Goal: Check status: Check status

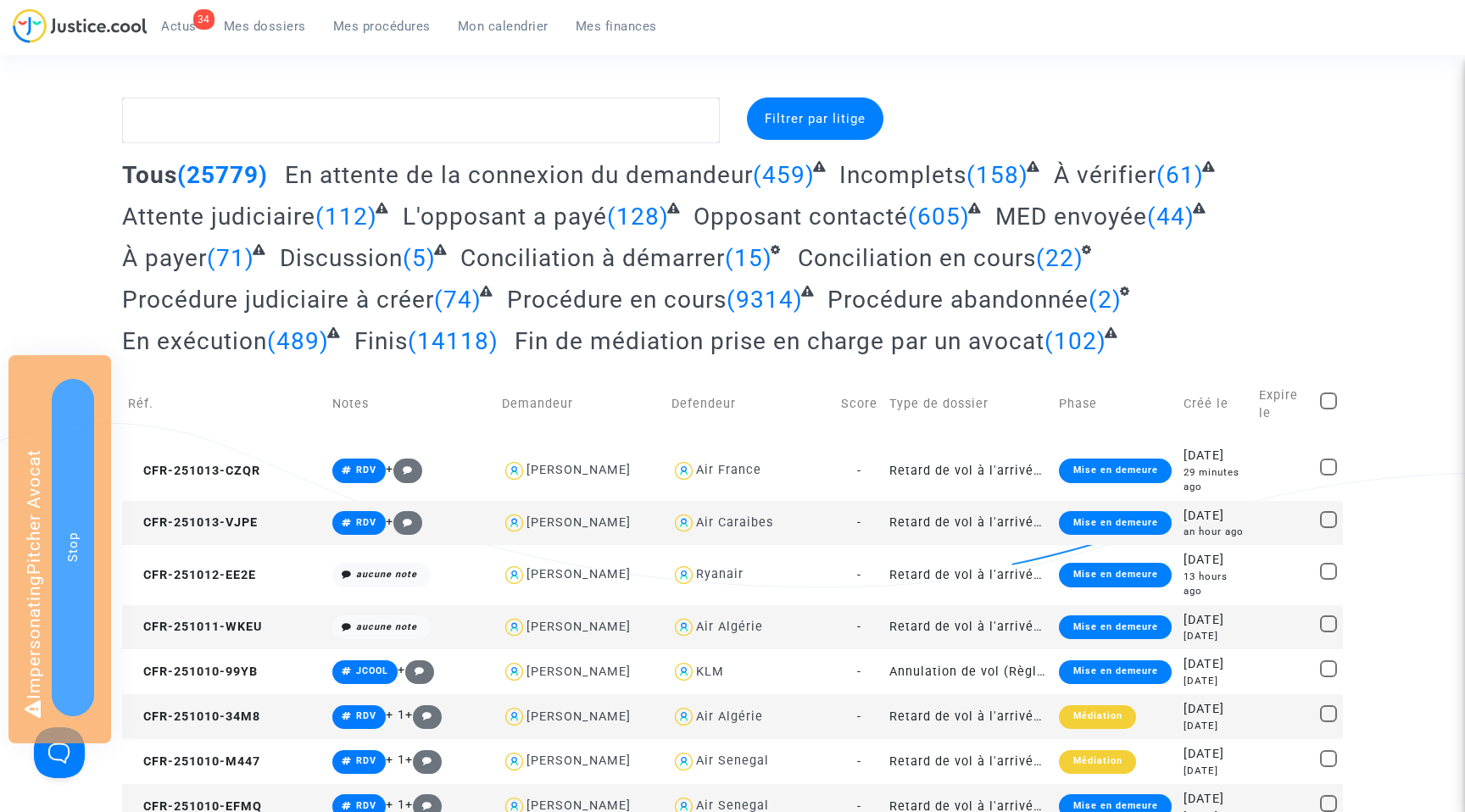
click at [373, 29] on span "Mes procédures" at bounding box center [382, 26] width 98 height 15
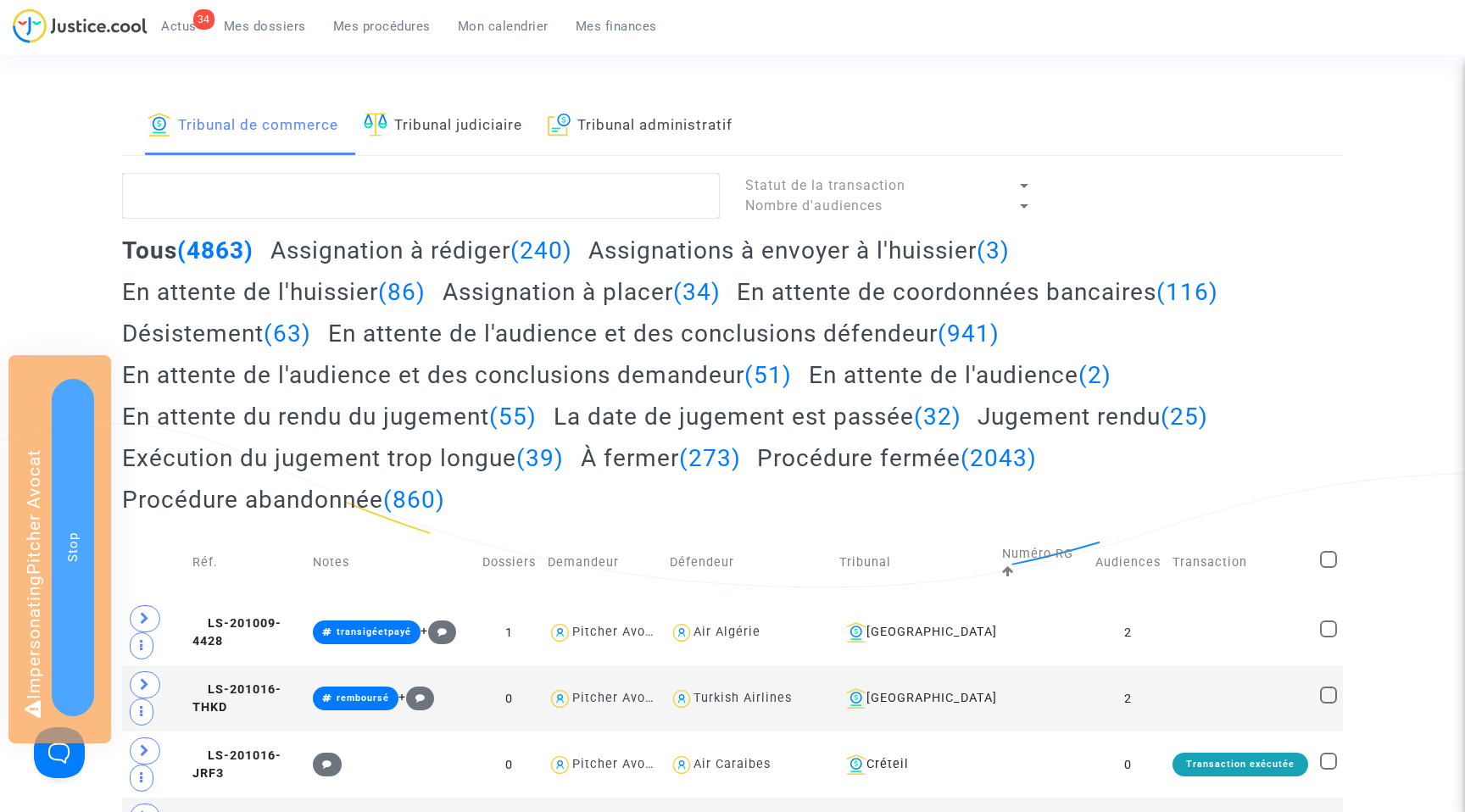
click at [511, 292] on h2 "Assignation à placer (34)" at bounding box center [581, 292] width 278 height 30
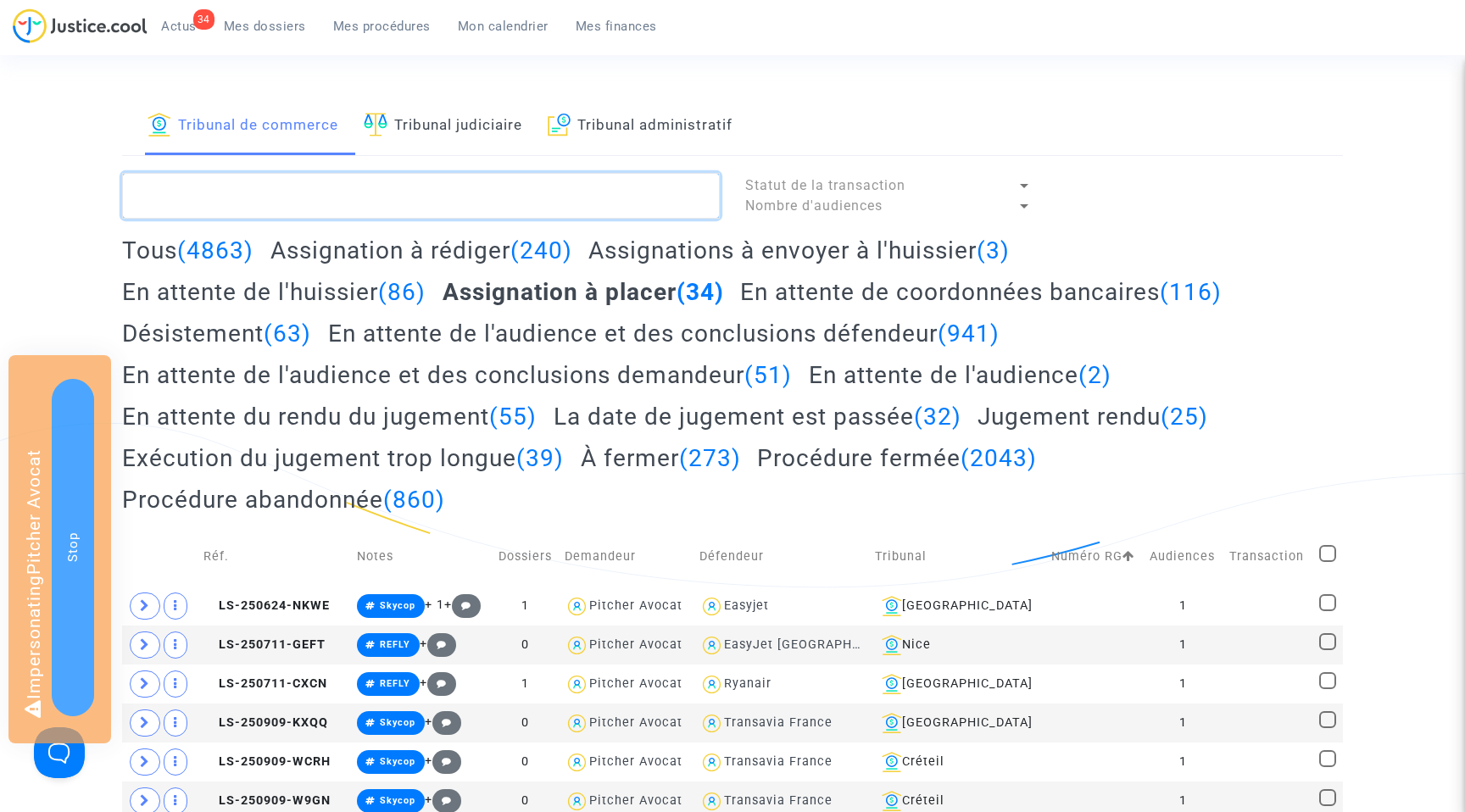
click at [372, 189] on textarea at bounding box center [422, 196] width 598 height 46
paste textarea "LS-250313-AW9B"
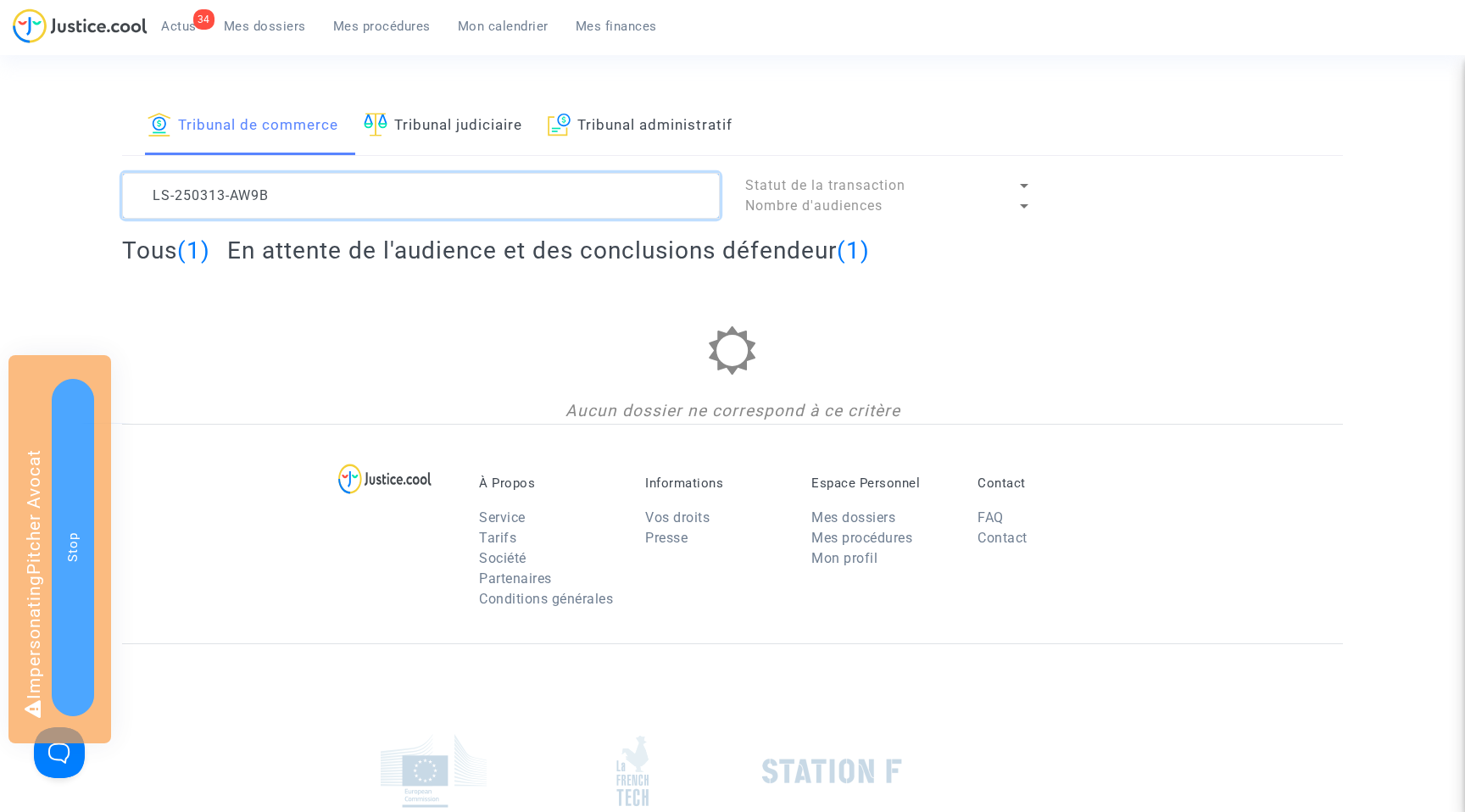
type textarea "LS-250313-AW9B"
click at [407, 249] on h2 "En attente de l'audience et des conclusions défendeur (1)" at bounding box center [548, 251] width 643 height 30
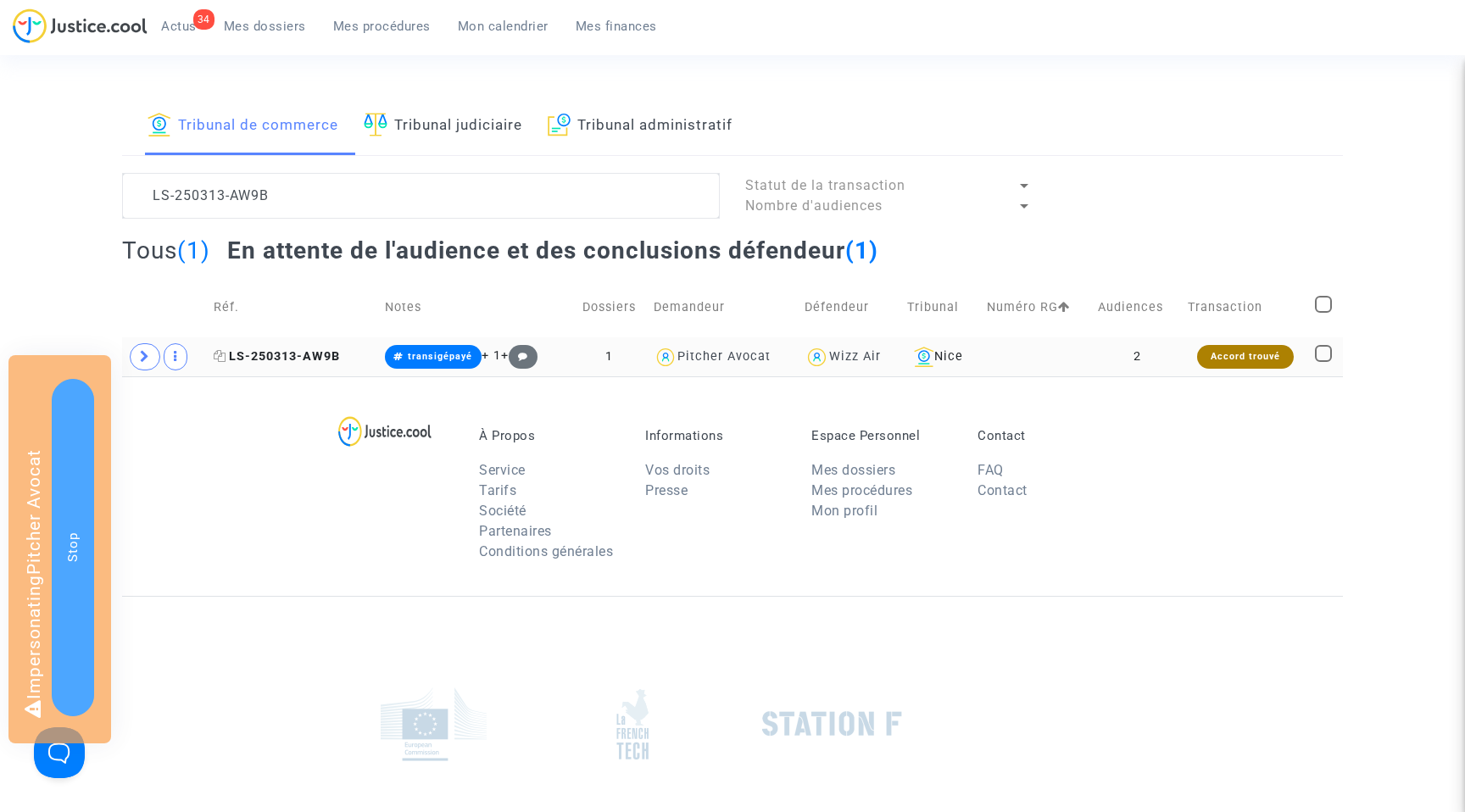
click at [263, 352] on span "LS-250313-AW9B" at bounding box center [276, 357] width 127 height 14
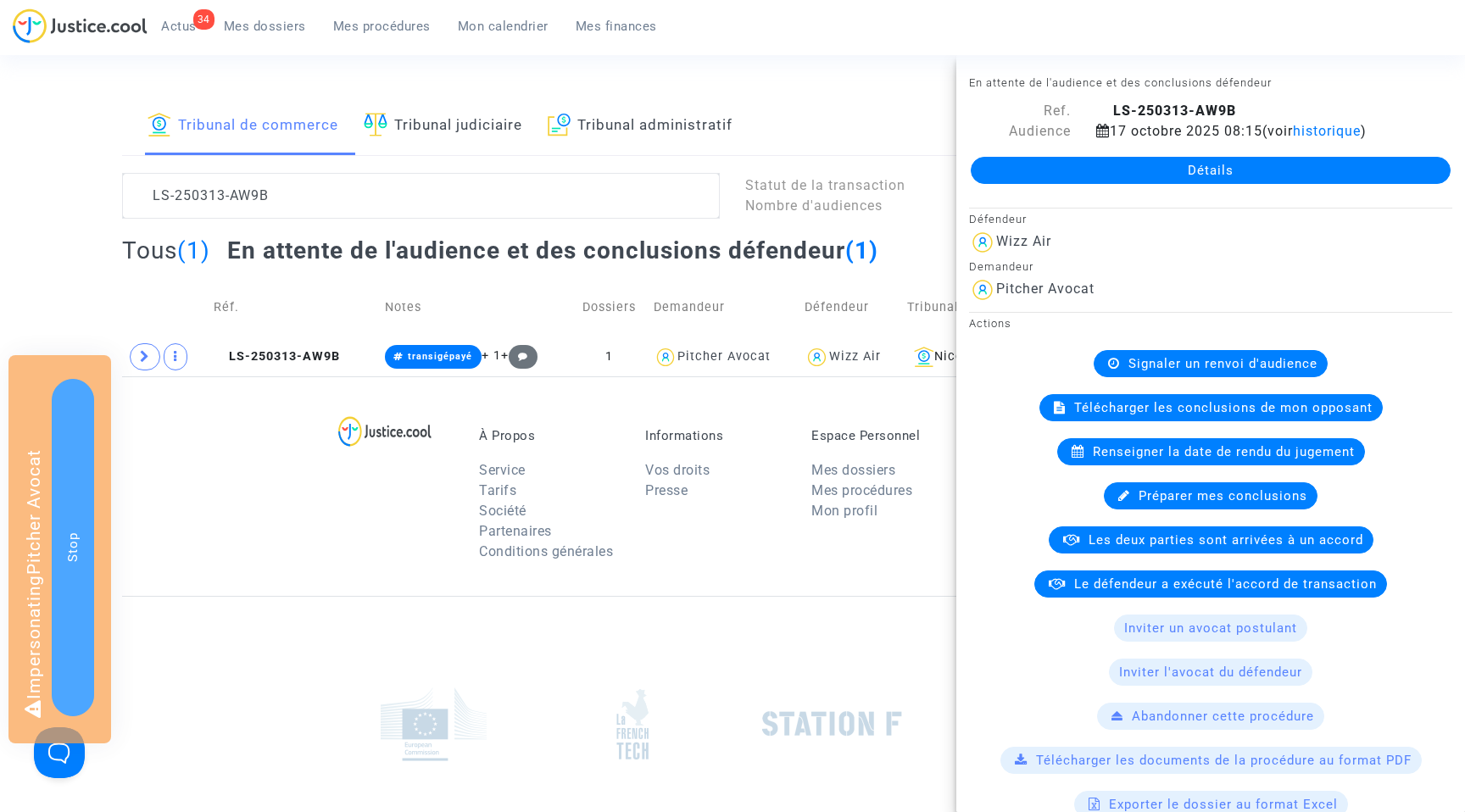
click at [1216, 173] on link "Détails" at bounding box center [1211, 169] width 480 height 27
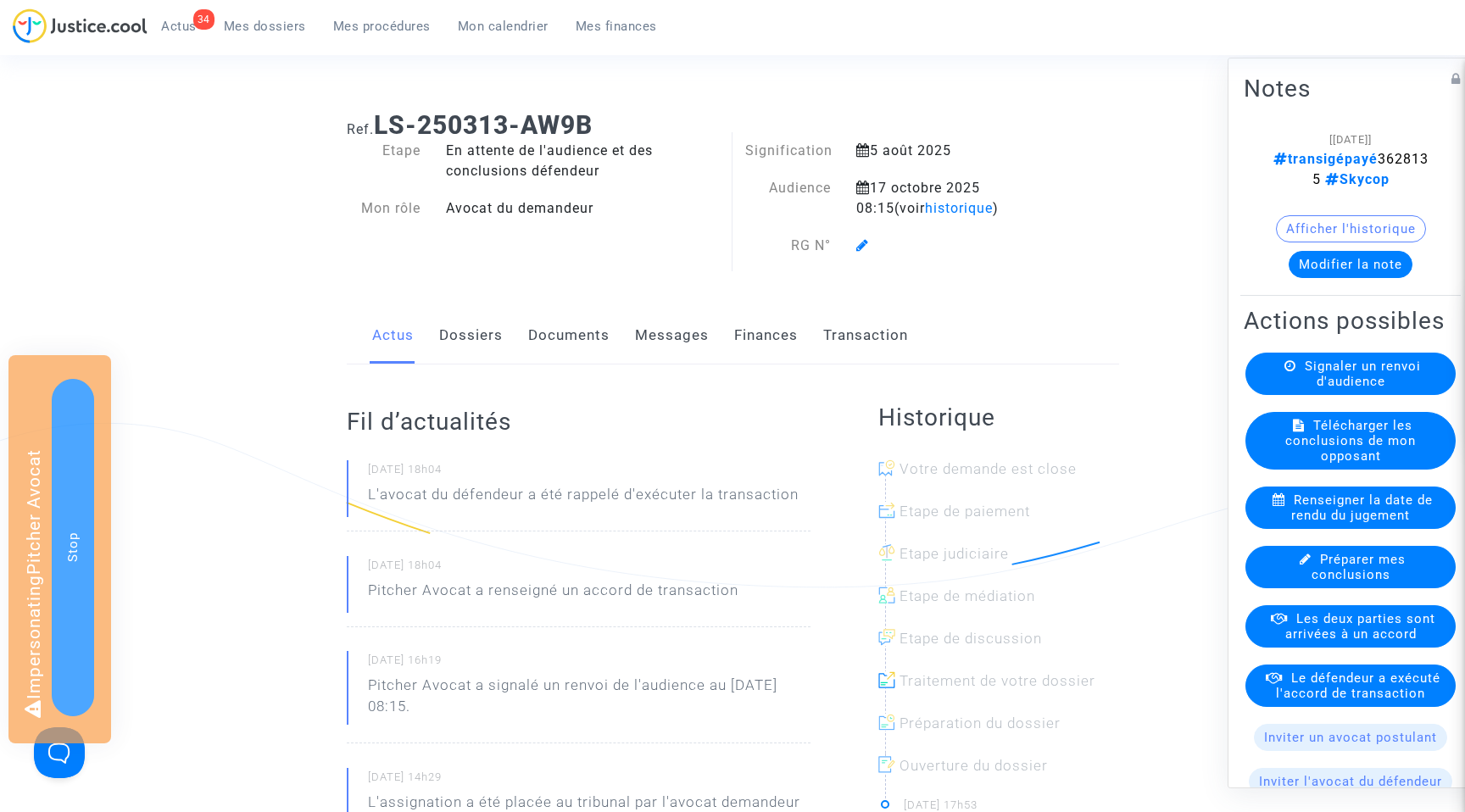
click at [602, 124] on h1 "Ref. LS-250313-AW9B" at bounding box center [732, 126] width 772 height 31
click at [593, 123] on b "LS-250313-AW9B" at bounding box center [483, 126] width 219 height 30
drag, startPoint x: 449, startPoint y: 151, endPoint x: 602, endPoint y: 167, distance: 153.8
click at [602, 167] on div "En attente de l'audience et des conclusions défendeur" at bounding box center [583, 160] width 299 height 41
copy div "En attente de l'audience et des conclusions défendeur"
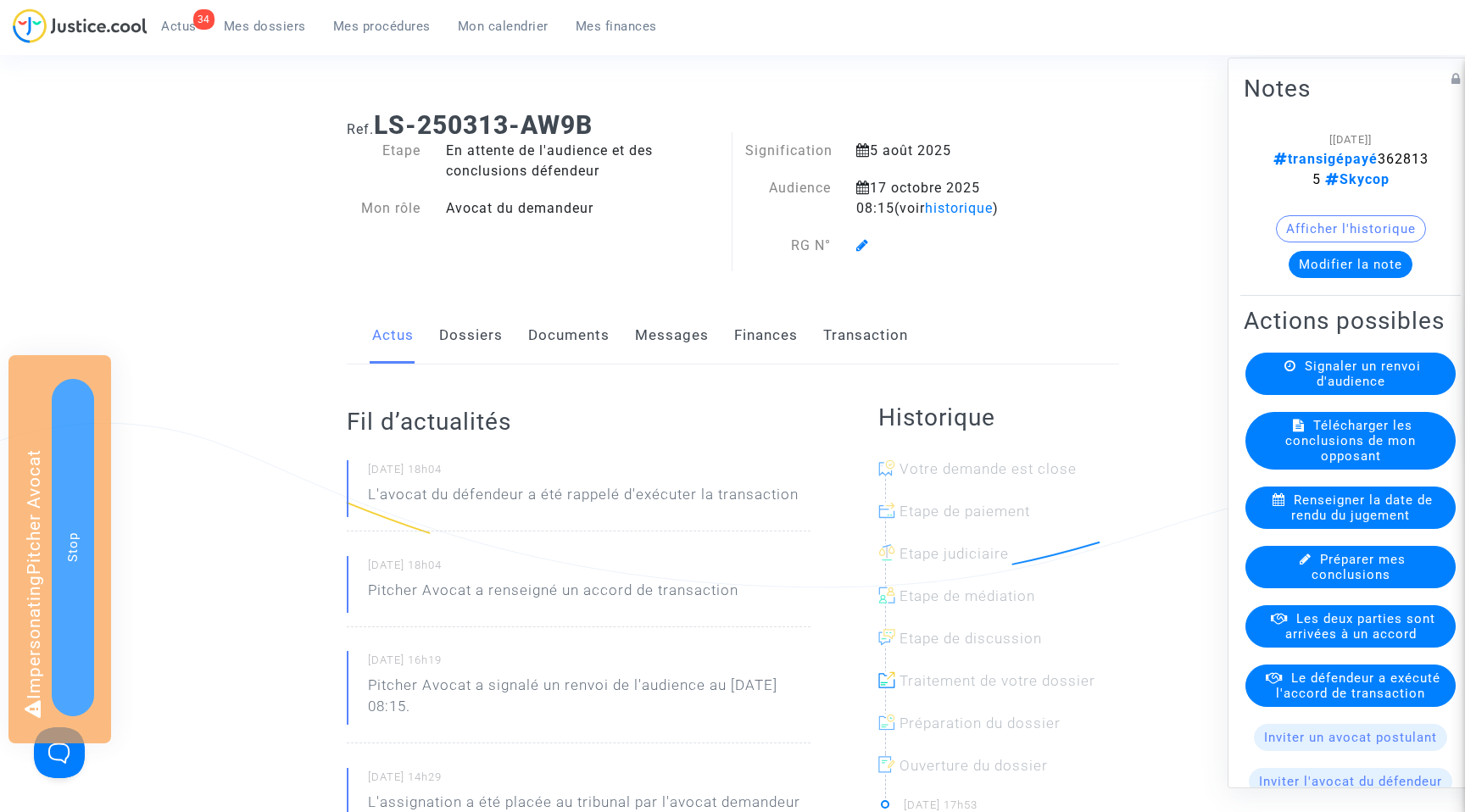
scroll to position [1, 0]
copy div "En attente de l'audience et des conclusions défendeur"
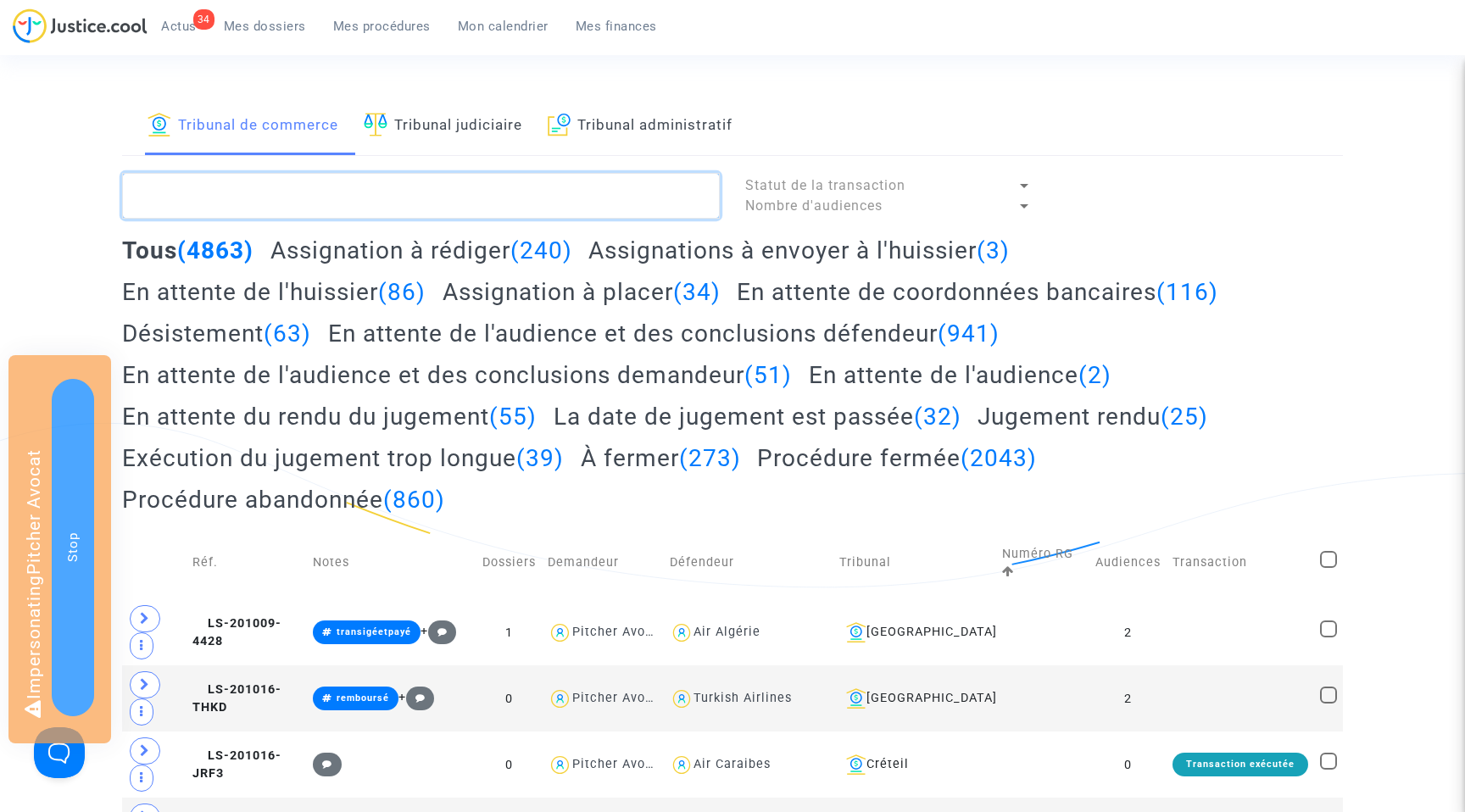
click at [366, 184] on textarea at bounding box center [422, 196] width 598 height 46
paste textarea "LS-250313-CVBT"
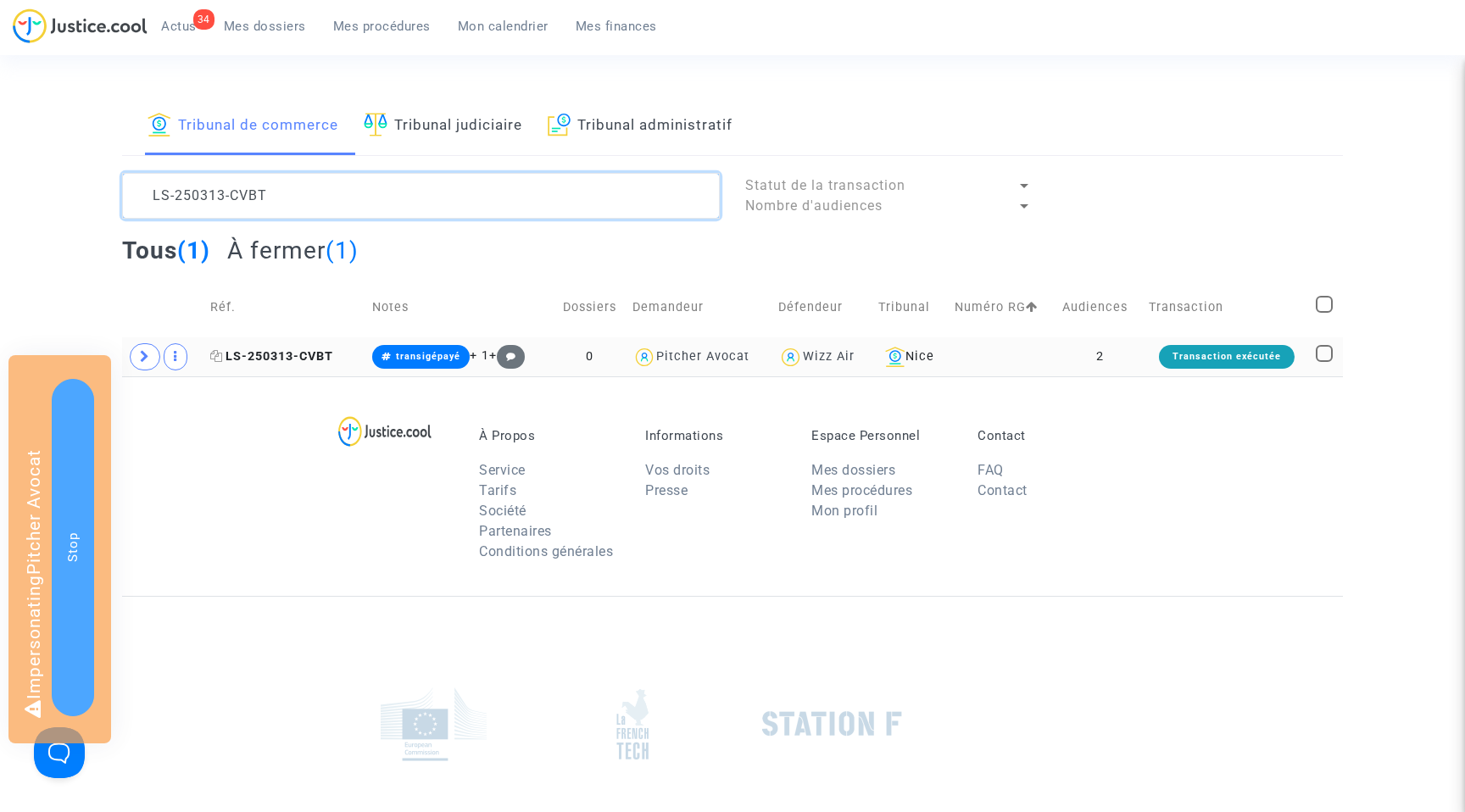
type textarea "LS-250313-CVBT"
click at [277, 358] on span "LS-250313-CVBT" at bounding box center [271, 357] width 123 height 14
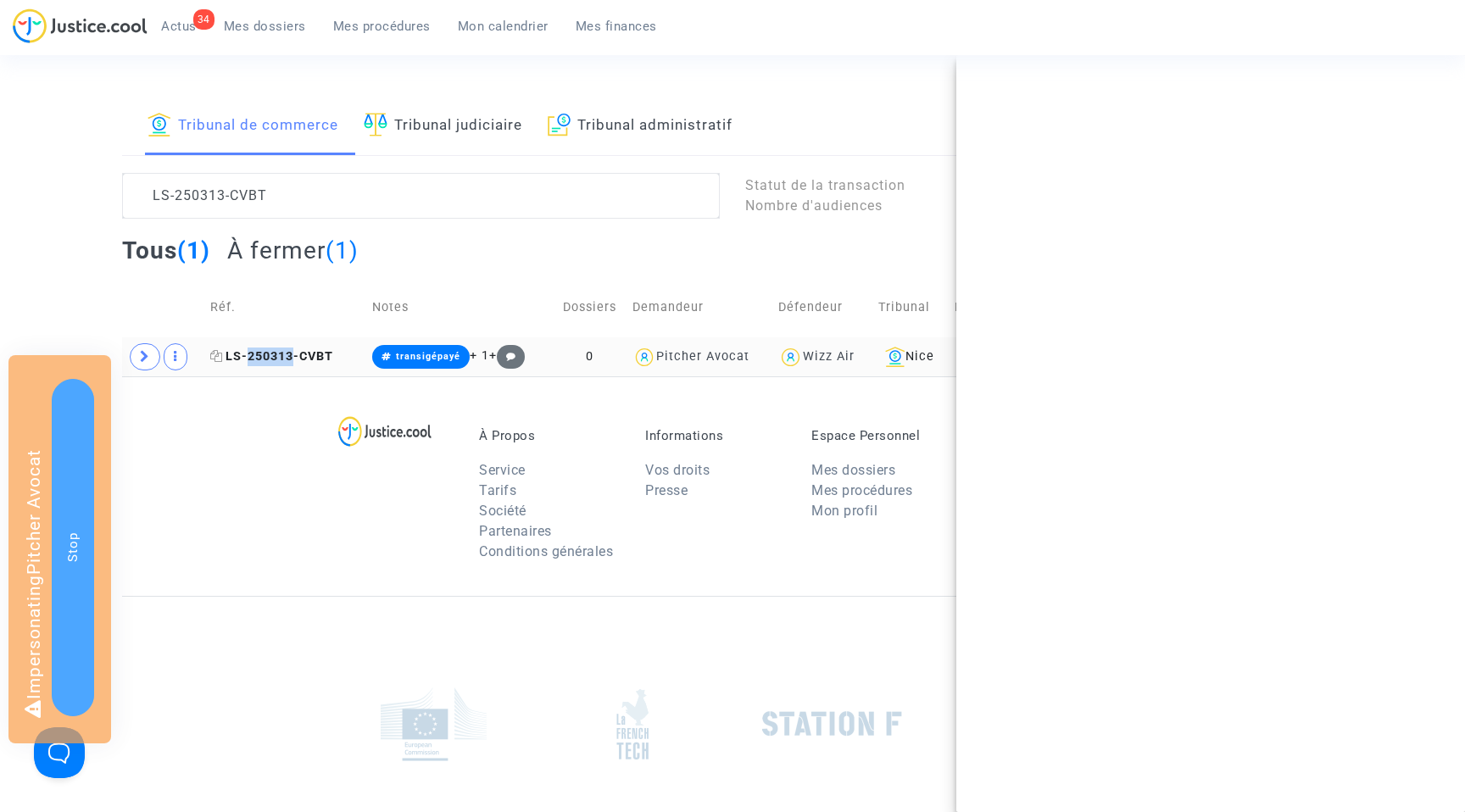
click at [277, 358] on span "LS-250313-CVBT" at bounding box center [271, 357] width 123 height 14
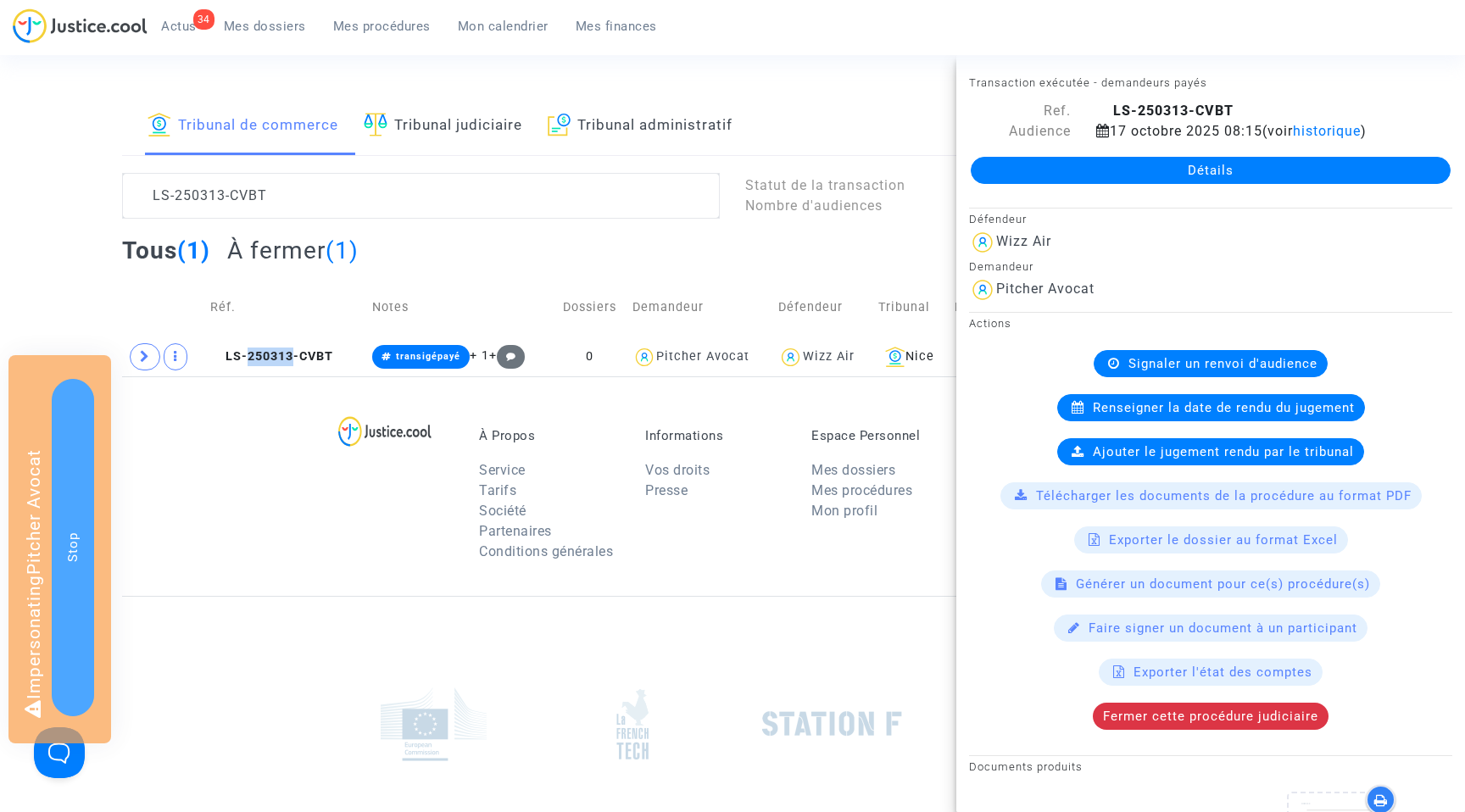
click at [1194, 171] on link "Détails" at bounding box center [1211, 169] width 480 height 27
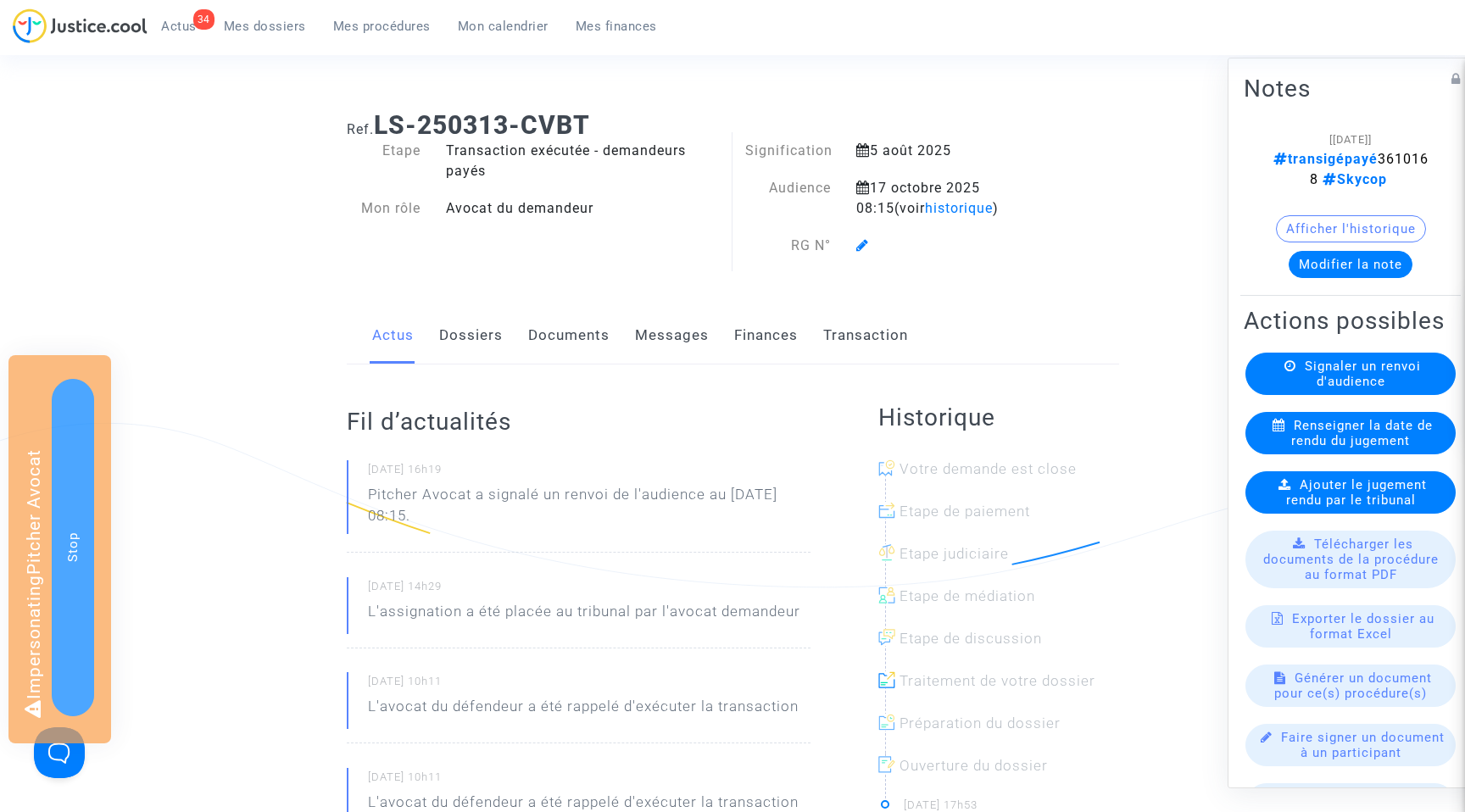
drag, startPoint x: 490, startPoint y: 174, endPoint x: 447, endPoint y: 150, distance: 49.2
click at [447, 150] on div "Transaction exécutée - demandeurs payés" at bounding box center [583, 160] width 299 height 41
copy div "Transaction exécutée - demandeurs payés"
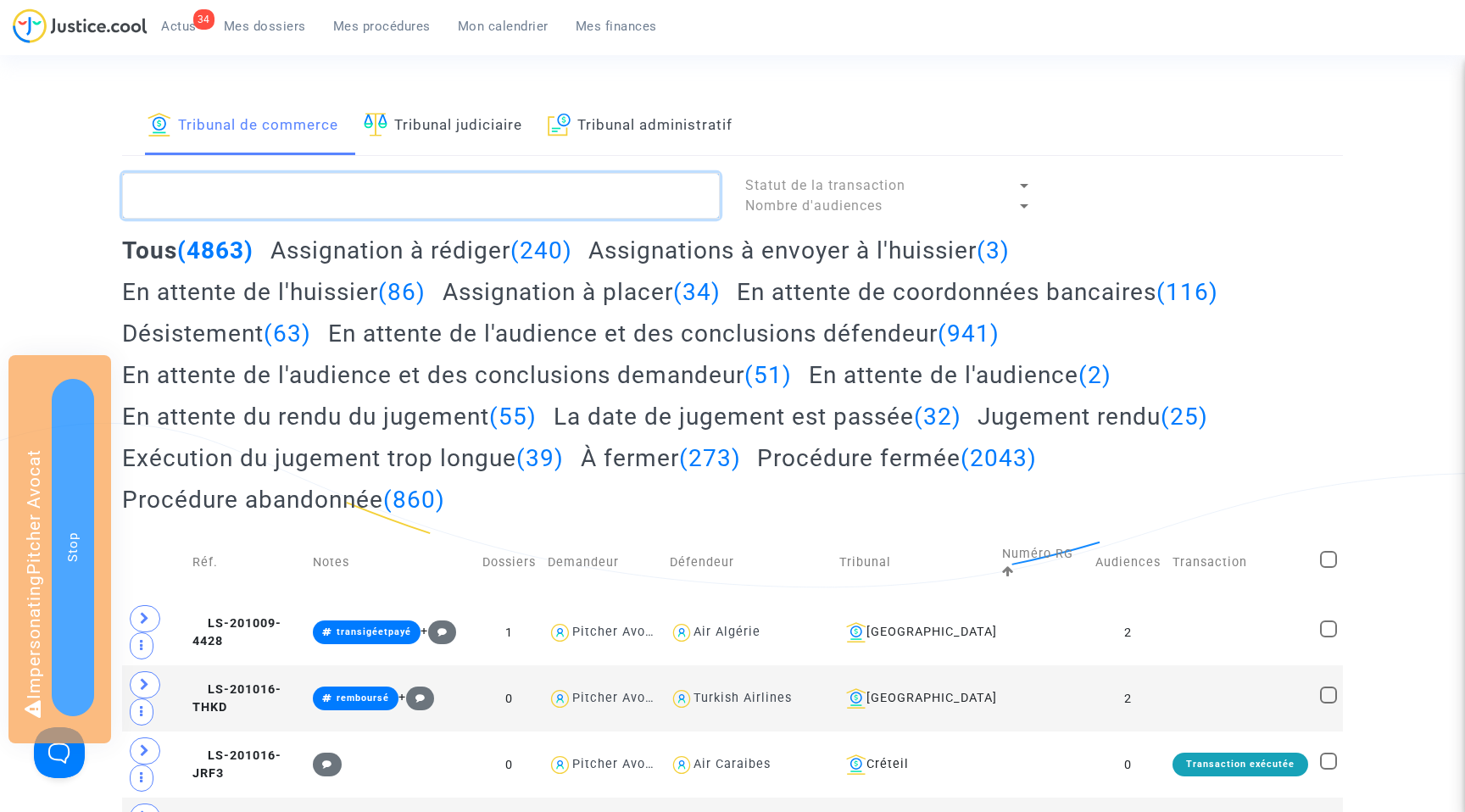
click at [242, 192] on textarea at bounding box center [422, 196] width 598 height 46
paste textarea "LS-250313-FTAQ"
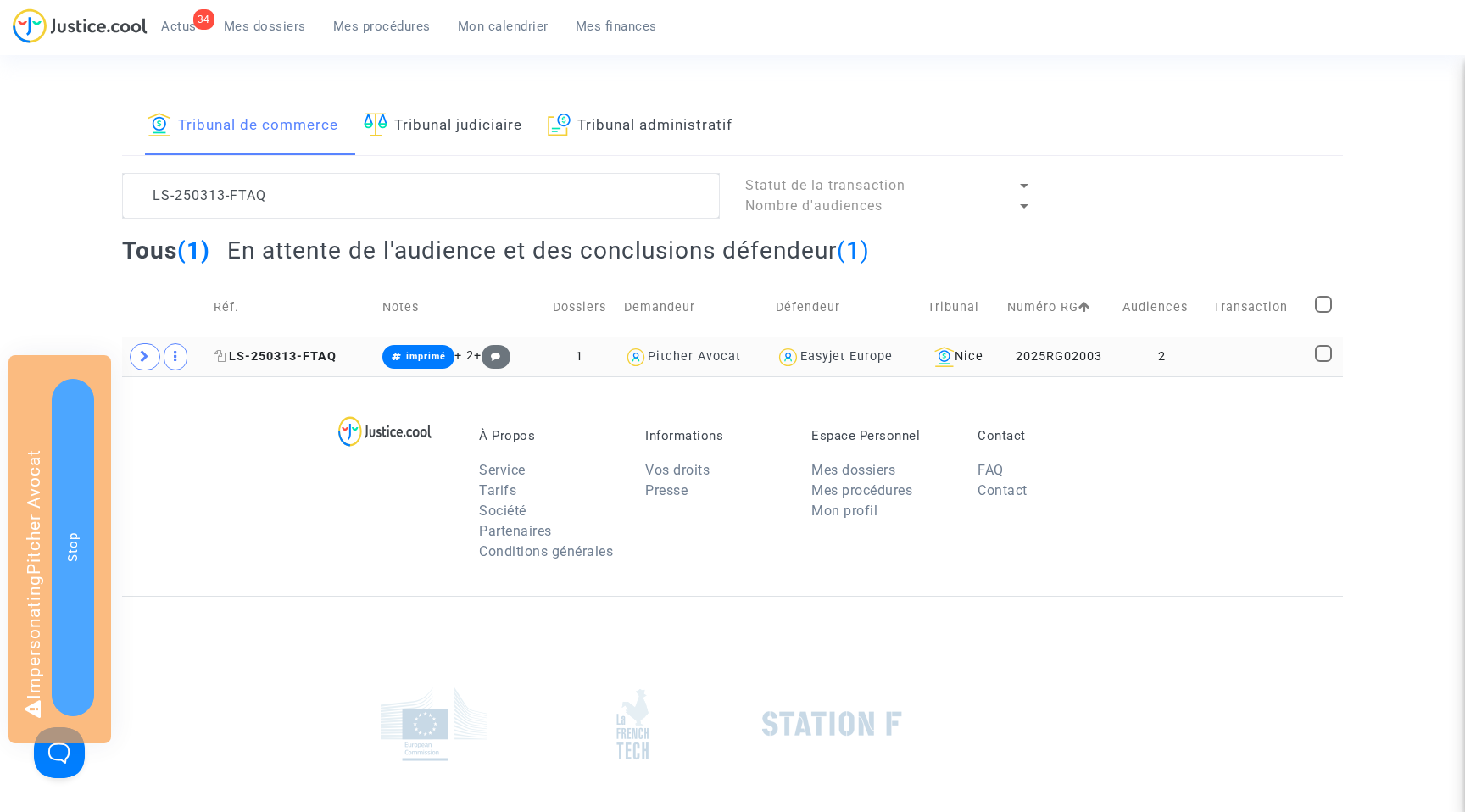
click at [300, 358] on span "LS-250313-FTAQ" at bounding box center [274, 357] width 123 height 14
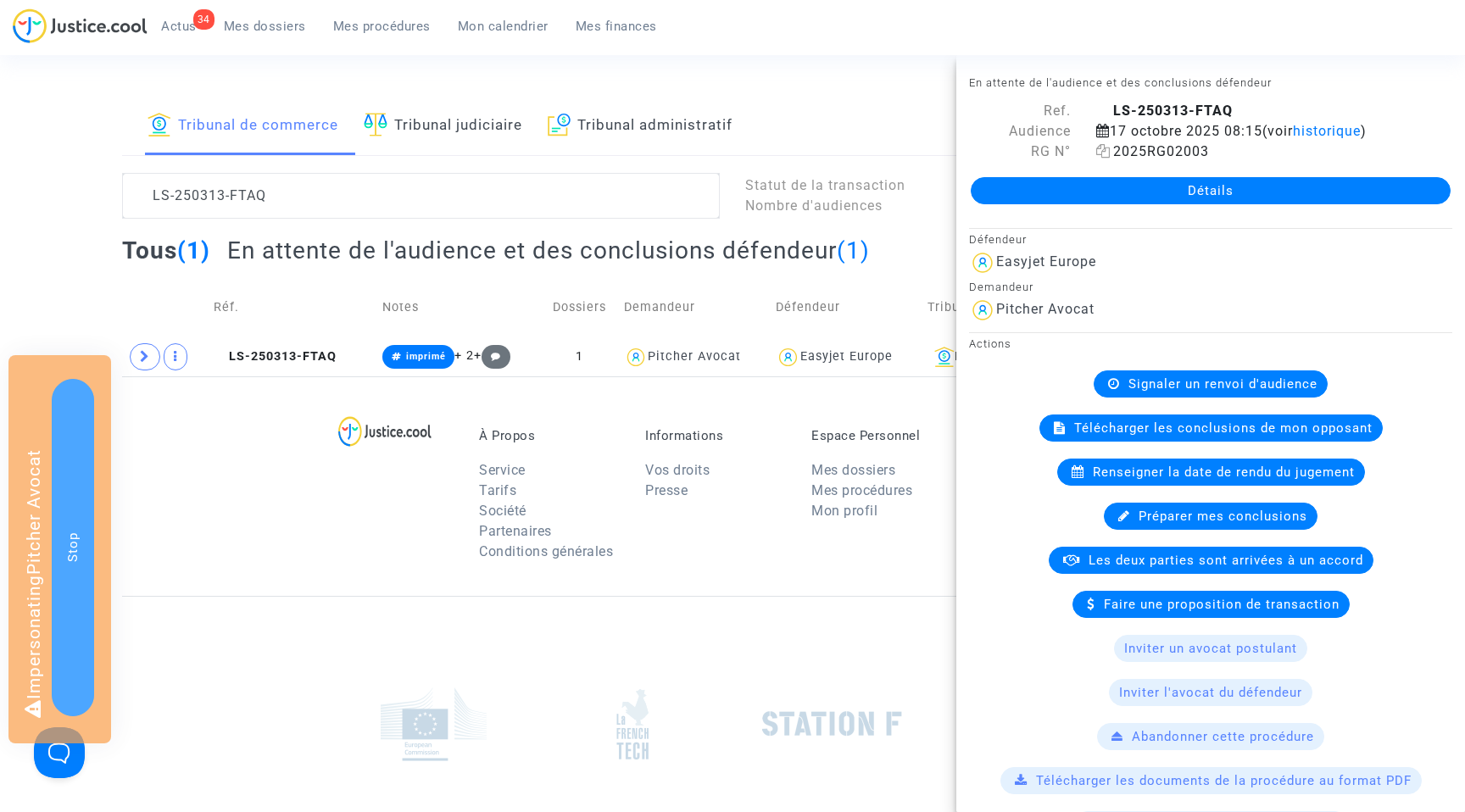
drag, startPoint x: 1212, startPoint y: 152, endPoint x: 1120, endPoint y: 152, distance: 92.0
click at [1120, 152] on span "2025RG02003" at bounding box center [1152, 151] width 113 height 16
copy span "2025RG02003"
click at [244, 192] on textarea at bounding box center [422, 196] width 598 height 46
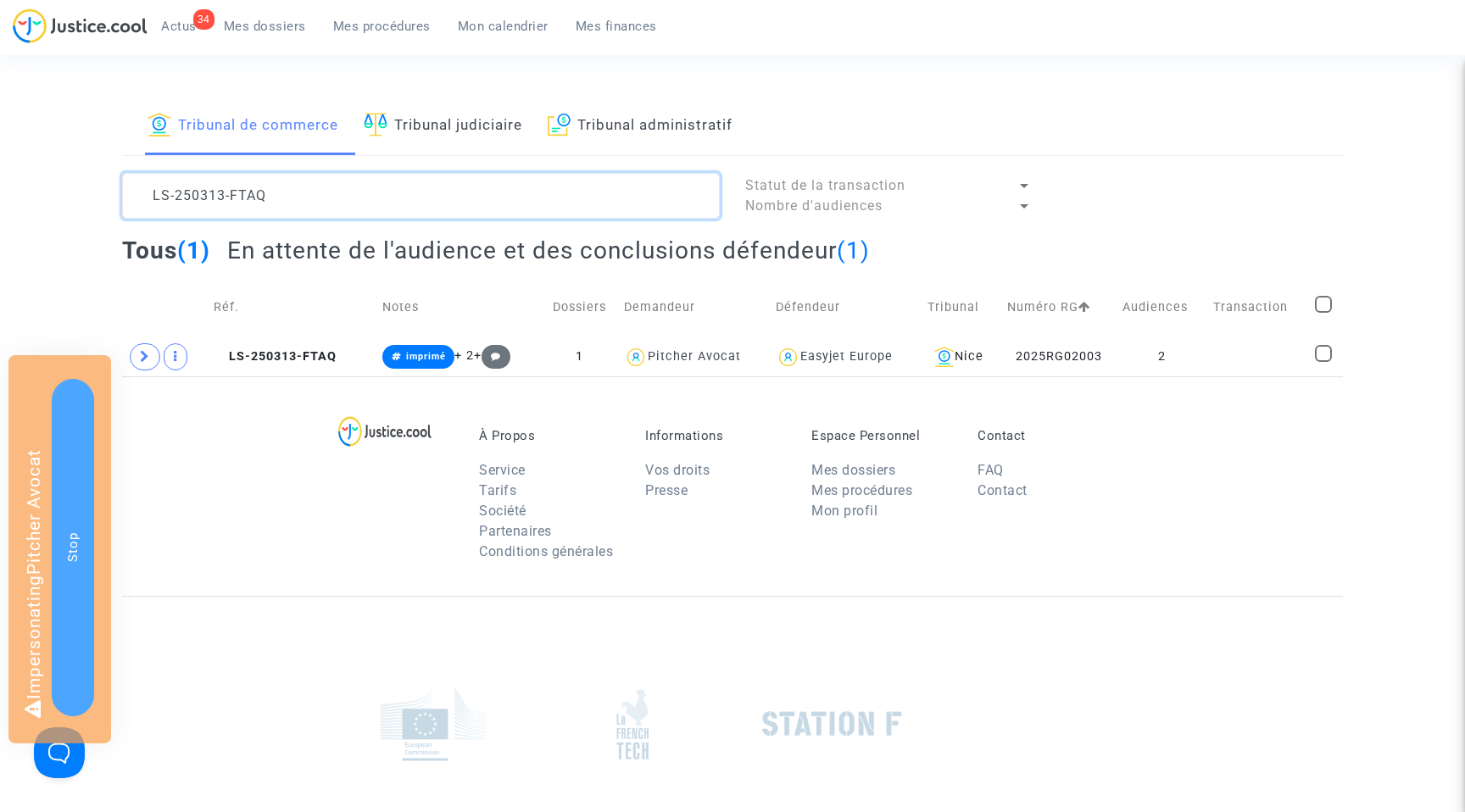
click at [244, 192] on textarea at bounding box center [422, 196] width 598 height 46
paste textarea "GQQ9"
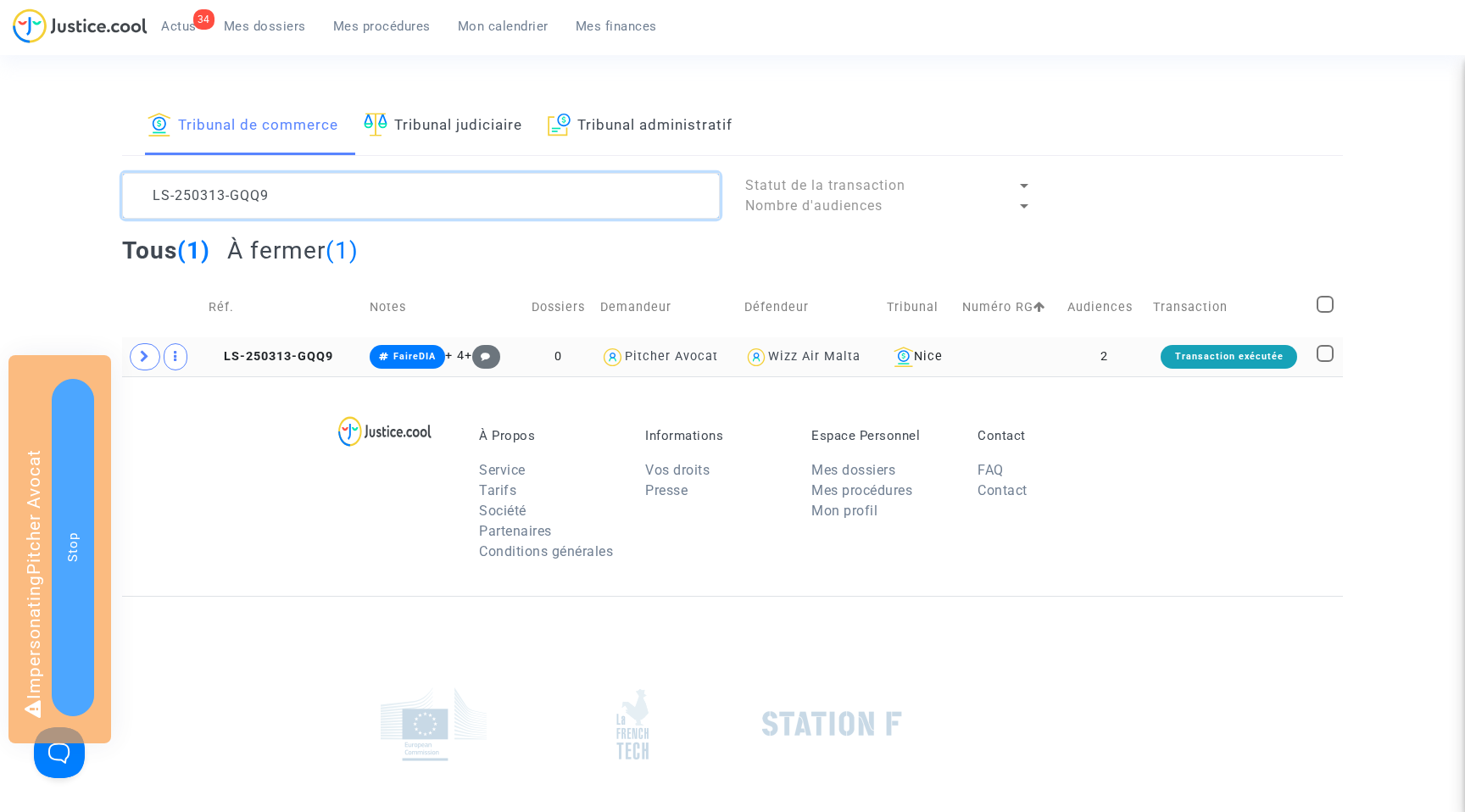
type textarea "LS-250313-GQQ9"
click at [279, 346] on td "LS-250313-GQQ9" at bounding box center [283, 357] width 161 height 39
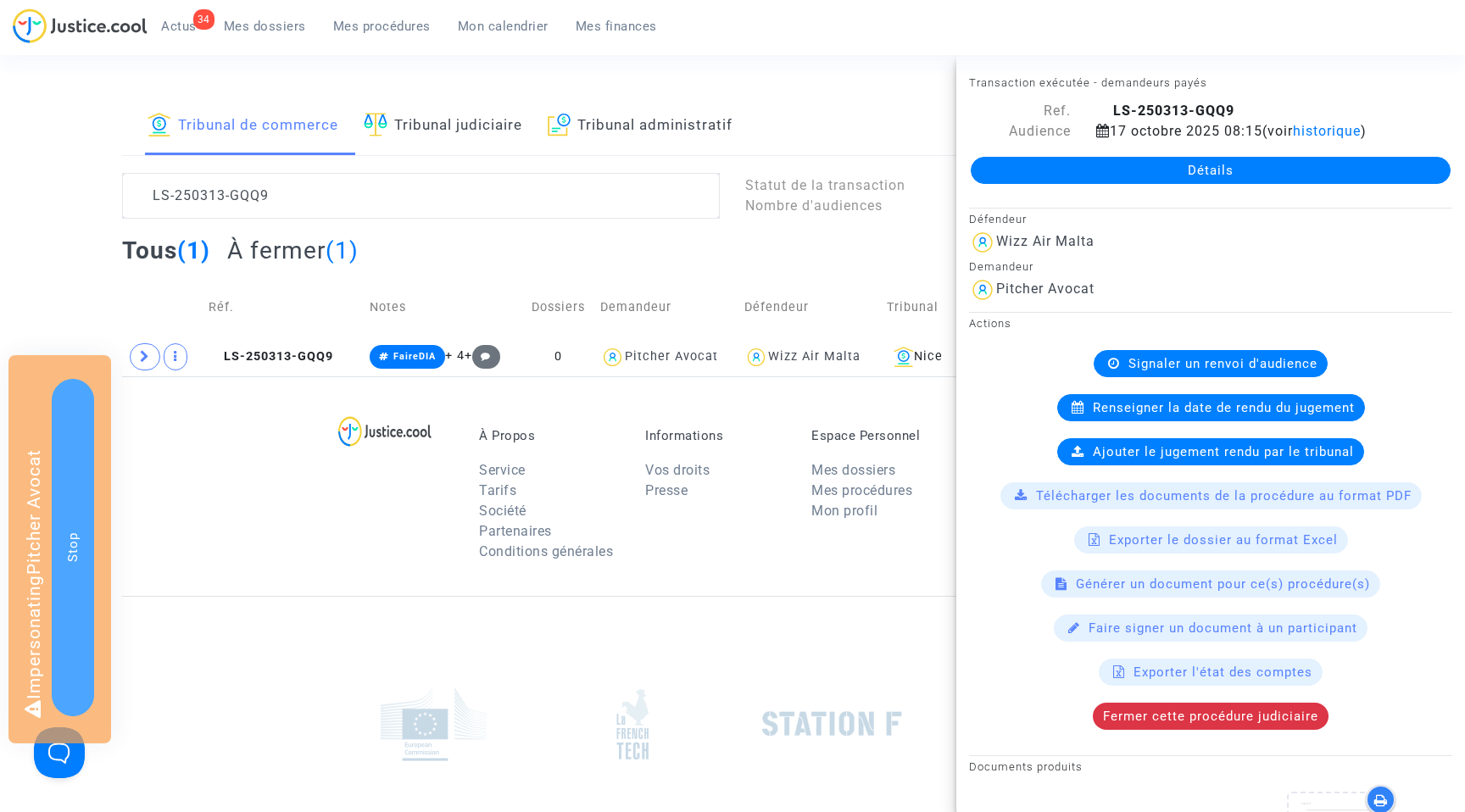
click at [1198, 171] on link "Détails" at bounding box center [1211, 169] width 480 height 27
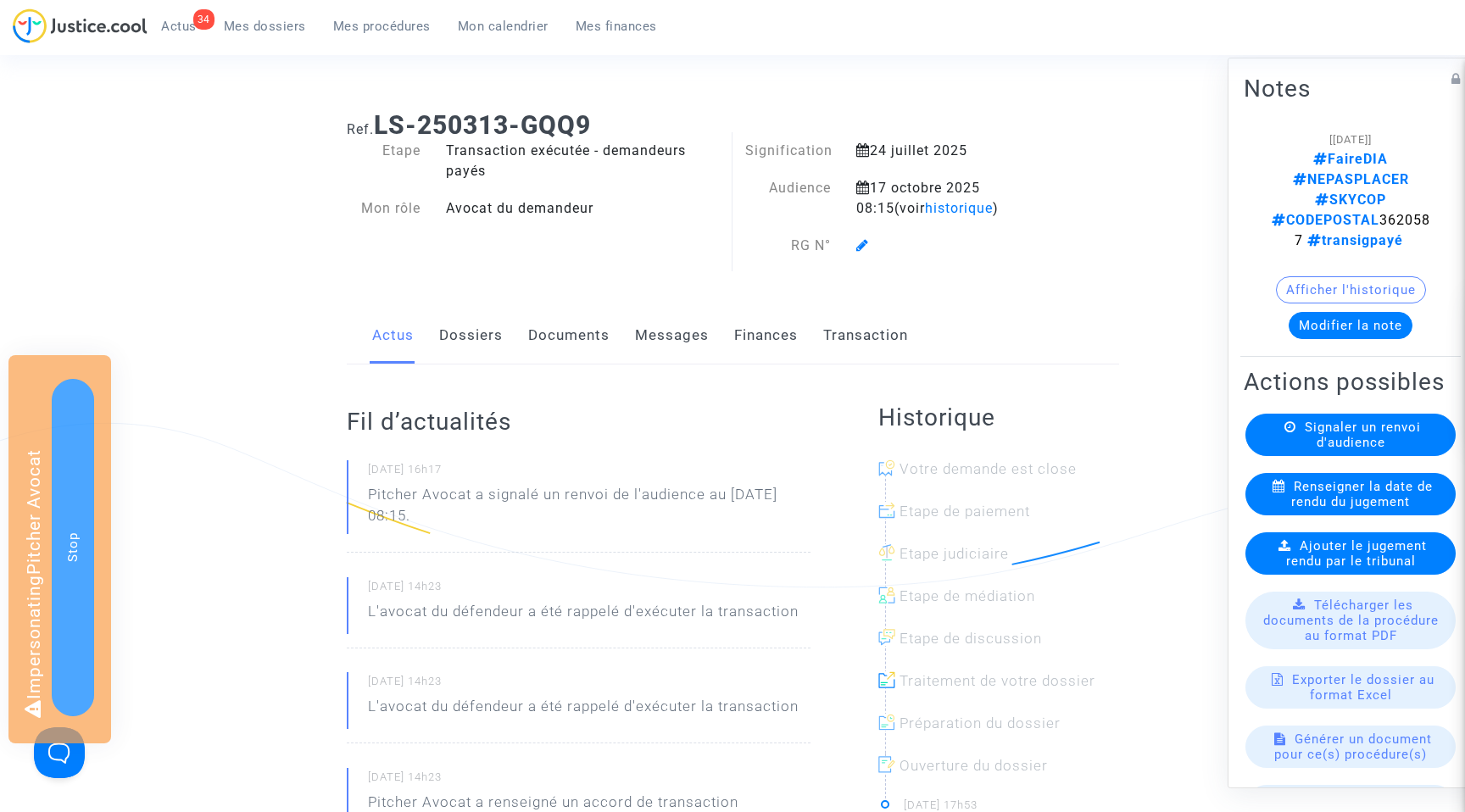
drag, startPoint x: 448, startPoint y: 147, endPoint x: 489, endPoint y: 172, distance: 48.0
click at [489, 172] on div "Transaction exécutée - demandeurs payés" at bounding box center [583, 160] width 299 height 41
copy div "Transaction exécutée - demandeurs payés"
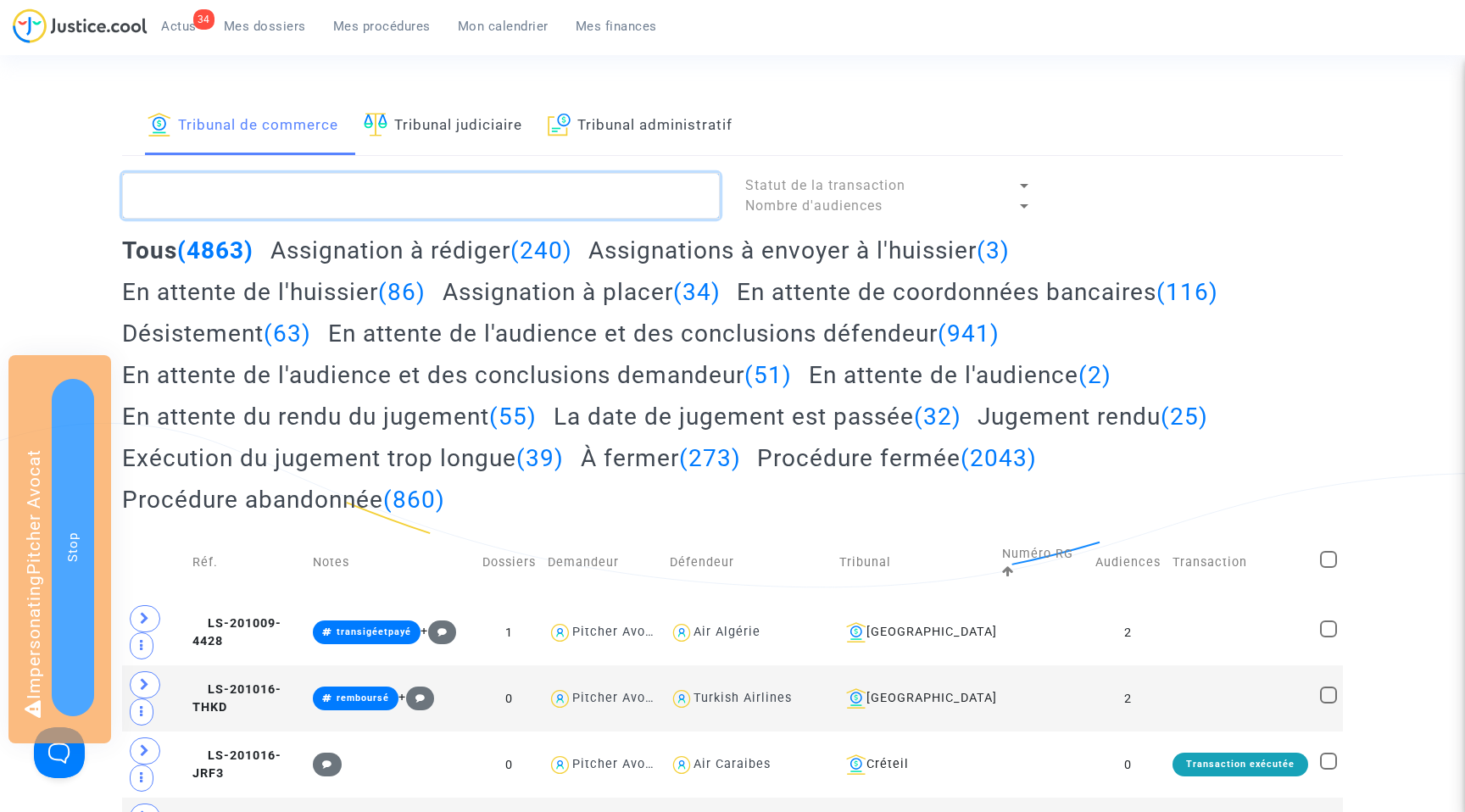
click at [287, 195] on textarea at bounding box center [422, 196] width 598 height 46
paste textarea "LS-250313-H7J8"
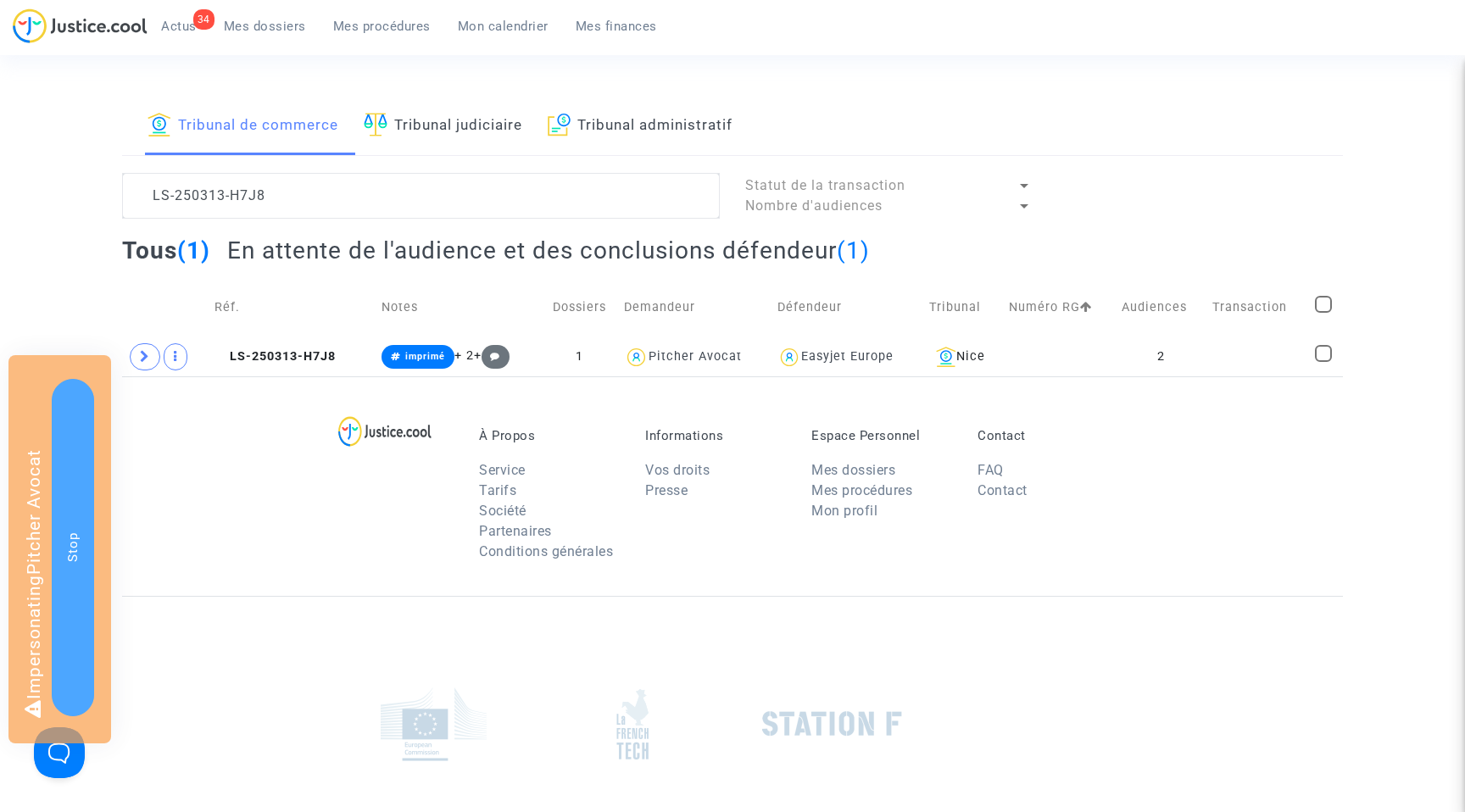
click at [459, 247] on h2 "En attente de l'audience et des conclusions défendeur (1)" at bounding box center [548, 251] width 643 height 30
click at [259, 350] on span "LS-250313-H7J8" at bounding box center [275, 357] width 122 height 14
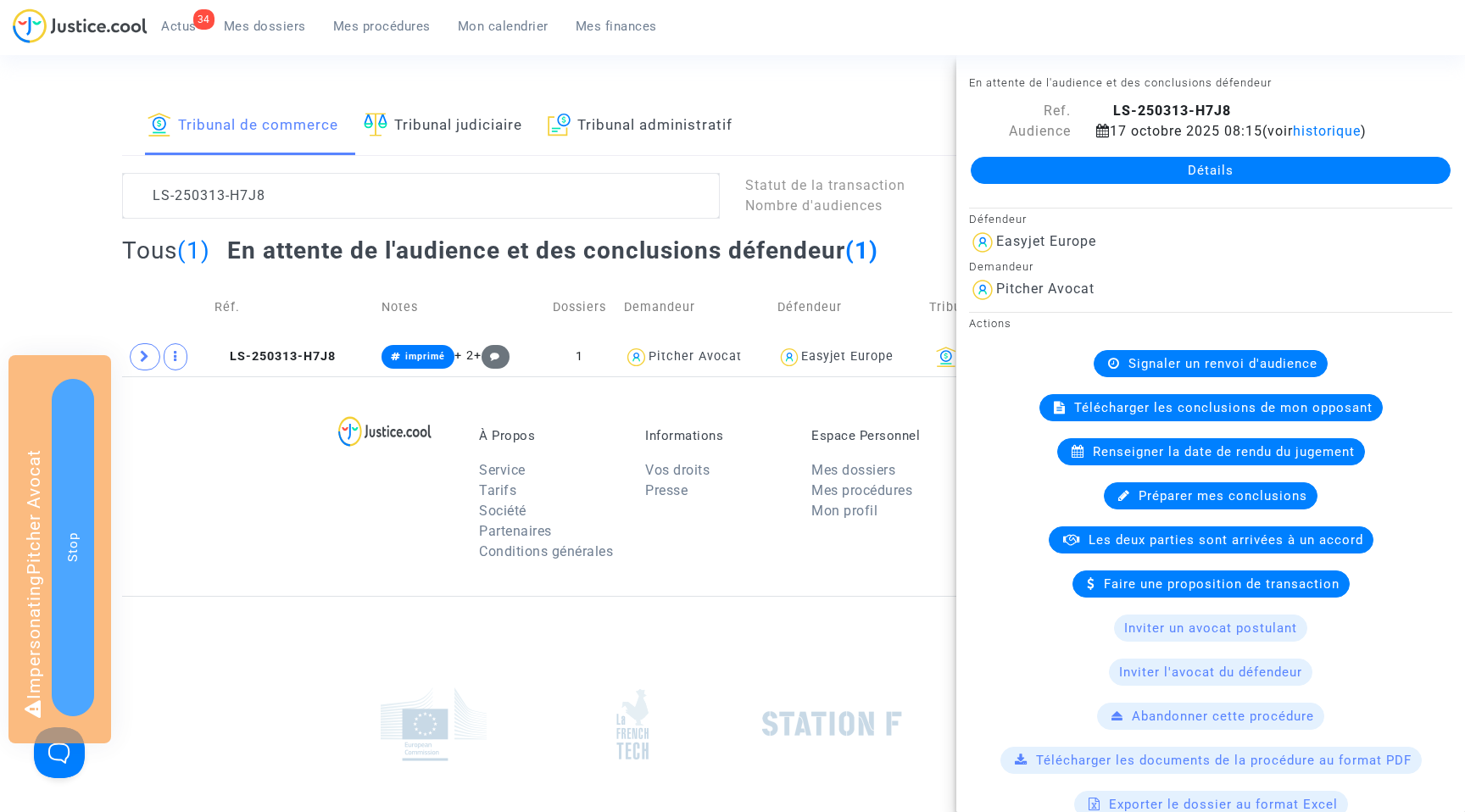
drag, startPoint x: 1278, startPoint y: 83, endPoint x: 970, endPoint y: 86, distance: 308.0
click at [970, 86] on div "En attente de l'audience et des conclusions défendeur Ref. LS-250313-H7J8 Audie…" at bounding box center [1211, 135] width 509 height 128
copy small "En attente de l'audience et des conclusions défendeur"
click at [203, 190] on textarea at bounding box center [422, 196] width 598 height 46
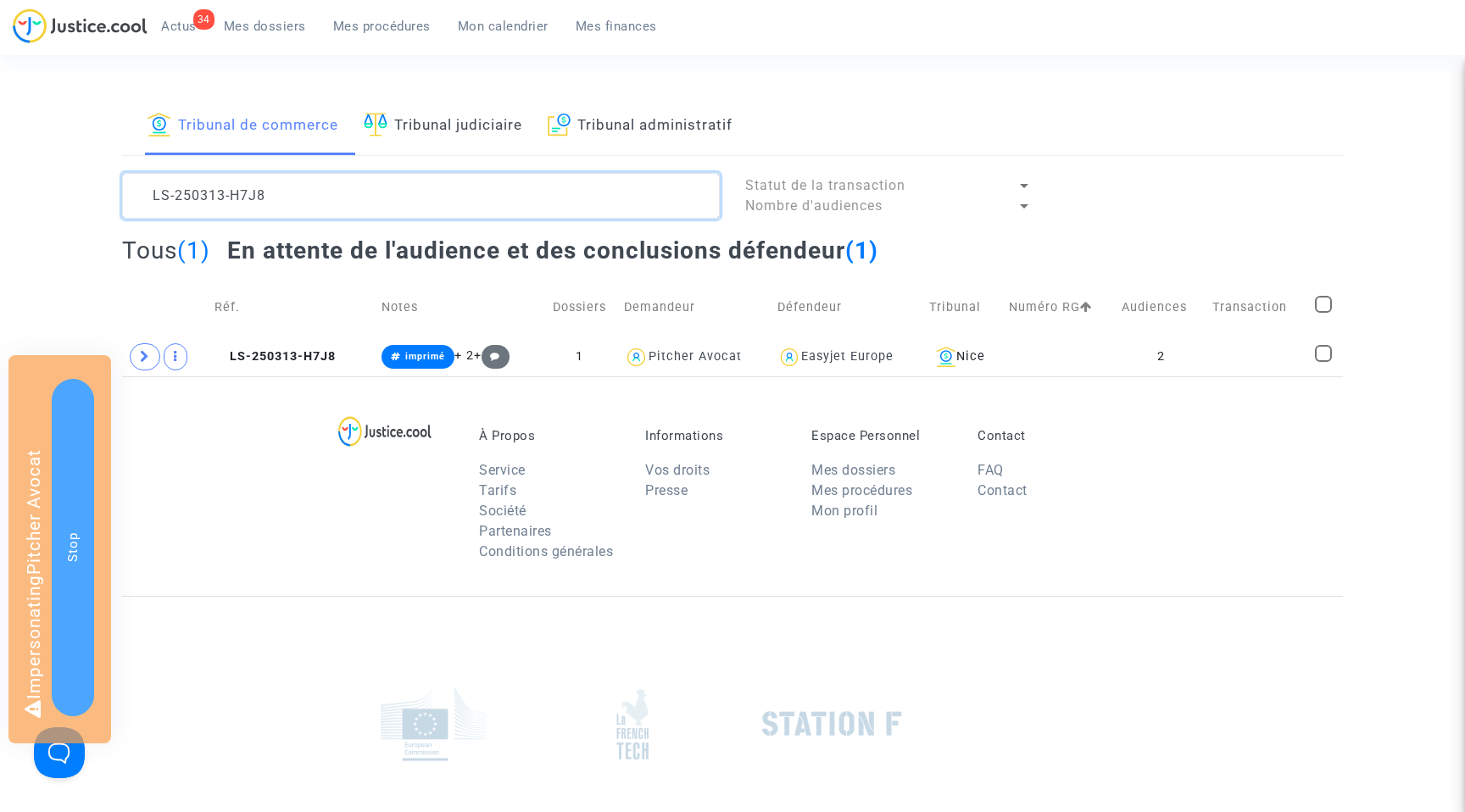
click at [203, 190] on textarea at bounding box center [422, 196] width 598 height 46
paste textarea "AKK"
click at [282, 356] on span "LS-250313-HAKK" at bounding box center [275, 357] width 125 height 14
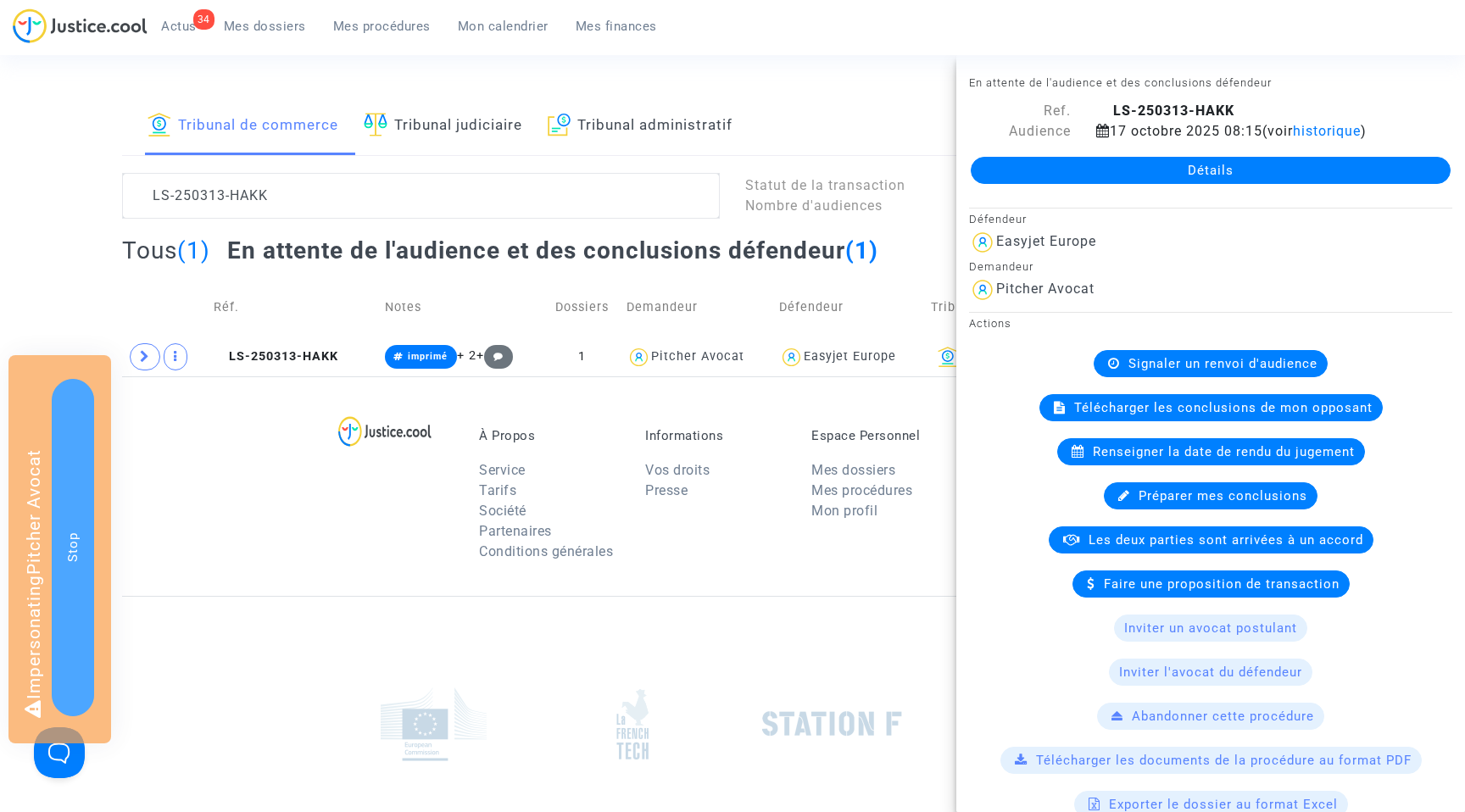
click at [1204, 83] on small "En attente de l'audience et des conclusions défendeur" at bounding box center [1121, 83] width 303 height 13
copy small "En attente de l'audience et des conclusions défendeur"
click at [239, 193] on textarea at bounding box center [422, 196] width 598 height 46
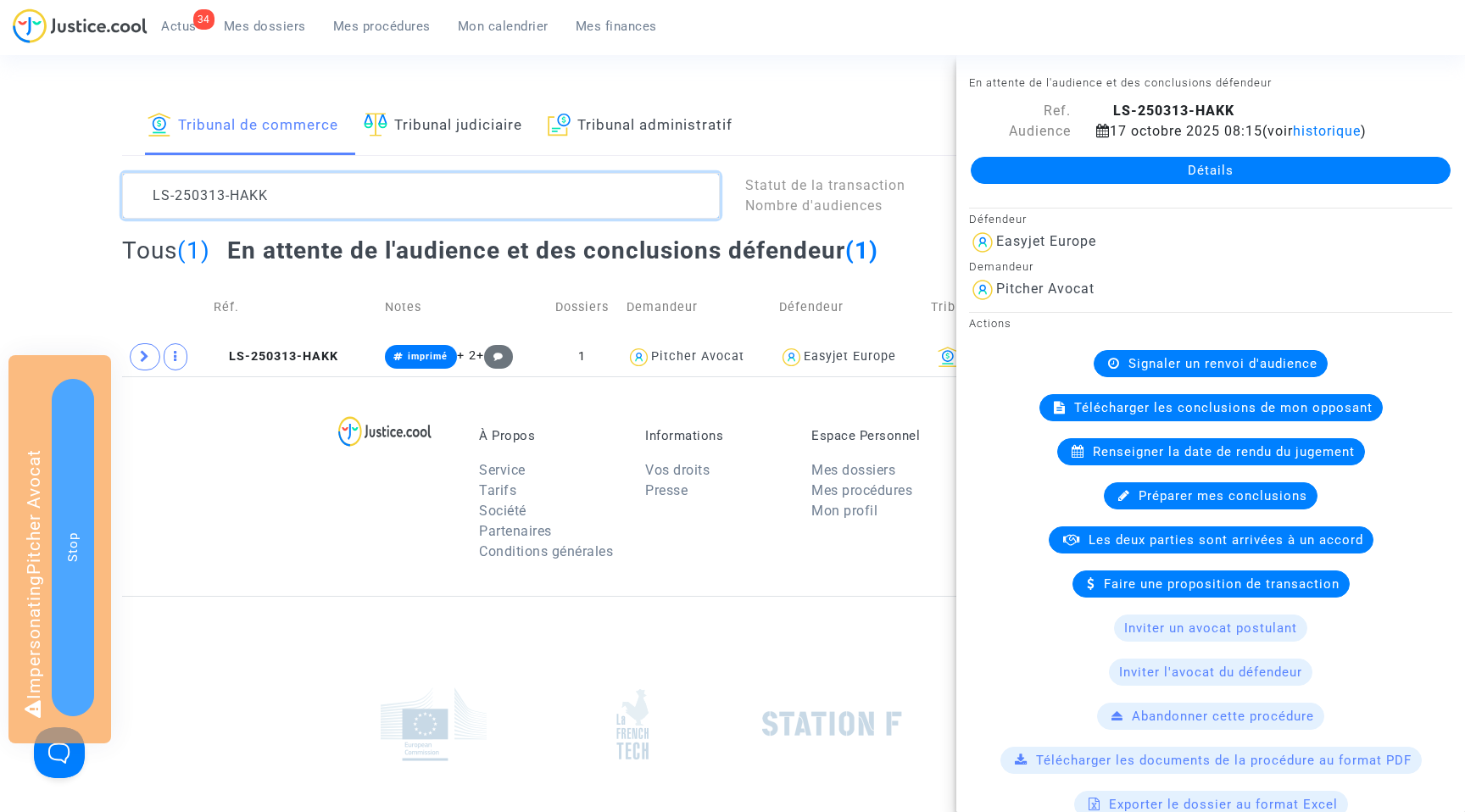
click at [239, 193] on textarea at bounding box center [422, 196] width 598 height 46
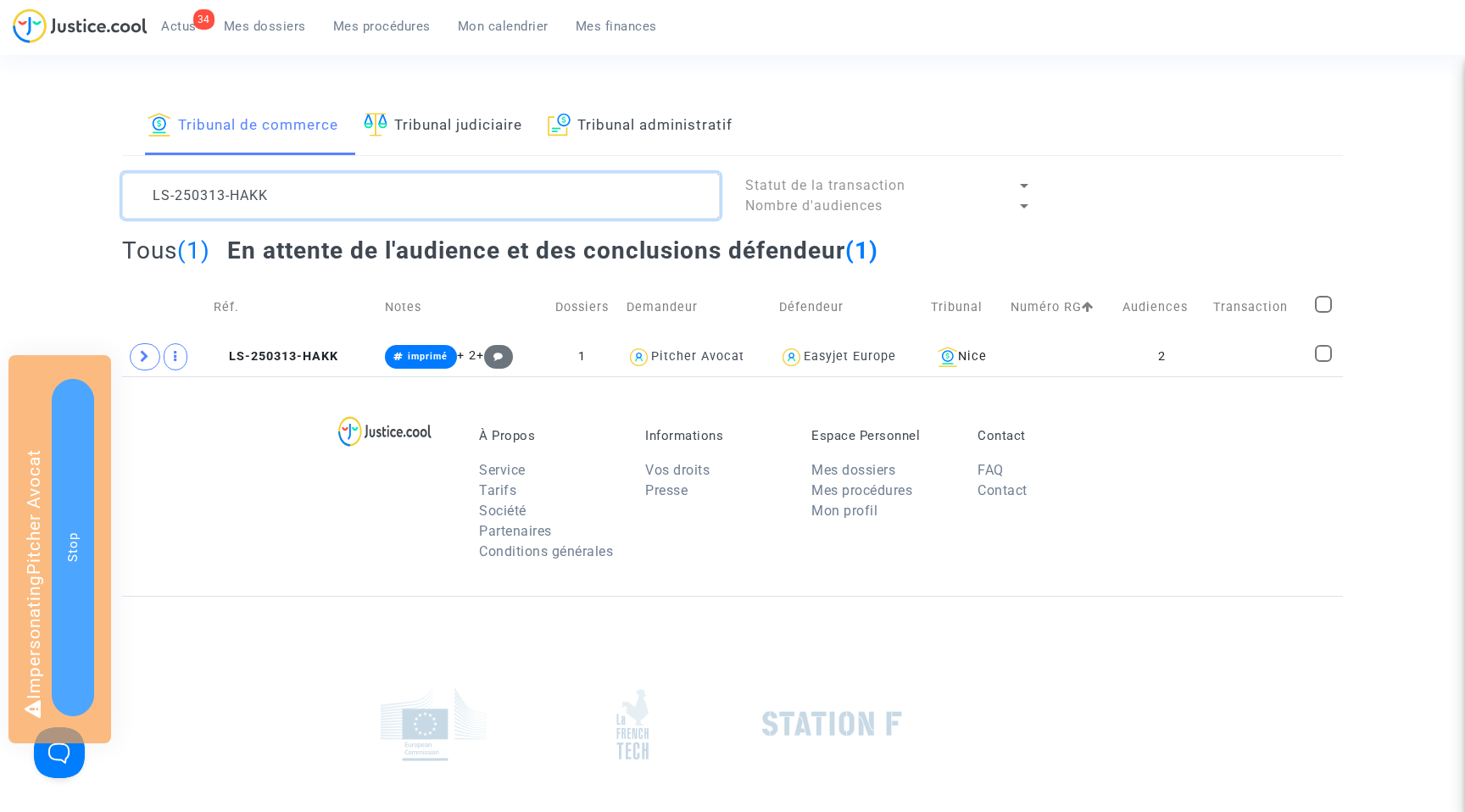
click at [239, 193] on textarea at bounding box center [422, 196] width 598 height 46
paste textarea "P7N7"
click at [301, 356] on span "LS-250313-P7N7" at bounding box center [275, 357] width 123 height 14
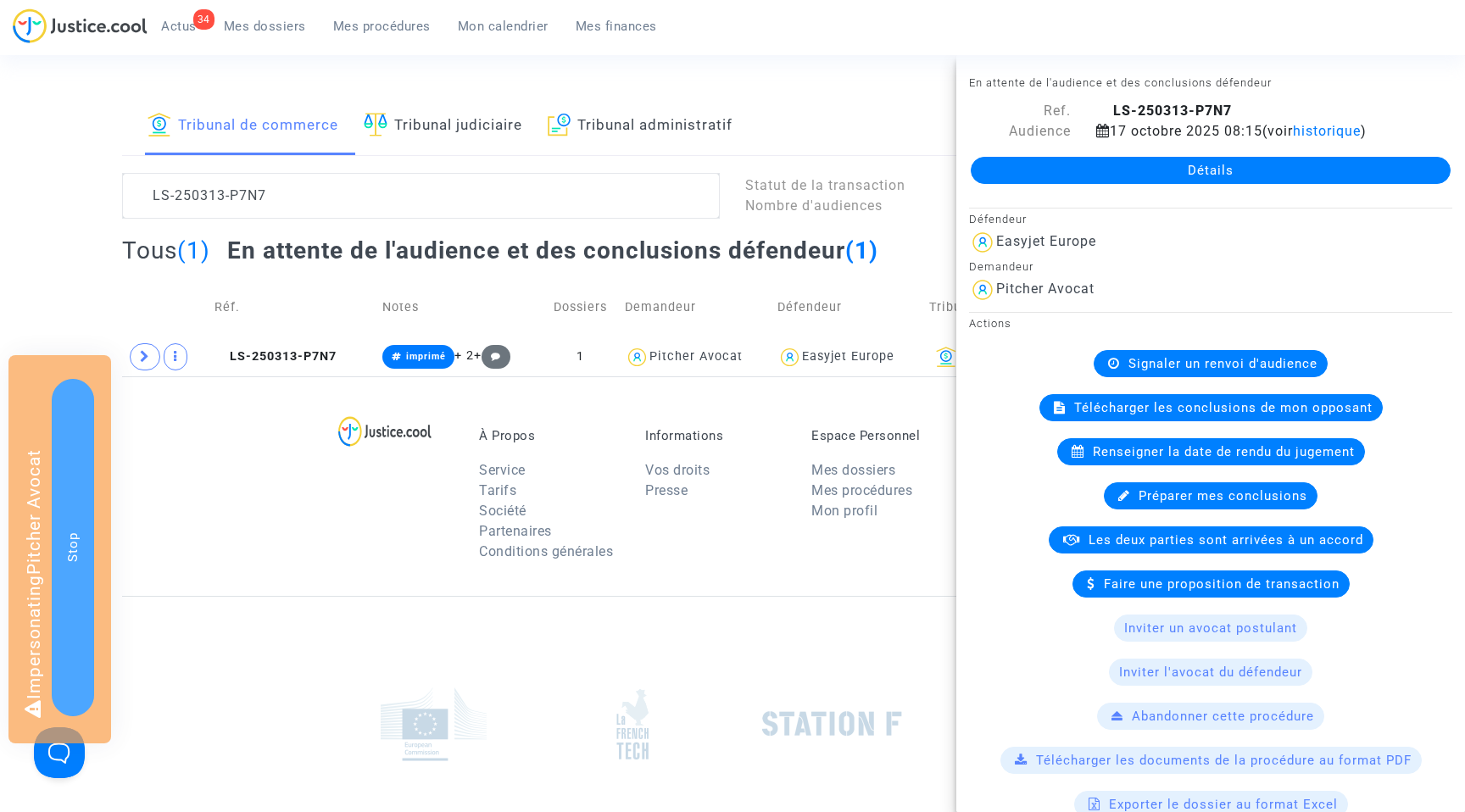
drag, startPoint x: 1271, startPoint y: 85, endPoint x: 965, endPoint y: 82, distance: 306.0
click at [965, 82] on div "En attente de l'audience et des conclusions défendeur Ref. LS-250313-P7N7 Audie…" at bounding box center [1211, 135] width 509 height 128
copy small "En attente de l'audience et des conclusions défendeur"
click at [285, 195] on textarea at bounding box center [422, 196] width 598 height 46
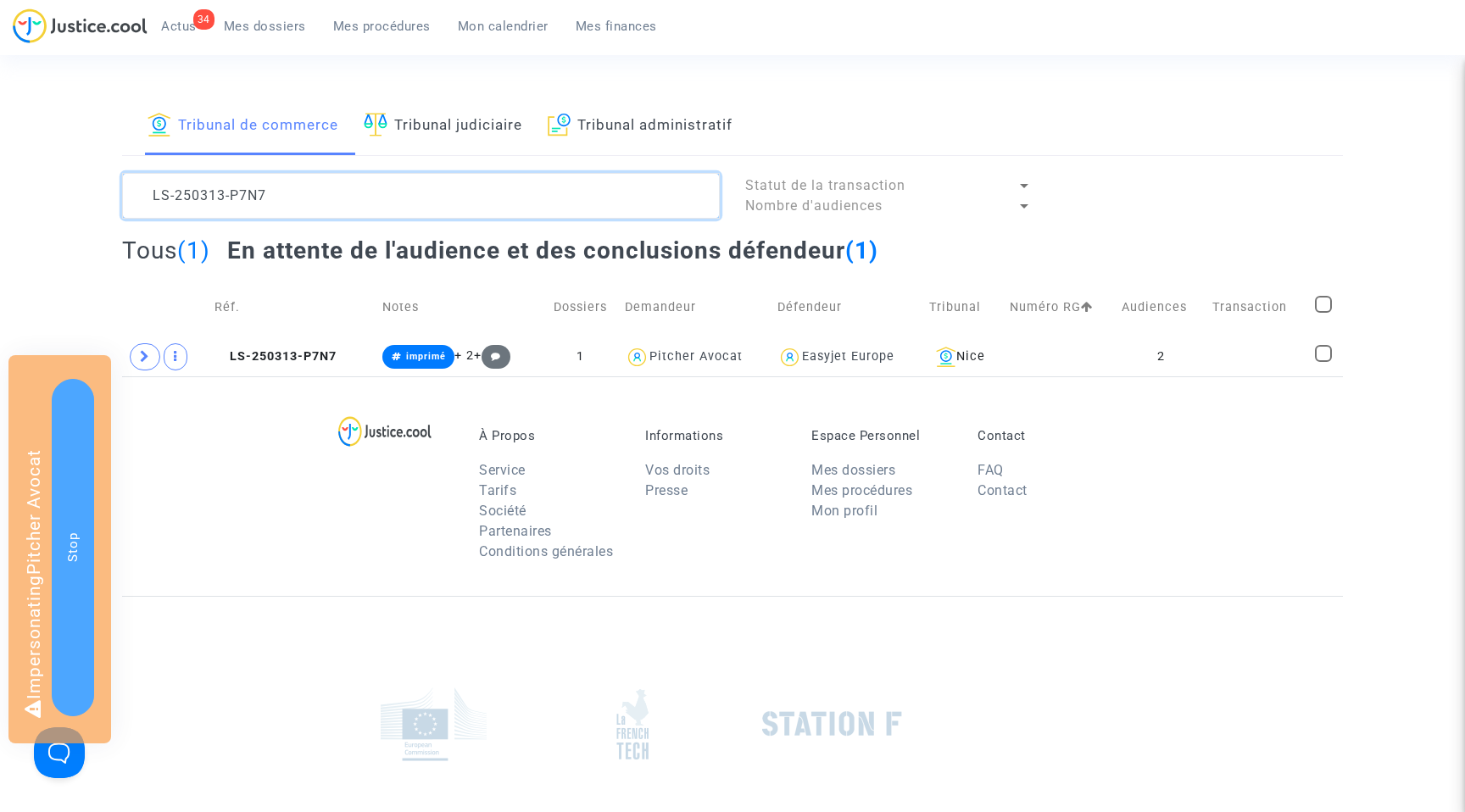
click at [285, 195] on textarea at bounding box center [422, 196] width 598 height 46
paste textarea "QNRQ"
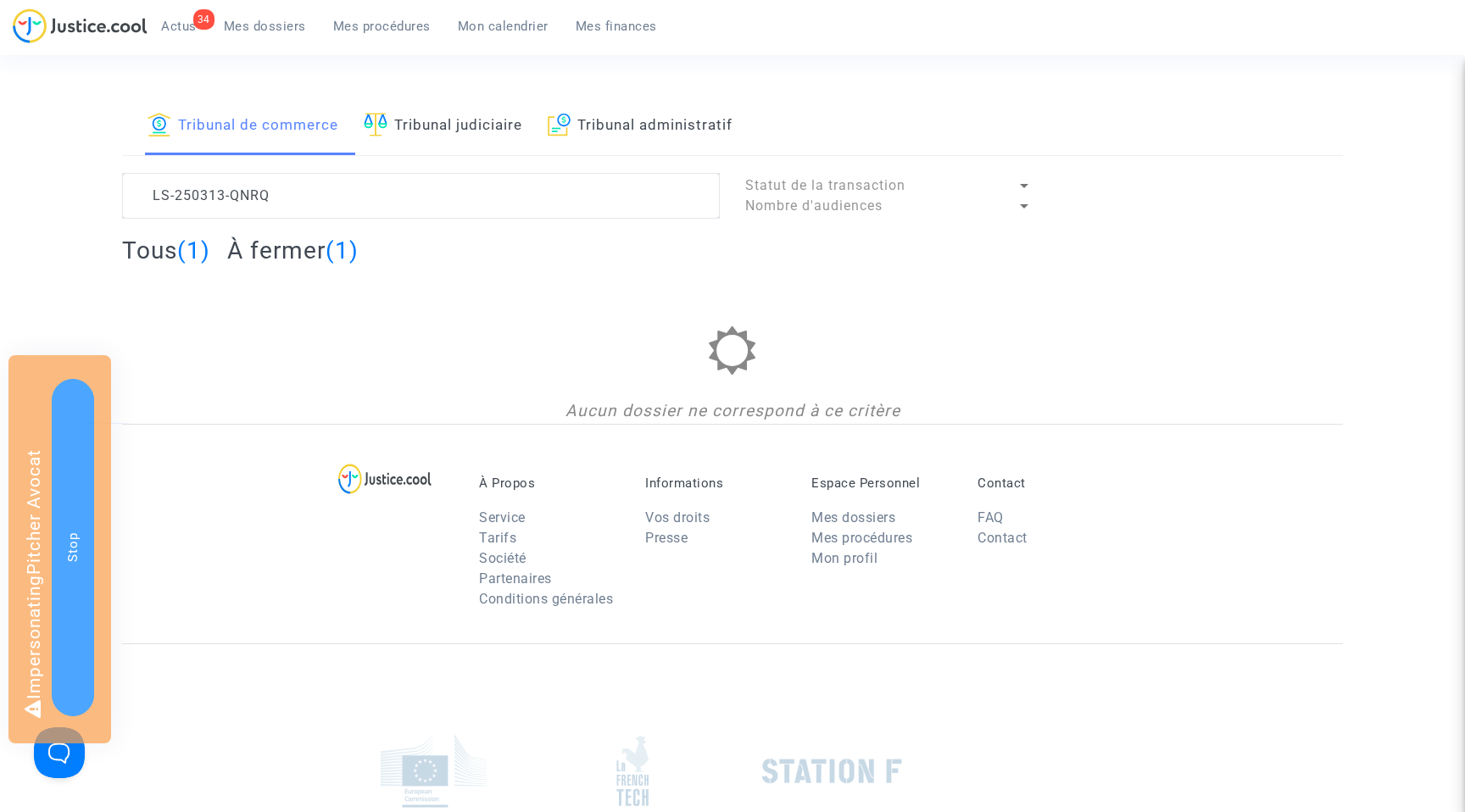
click at [292, 249] on h2 "À fermer (1)" at bounding box center [293, 251] width 132 height 30
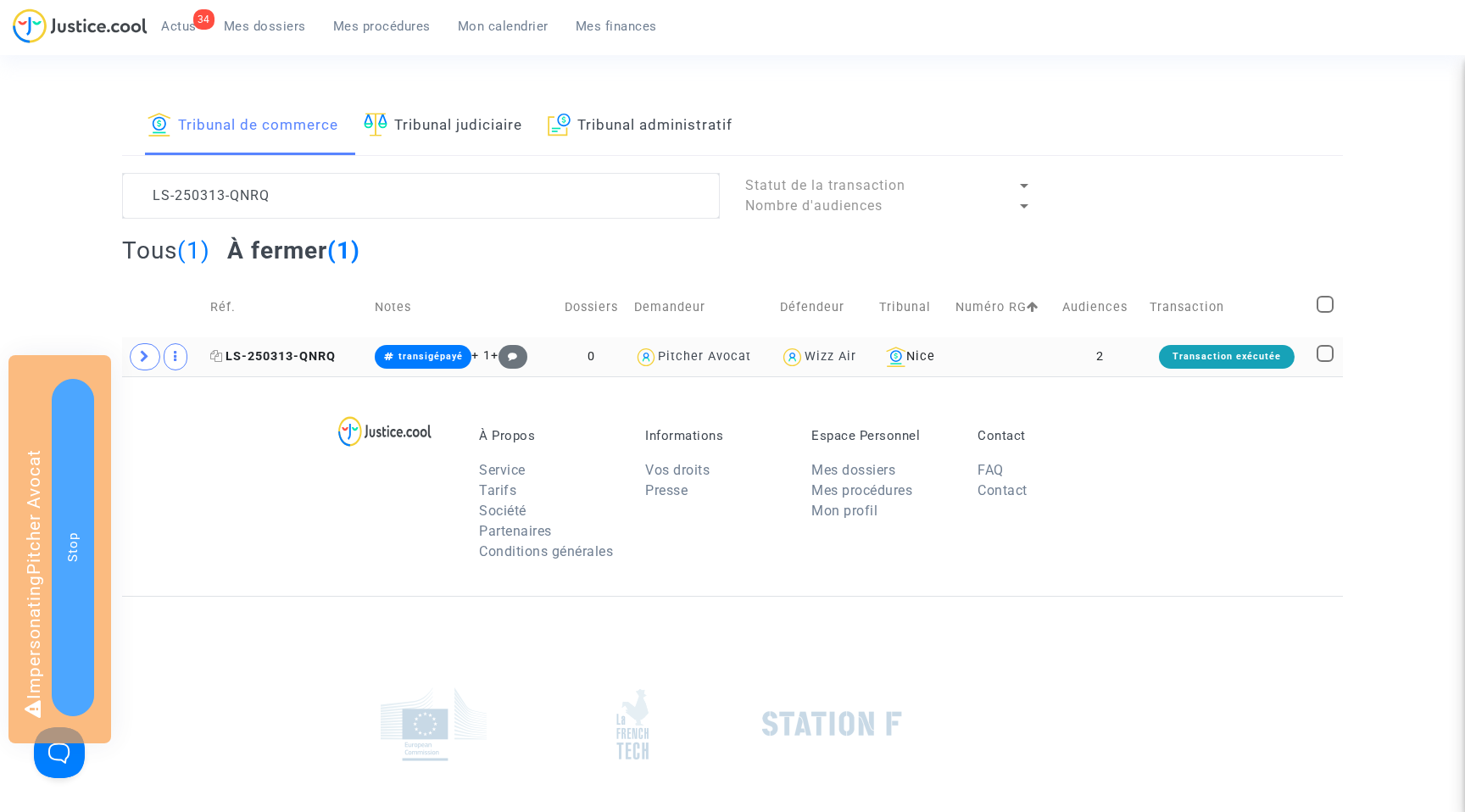
click at [296, 354] on span "LS-250313-QNRQ" at bounding box center [273, 357] width 126 height 14
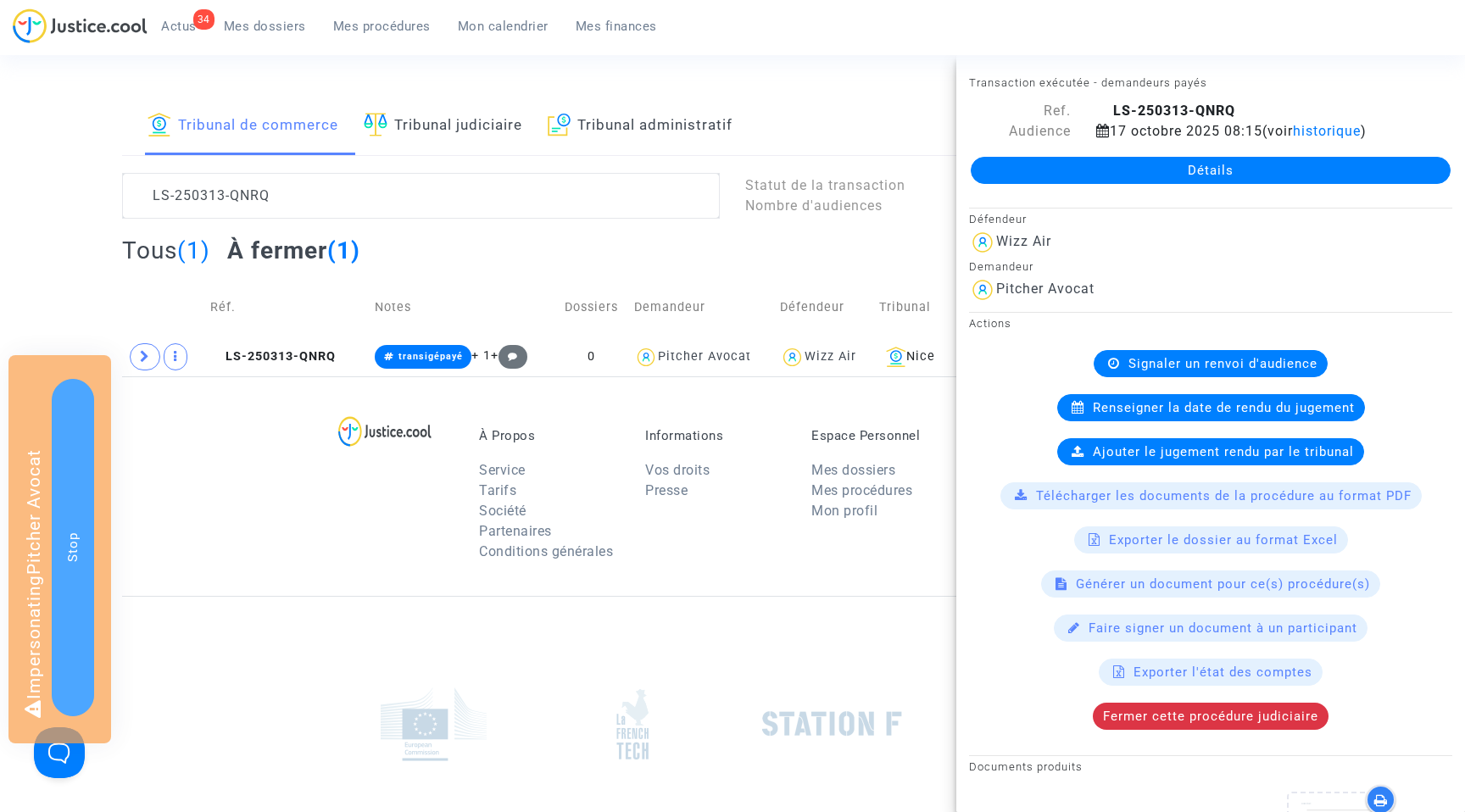
click at [1184, 82] on small "Transaction exécutée - demandeurs payés" at bounding box center [1088, 83] width 238 height 13
copy small "Transaction exécutée - demandeurs payés"
click at [264, 197] on textarea at bounding box center [422, 196] width 598 height 46
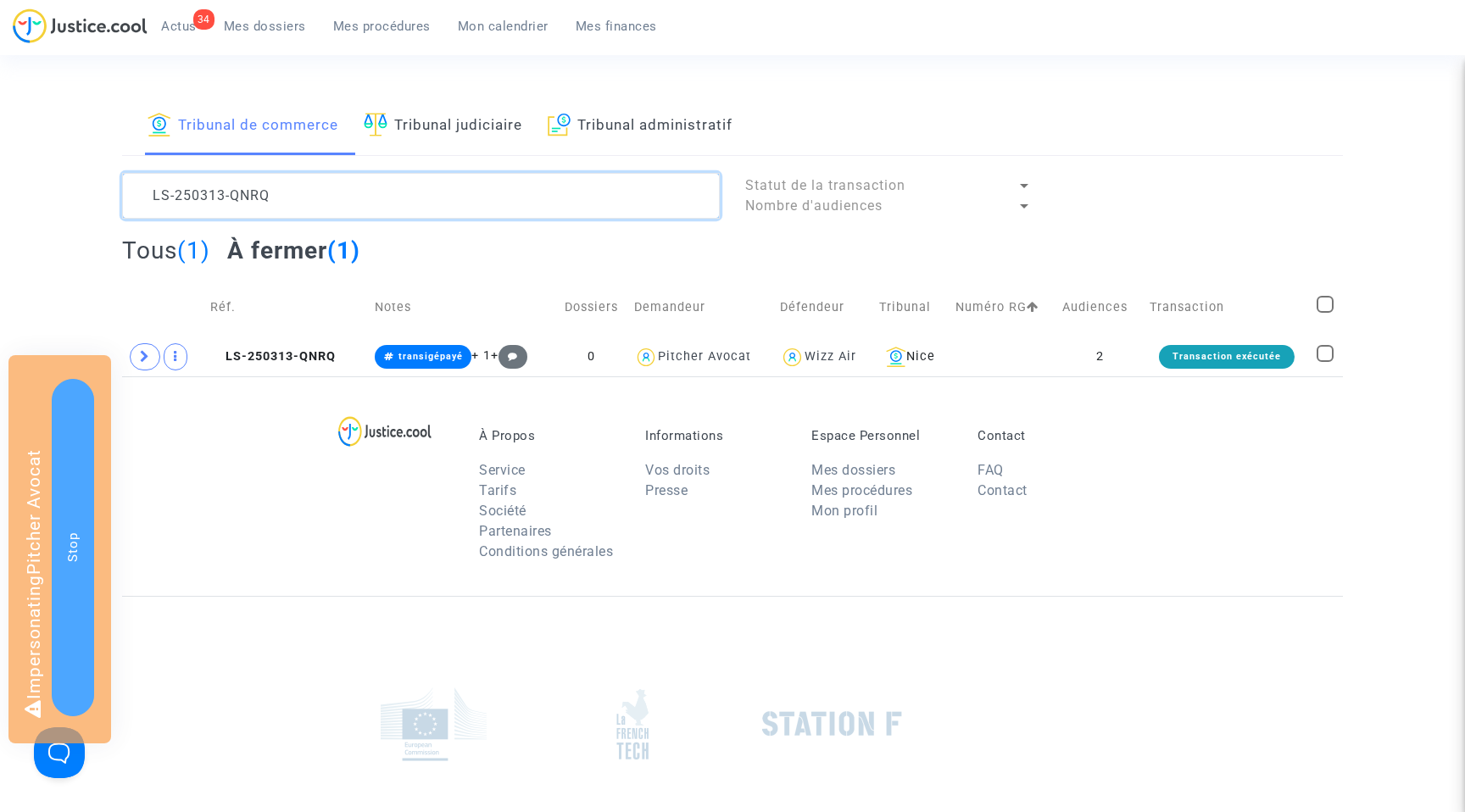
click at [264, 197] on textarea at bounding box center [422, 196] width 598 height 46
paste textarea "RCA7"
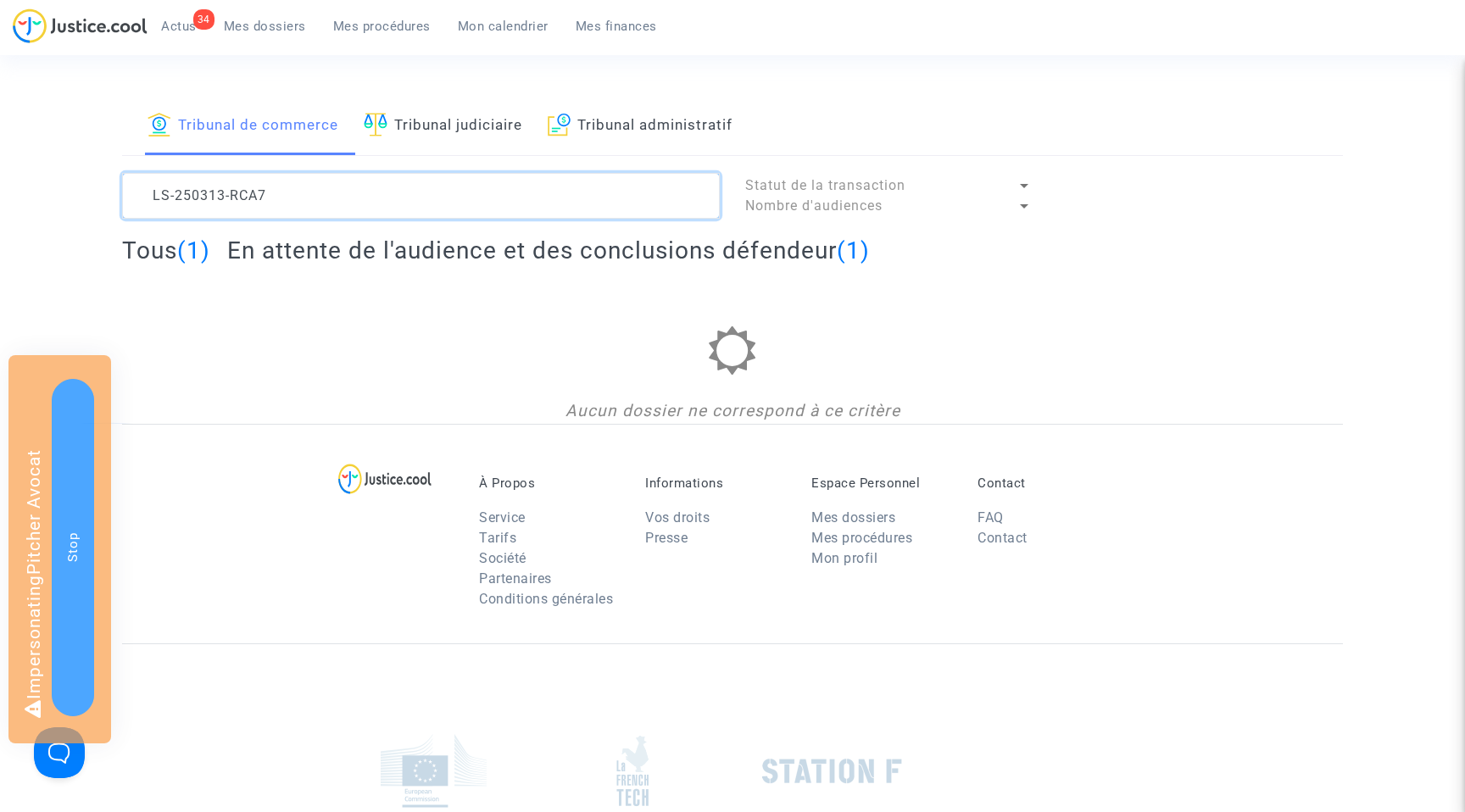
type textarea "LS-250313-RCA7"
click at [259, 249] on h2 "En attente de l'audience et des conclusions défendeur (1)" at bounding box center [548, 251] width 643 height 30
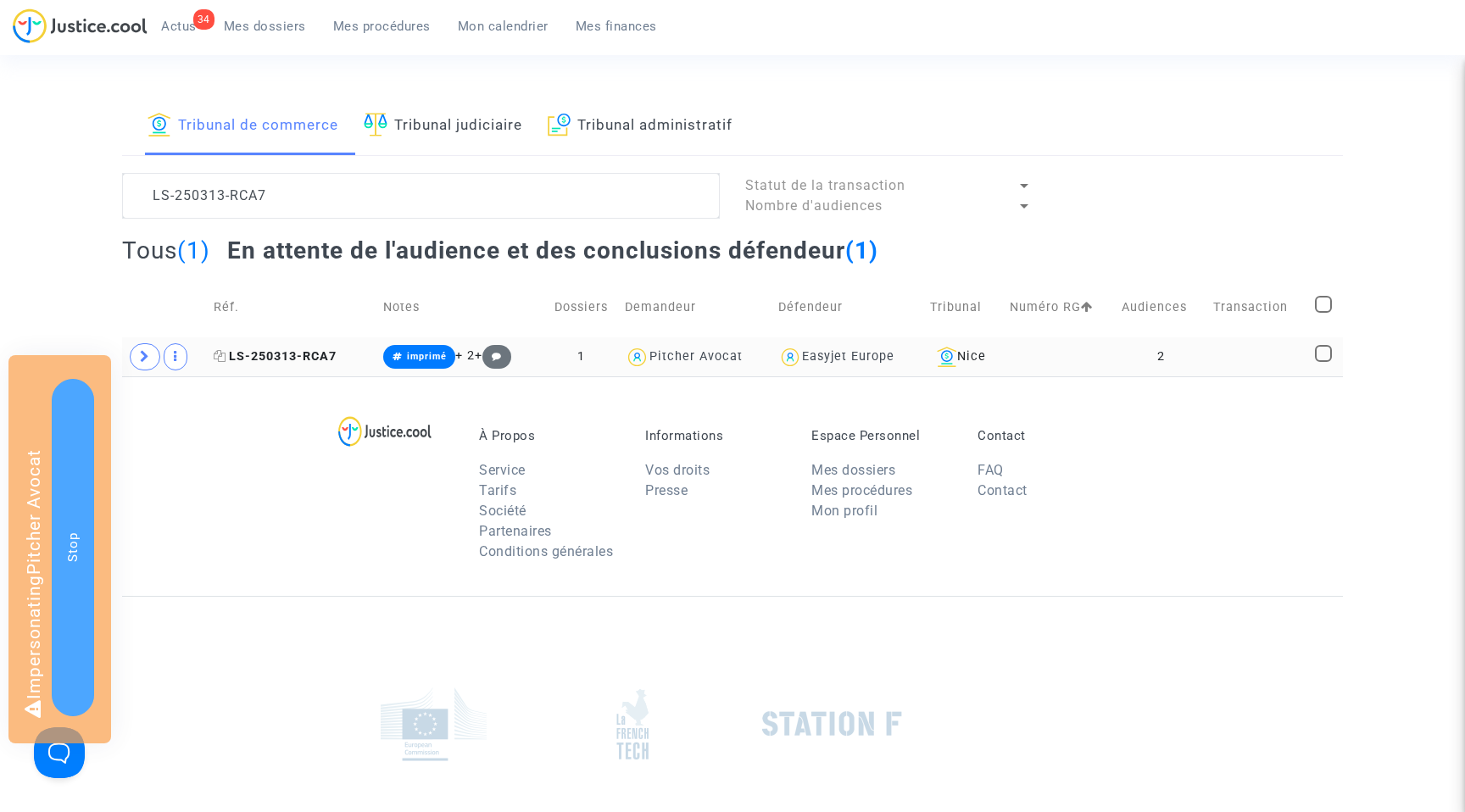
click at [287, 360] on span "LS-250313-RCA7" at bounding box center [274, 357] width 123 height 14
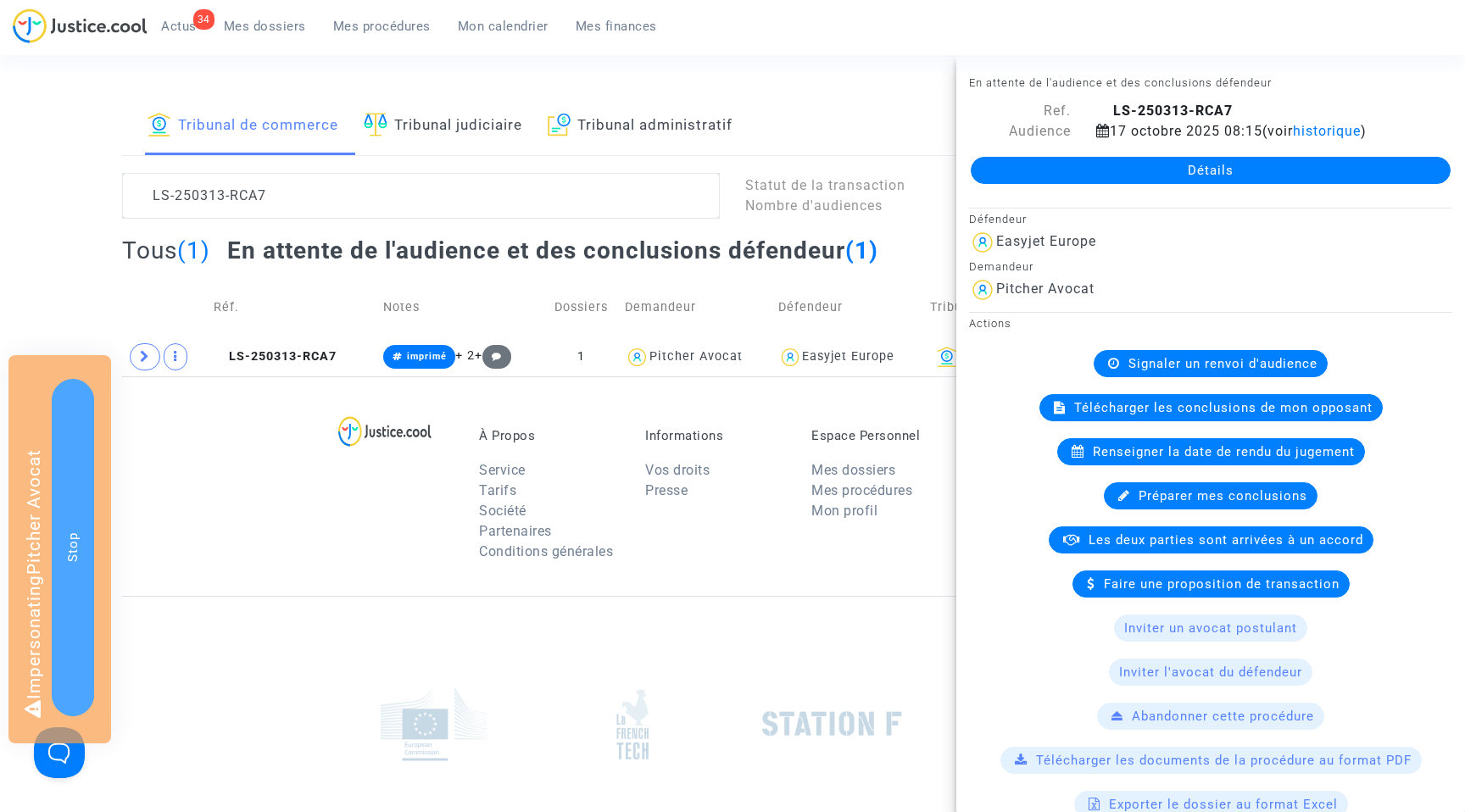
click at [1234, 79] on small "En attente de l'audience et des conclusions défendeur" at bounding box center [1121, 83] width 303 height 13
copy small "En attente de l'audience et des conclusions défendeur"
click at [1209, 176] on link "Détails" at bounding box center [1211, 169] width 480 height 27
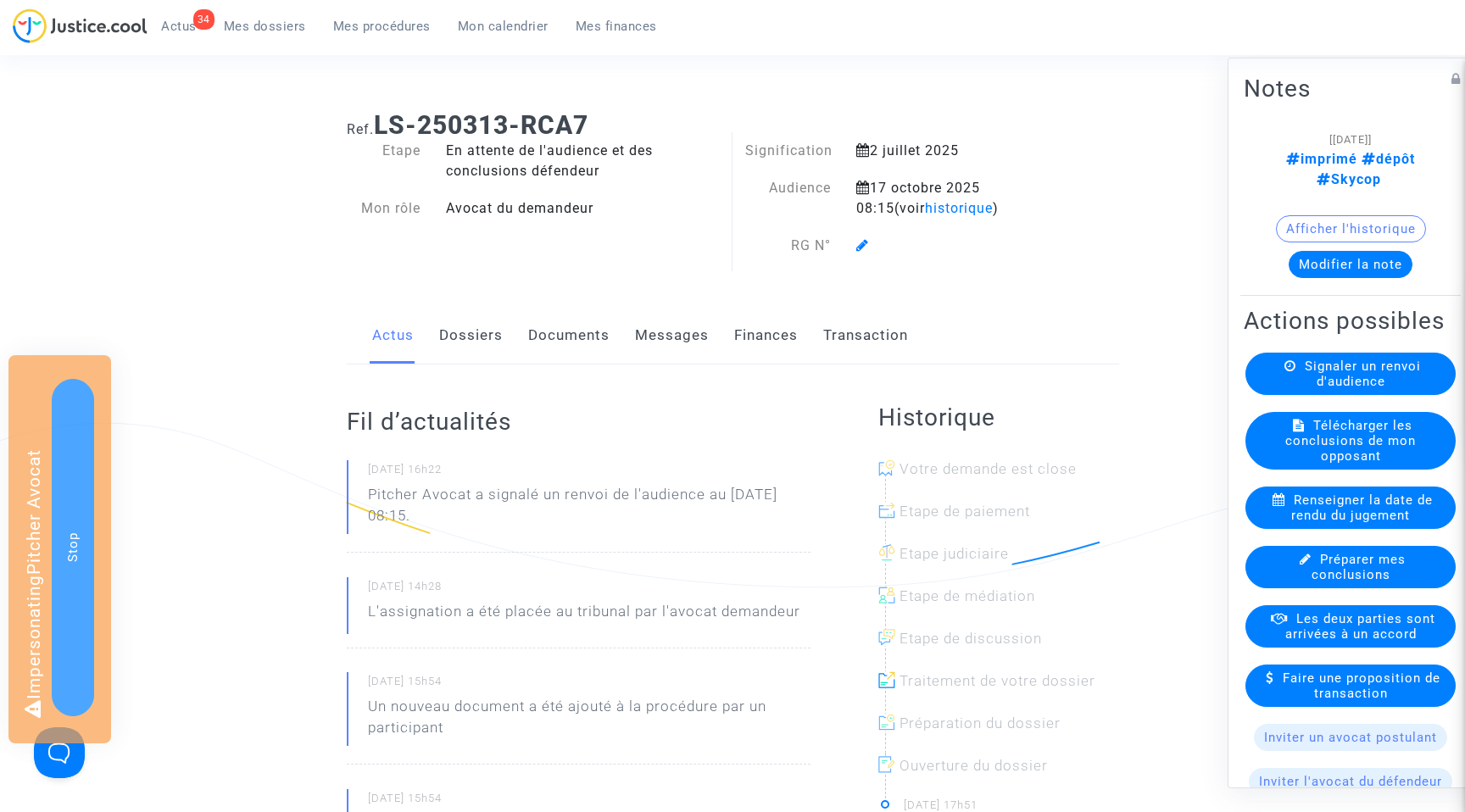
click at [478, 344] on link "Dossiers" at bounding box center [471, 336] width 64 height 56
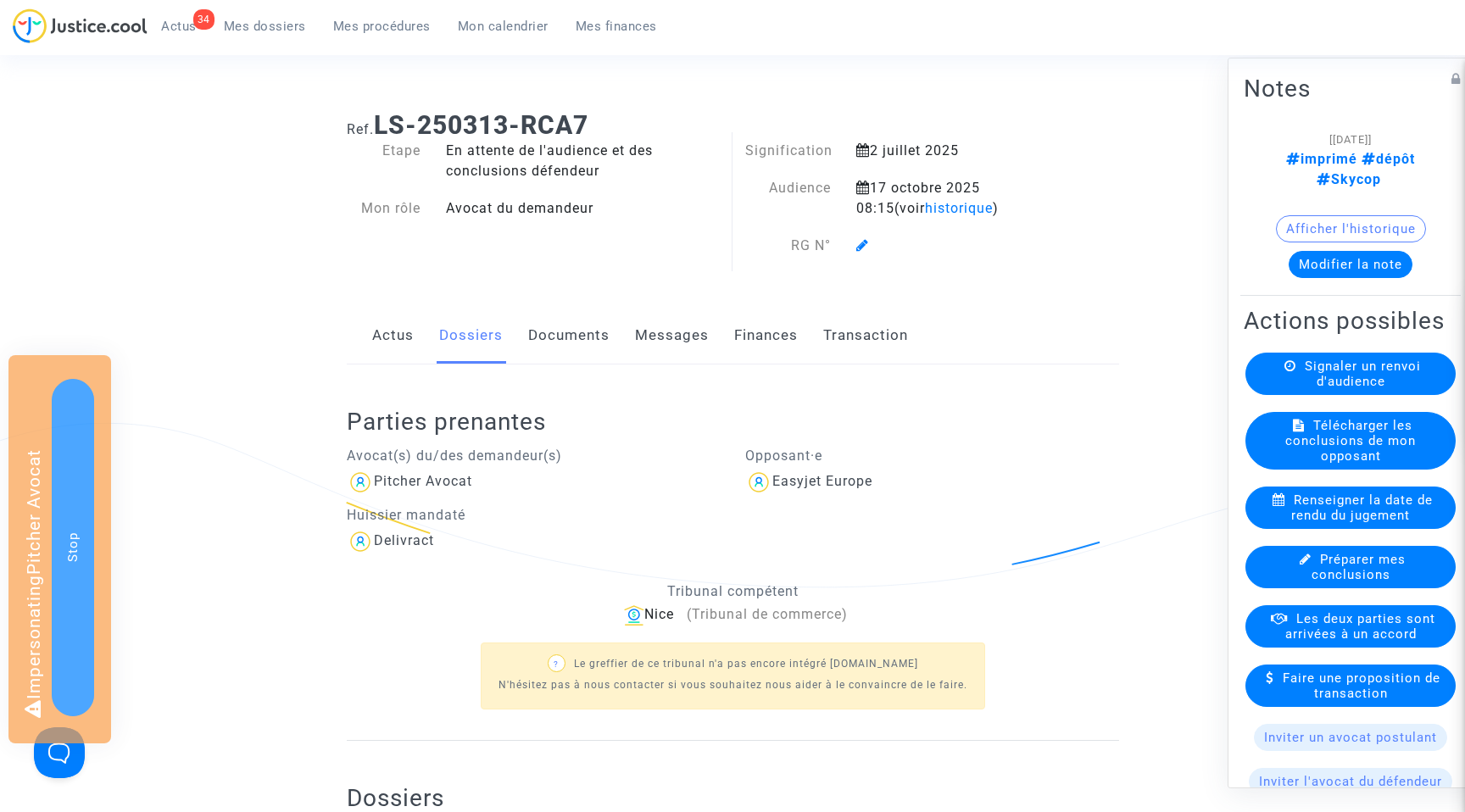
click at [384, 344] on link "Actus" at bounding box center [394, 336] width 42 height 56
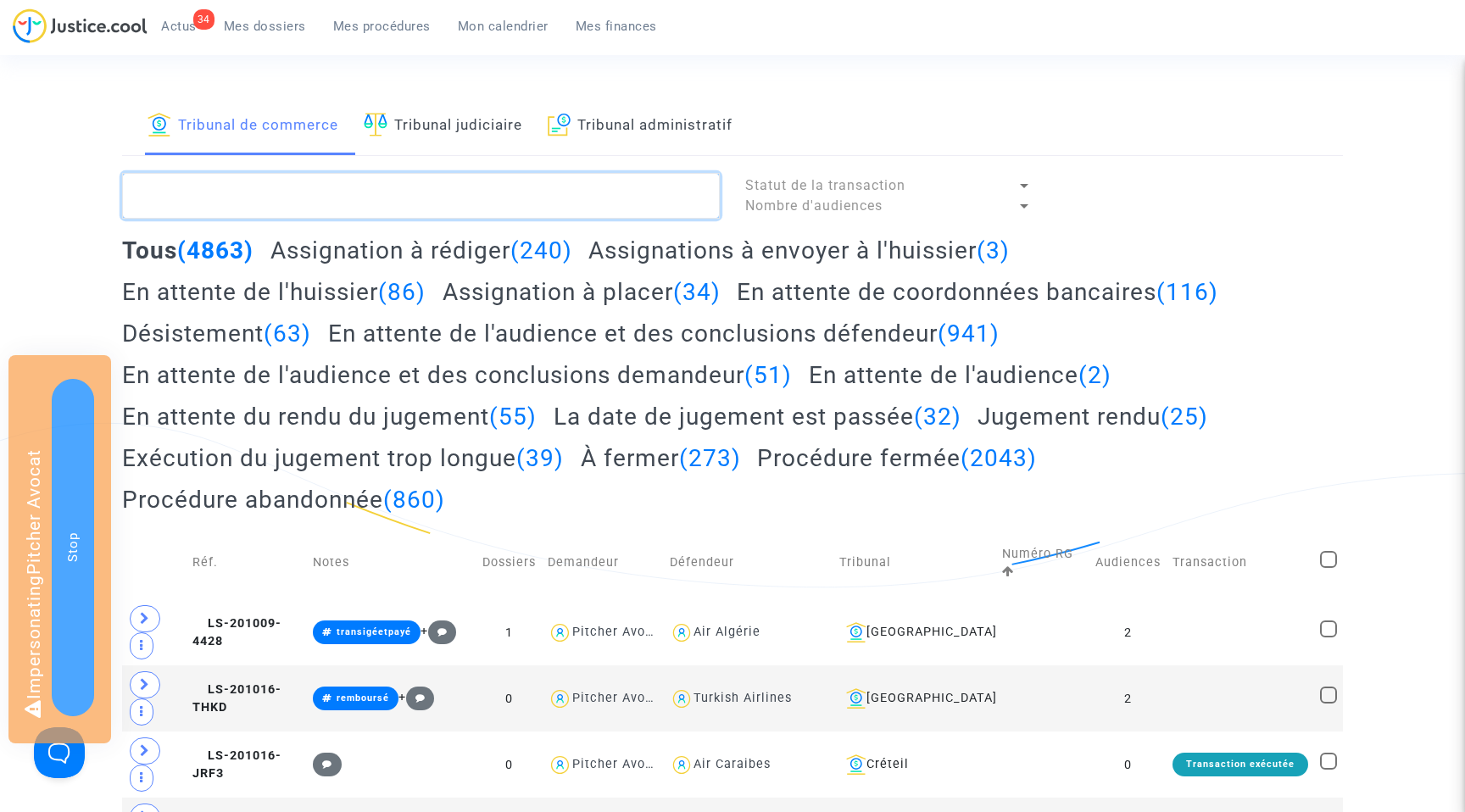
click at [260, 189] on textarea at bounding box center [422, 196] width 598 height 46
paste textarea "LS-250313-QNRQ"
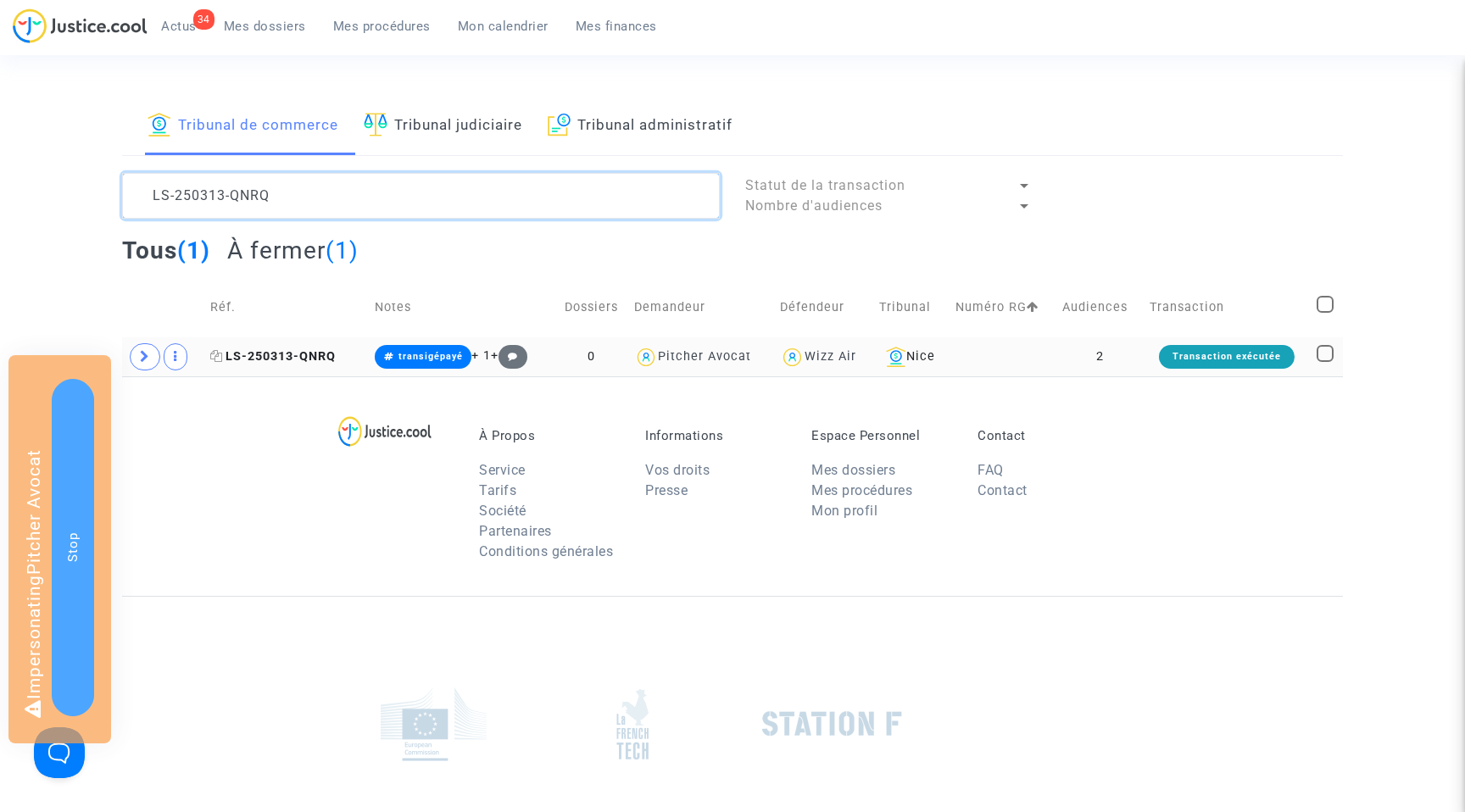
type textarea "LS-250313-QNRQ"
click at [271, 357] on span "LS-250313-QNRQ" at bounding box center [273, 357] width 126 height 14
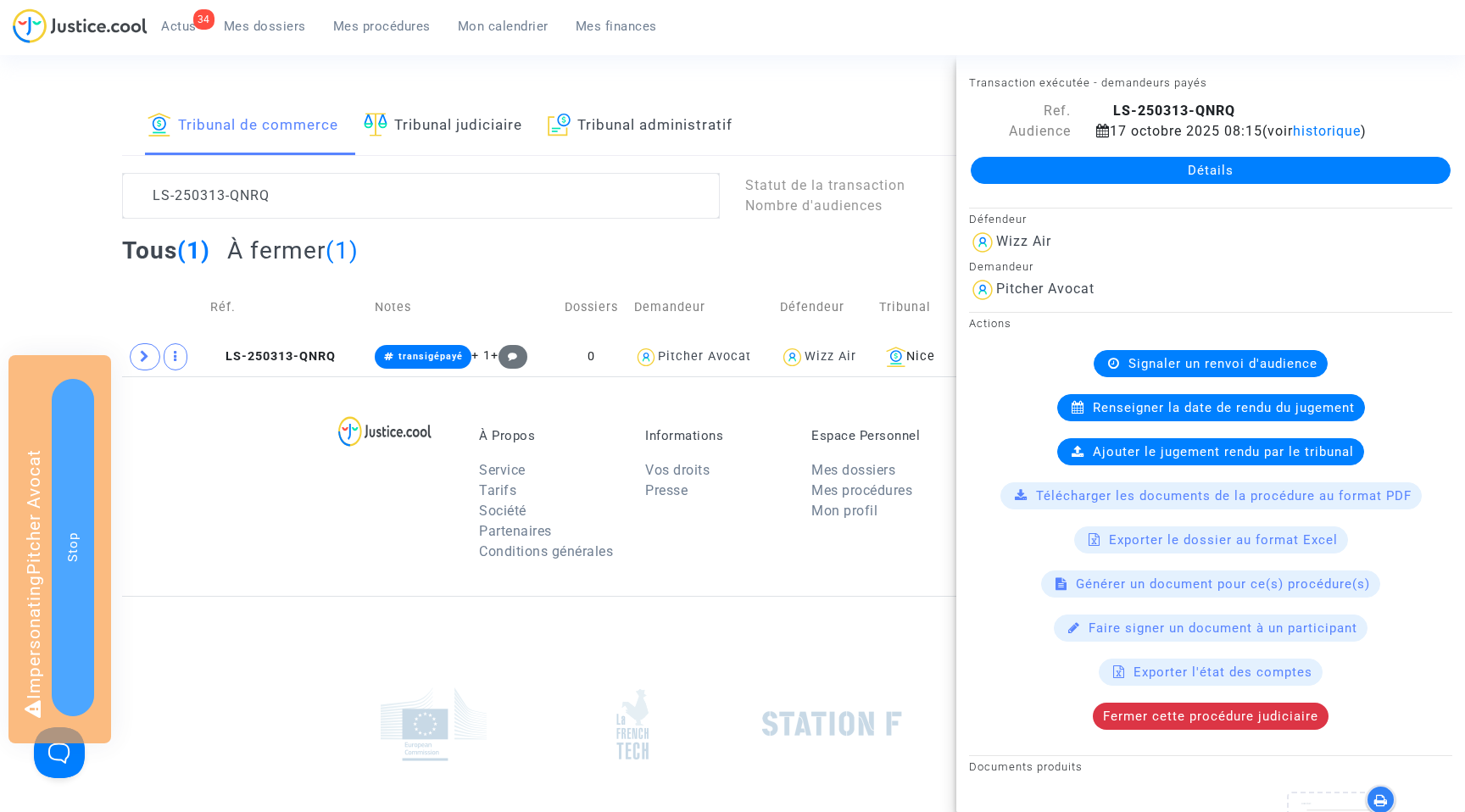
click at [1221, 161] on link "Détails" at bounding box center [1211, 169] width 480 height 27
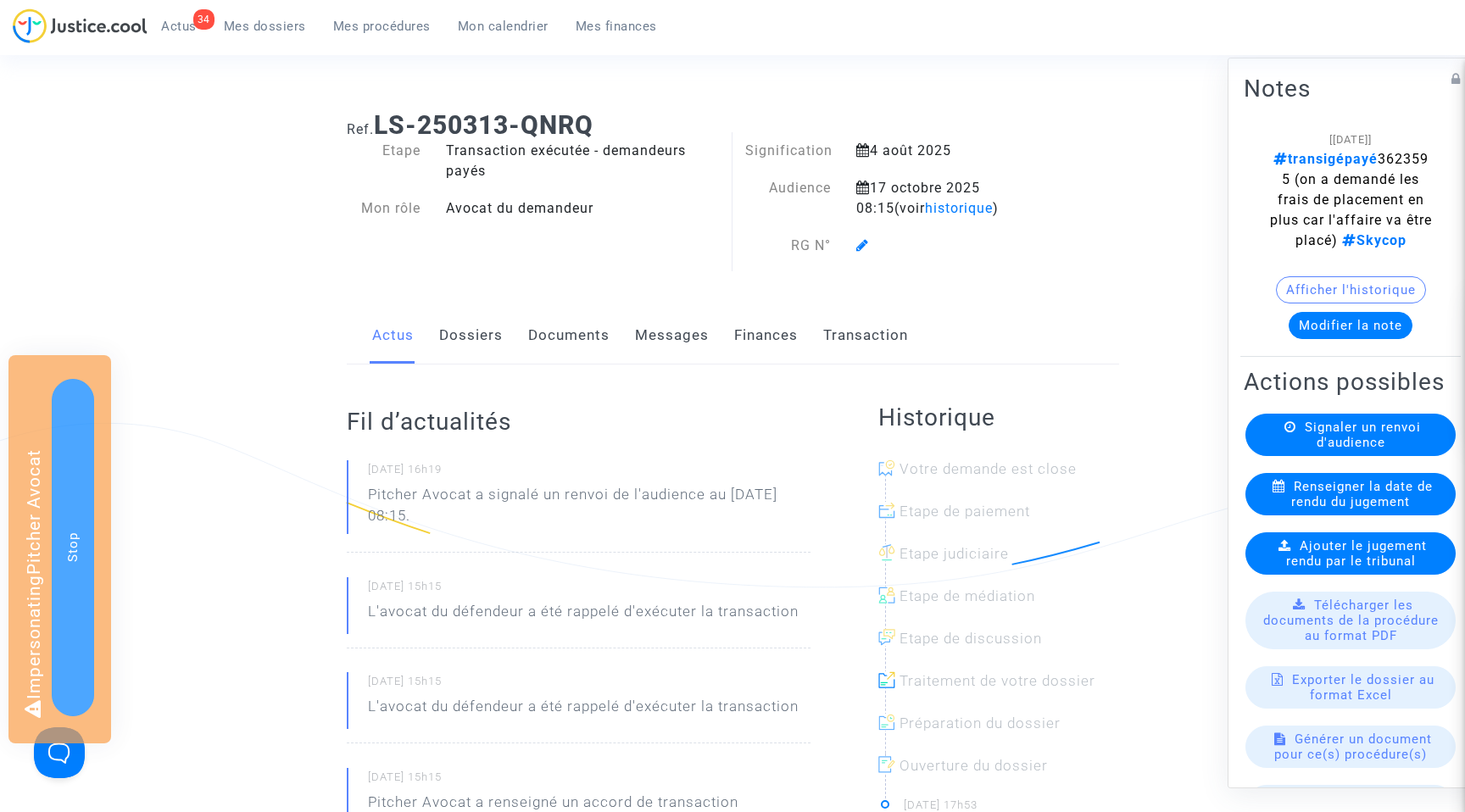
click at [460, 338] on link "Dossiers" at bounding box center [471, 336] width 64 height 56
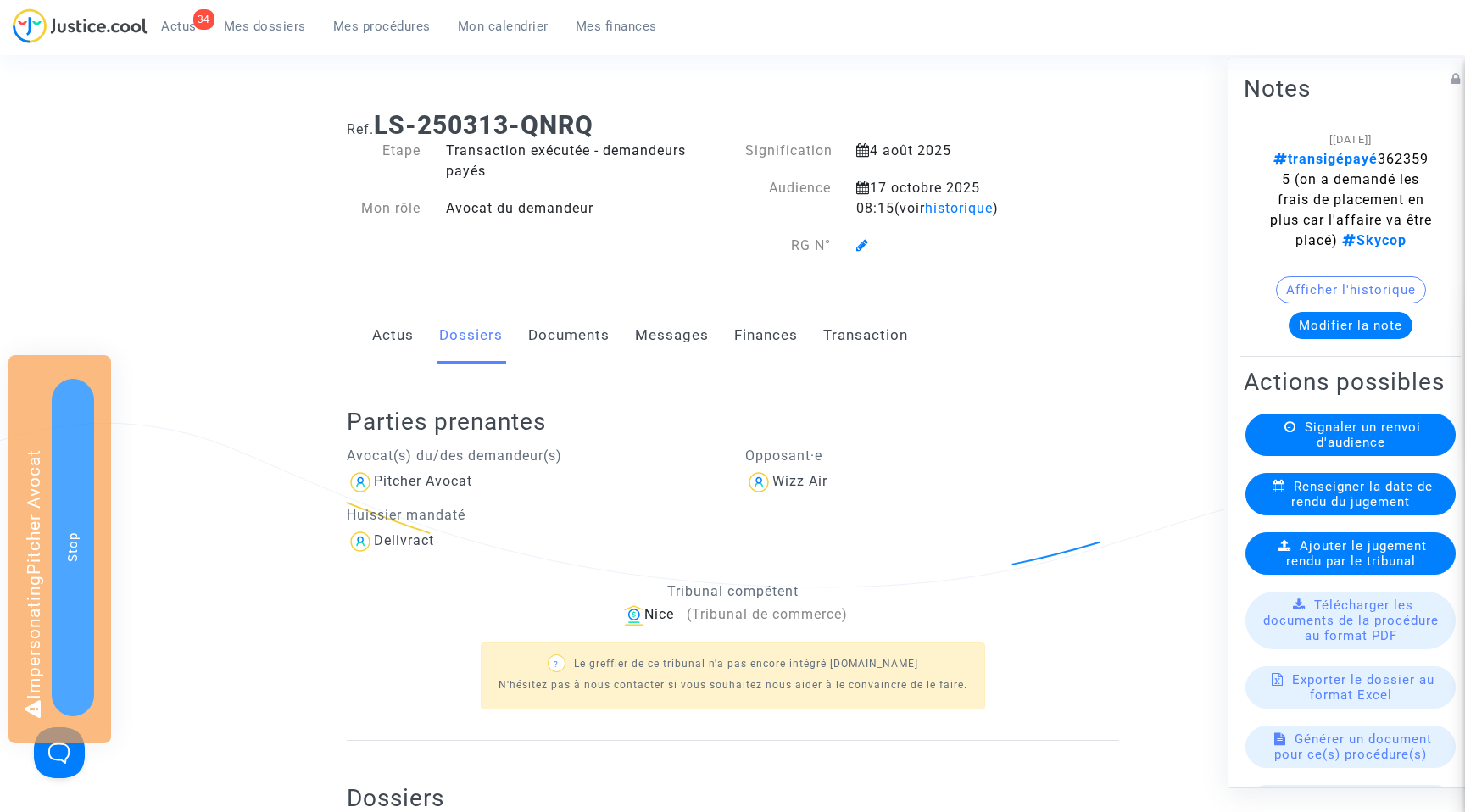
click at [401, 351] on link "Actus" at bounding box center [394, 336] width 42 height 56
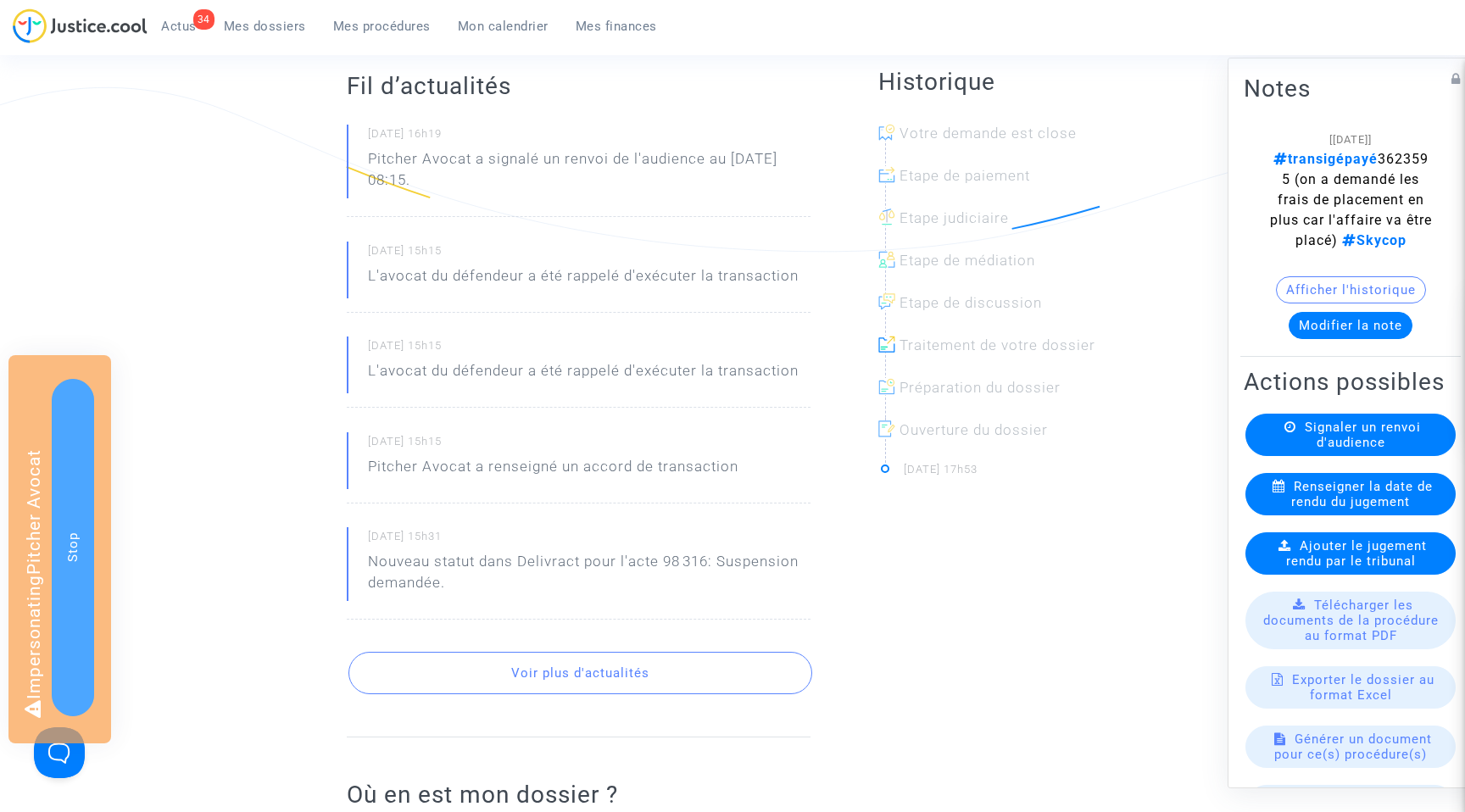
scroll to position [333, 0]
click at [554, 676] on button "Voir plus d'actualités" at bounding box center [580, 677] width 463 height 43
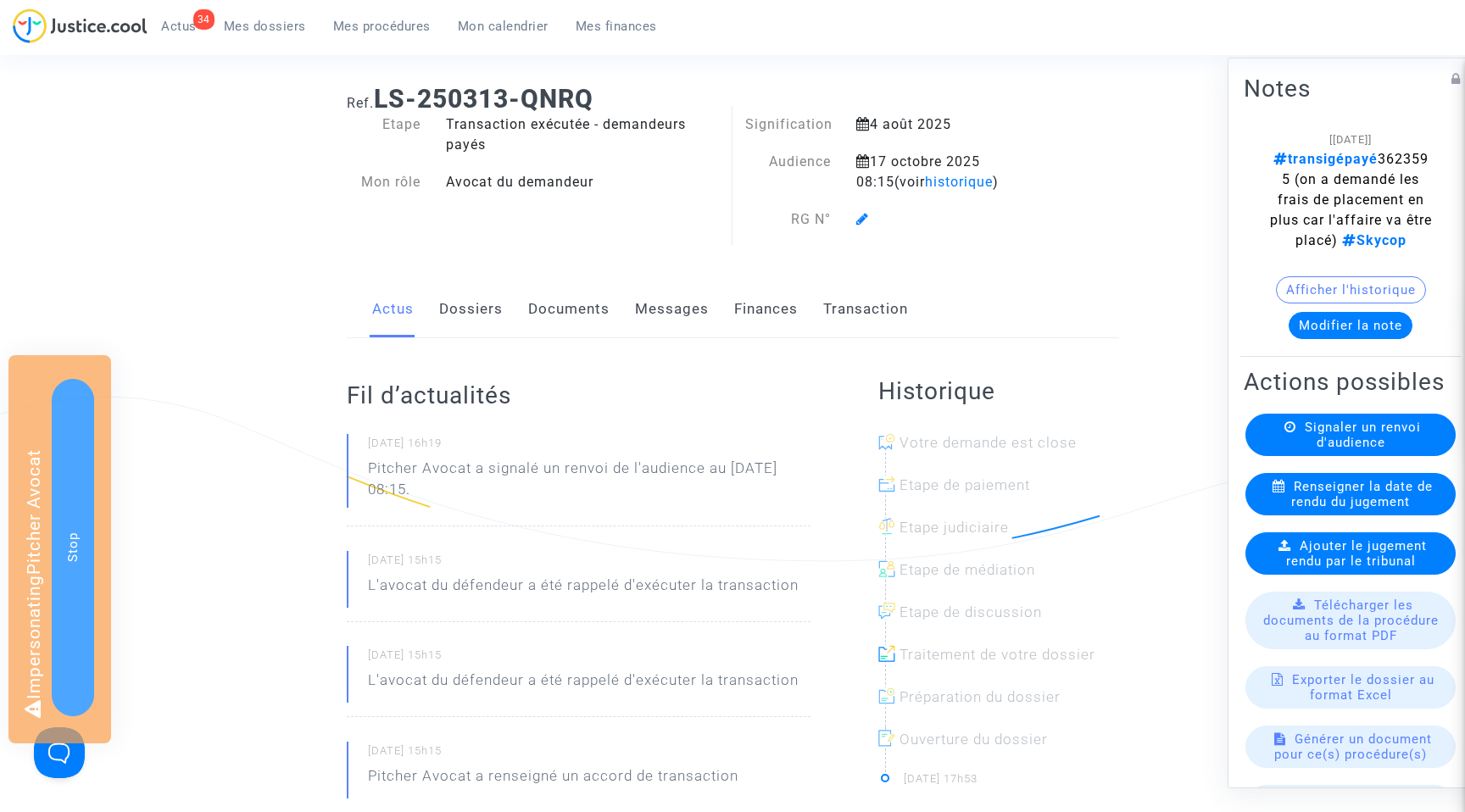
scroll to position [0, 0]
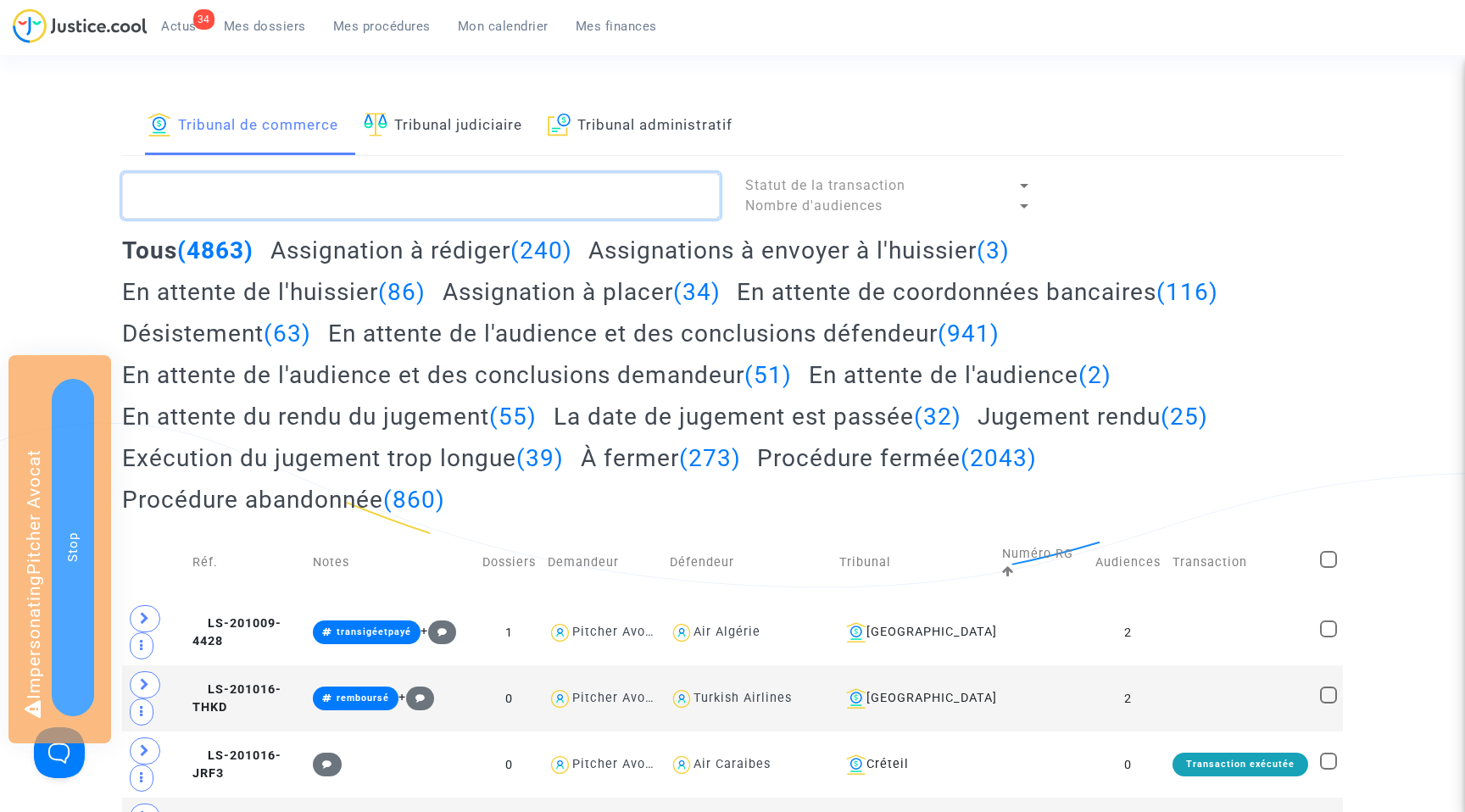
click at [208, 194] on textarea at bounding box center [422, 196] width 598 height 46
paste textarea "LS-250313-P7N7"
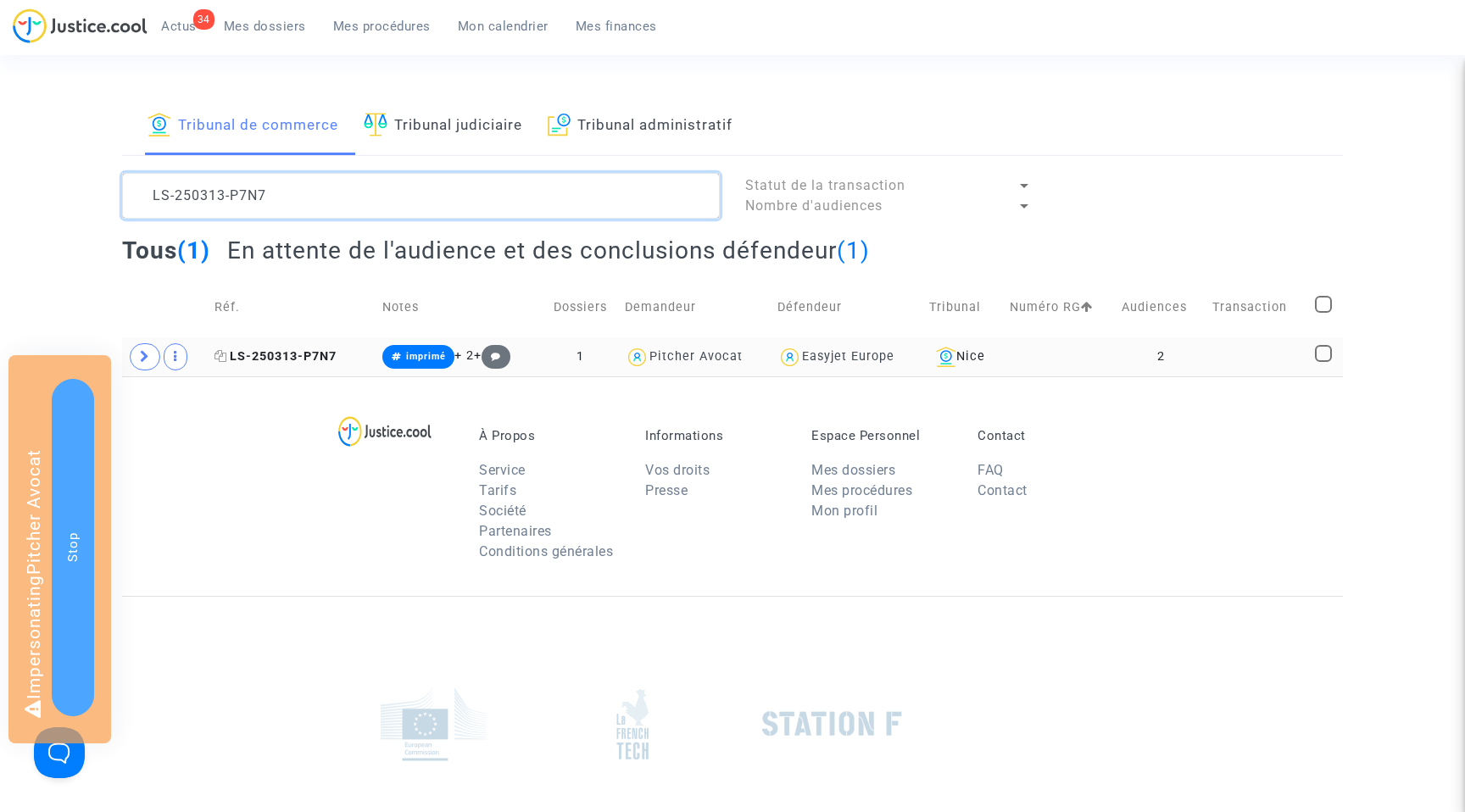
type textarea "LS-250313-P7N7"
click at [290, 350] on span "LS-250313-P7N7" at bounding box center [275, 357] width 123 height 14
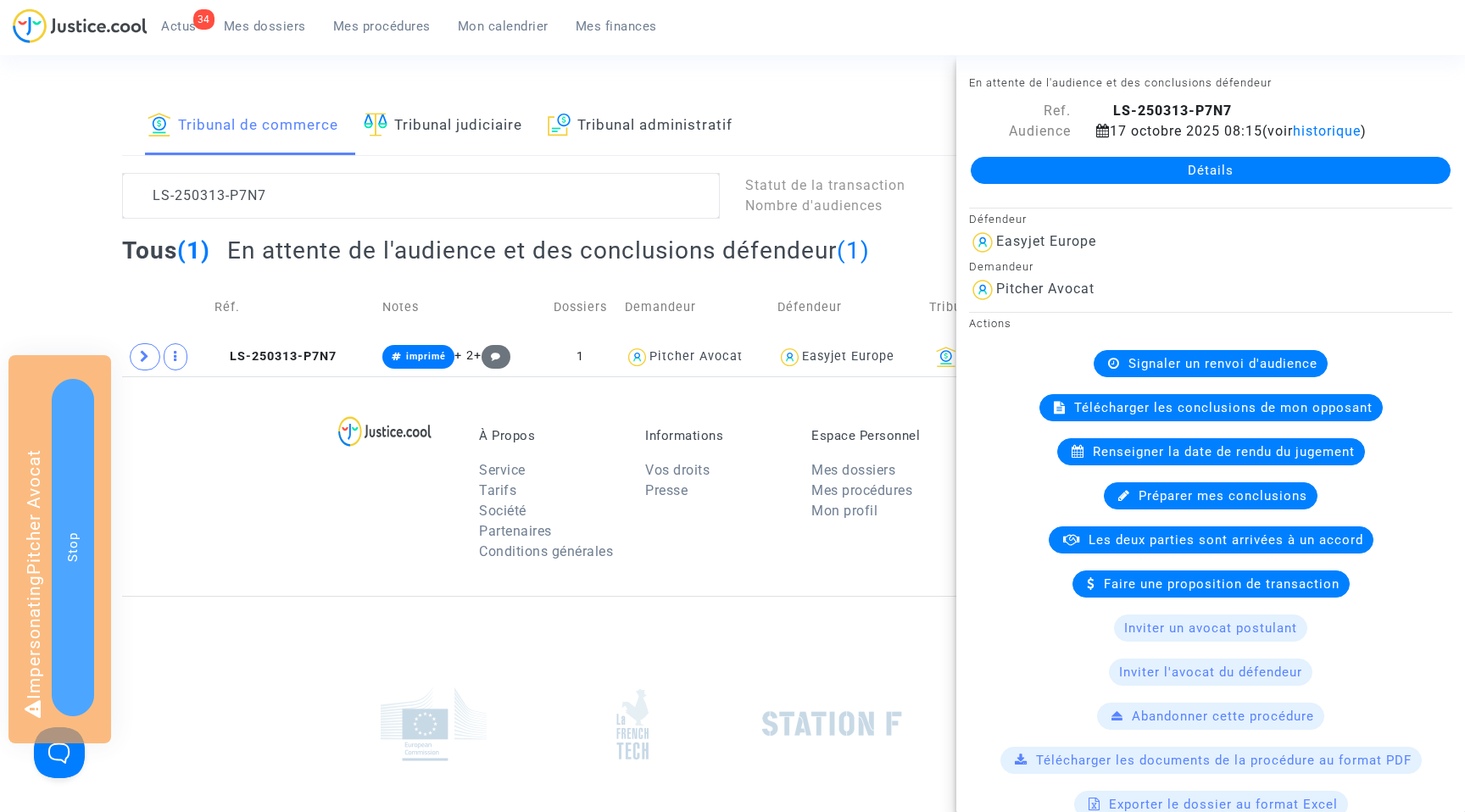
click at [1214, 156] on link "Détails" at bounding box center [1211, 169] width 480 height 27
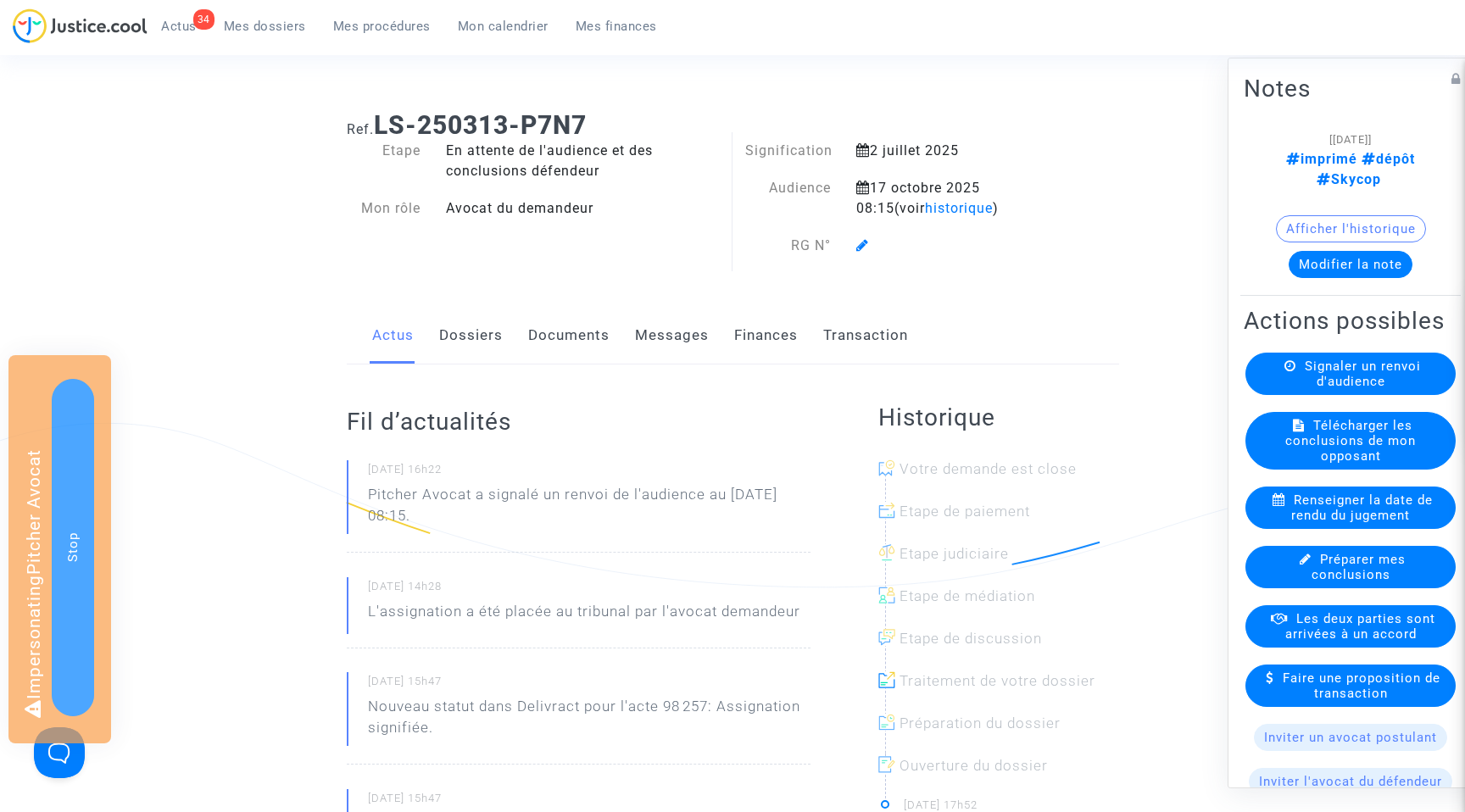
click at [456, 336] on link "Dossiers" at bounding box center [471, 336] width 64 height 56
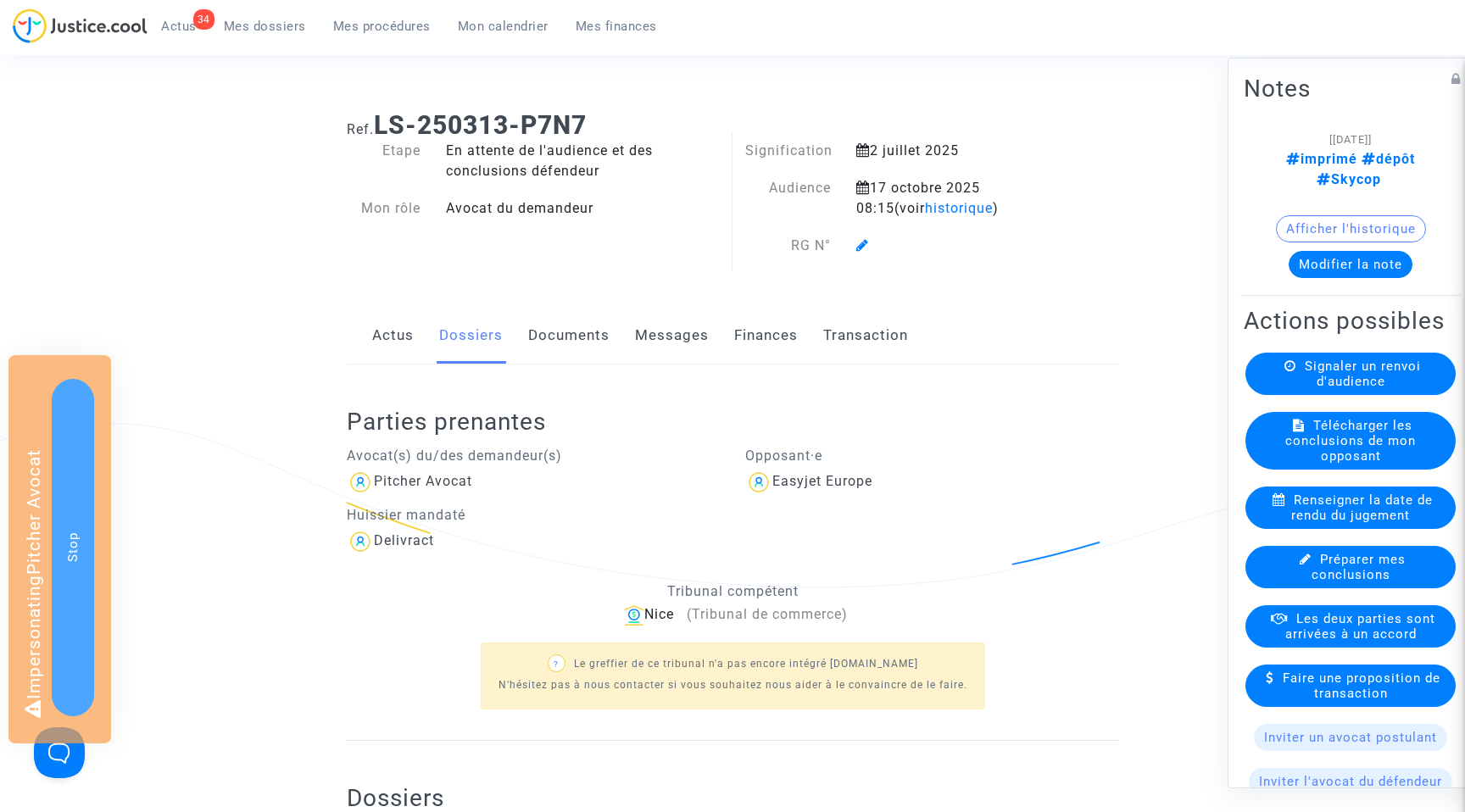
click at [380, 334] on link "Actus" at bounding box center [394, 336] width 42 height 56
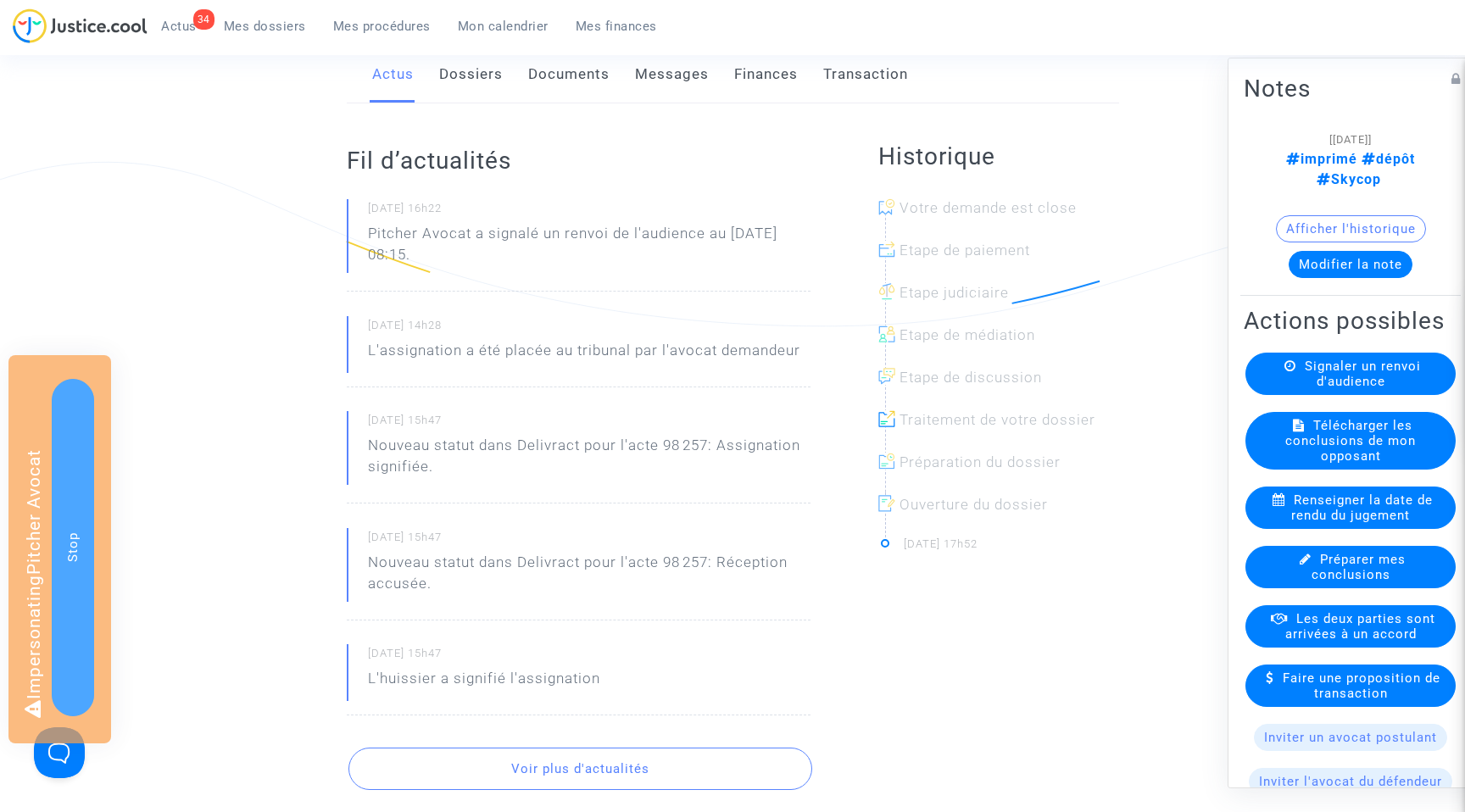
scroll to position [262, 0]
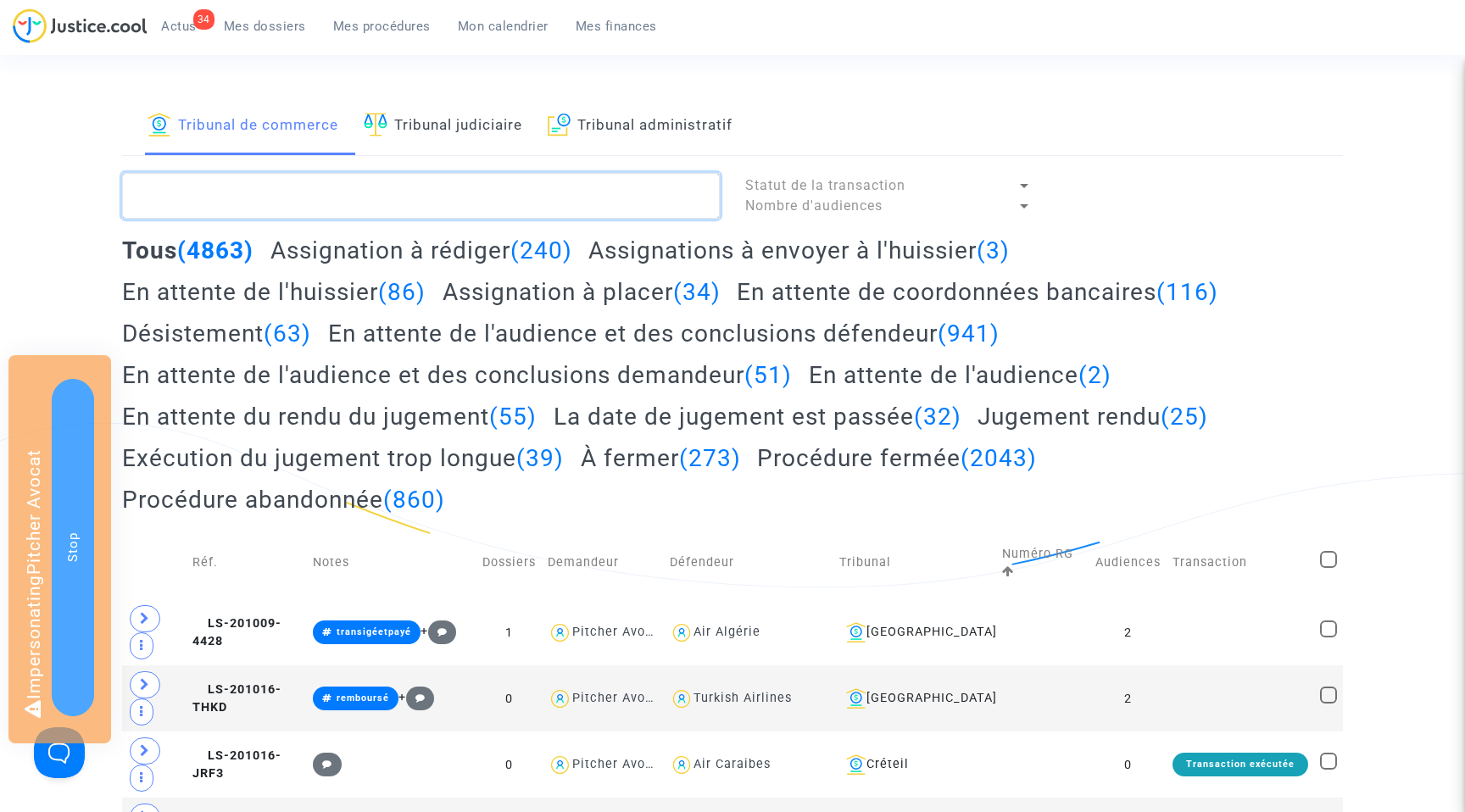
click at [250, 184] on textarea at bounding box center [422, 196] width 598 height 46
paste textarea "LS-250313-HAKK"
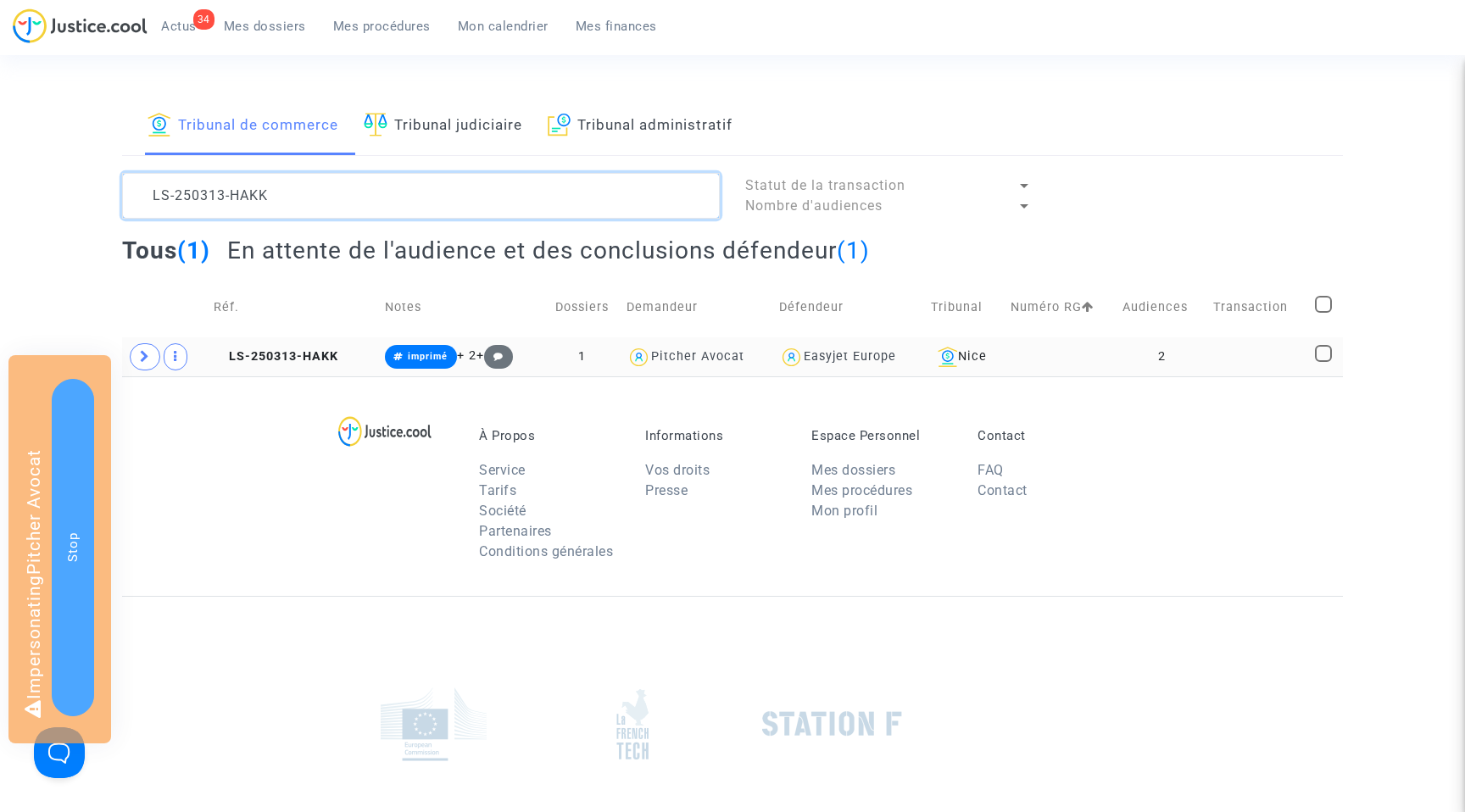
type textarea "LS-250313-HAKK"
click at [277, 348] on td "LS-250313-HAKK" at bounding box center [292, 357] width 170 height 39
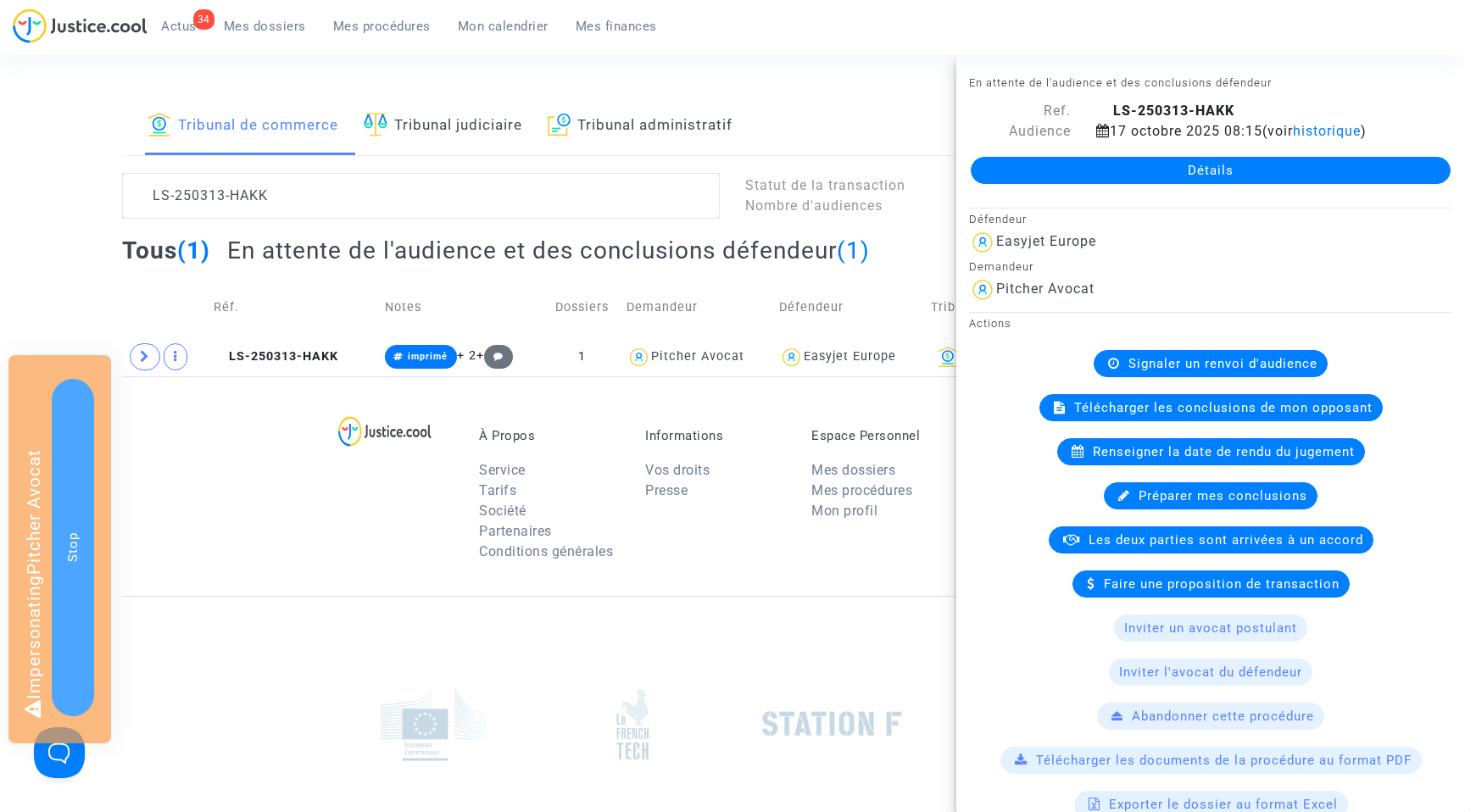
click at [1174, 173] on link "Détails" at bounding box center [1211, 169] width 480 height 27
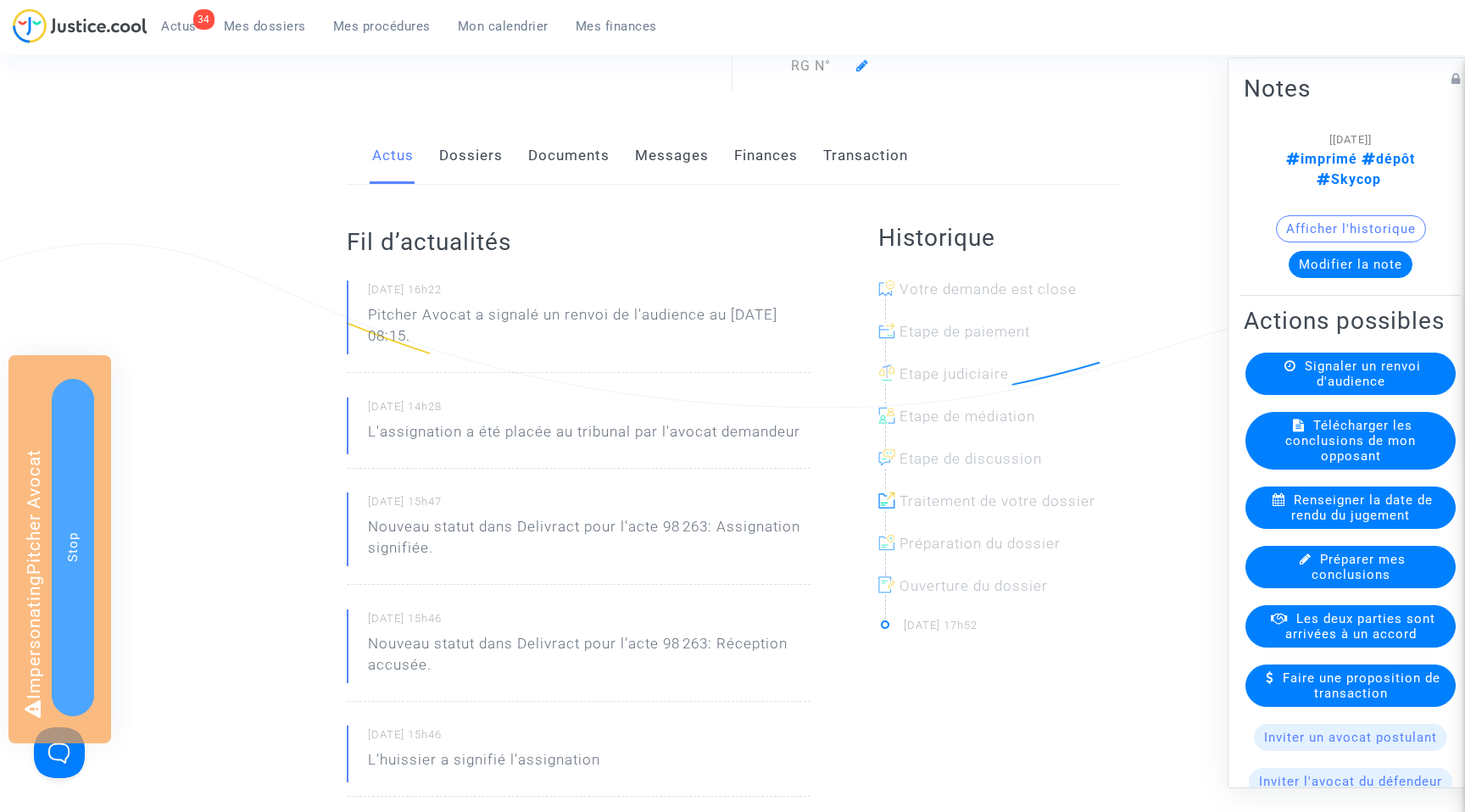
scroll to position [192, 0]
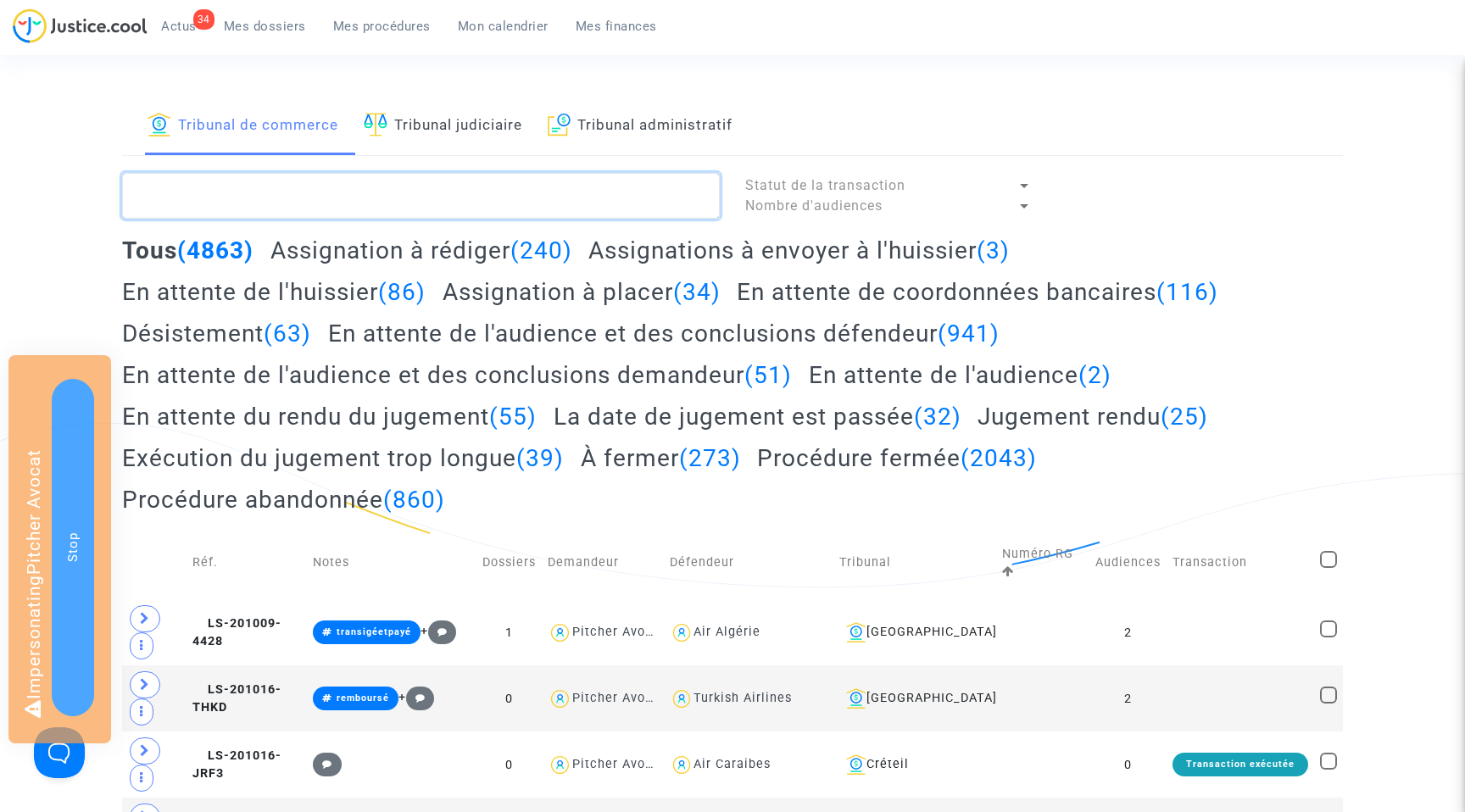
click at [208, 206] on textarea at bounding box center [422, 196] width 598 height 46
paste textarea "(filed the [DATE])"
type textarea "(filed the [DATE])"
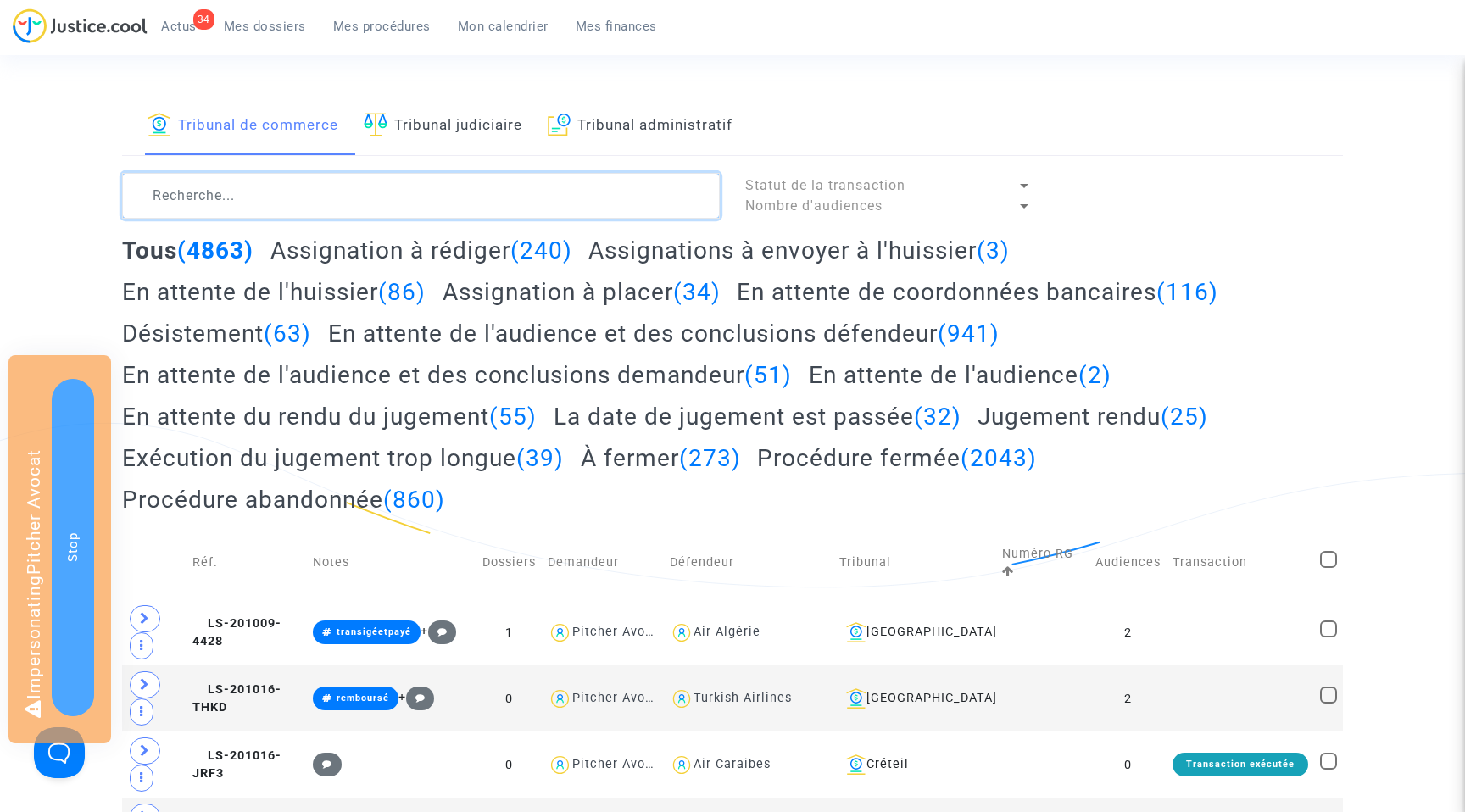
paste textarea "LS-250313-H7J8"
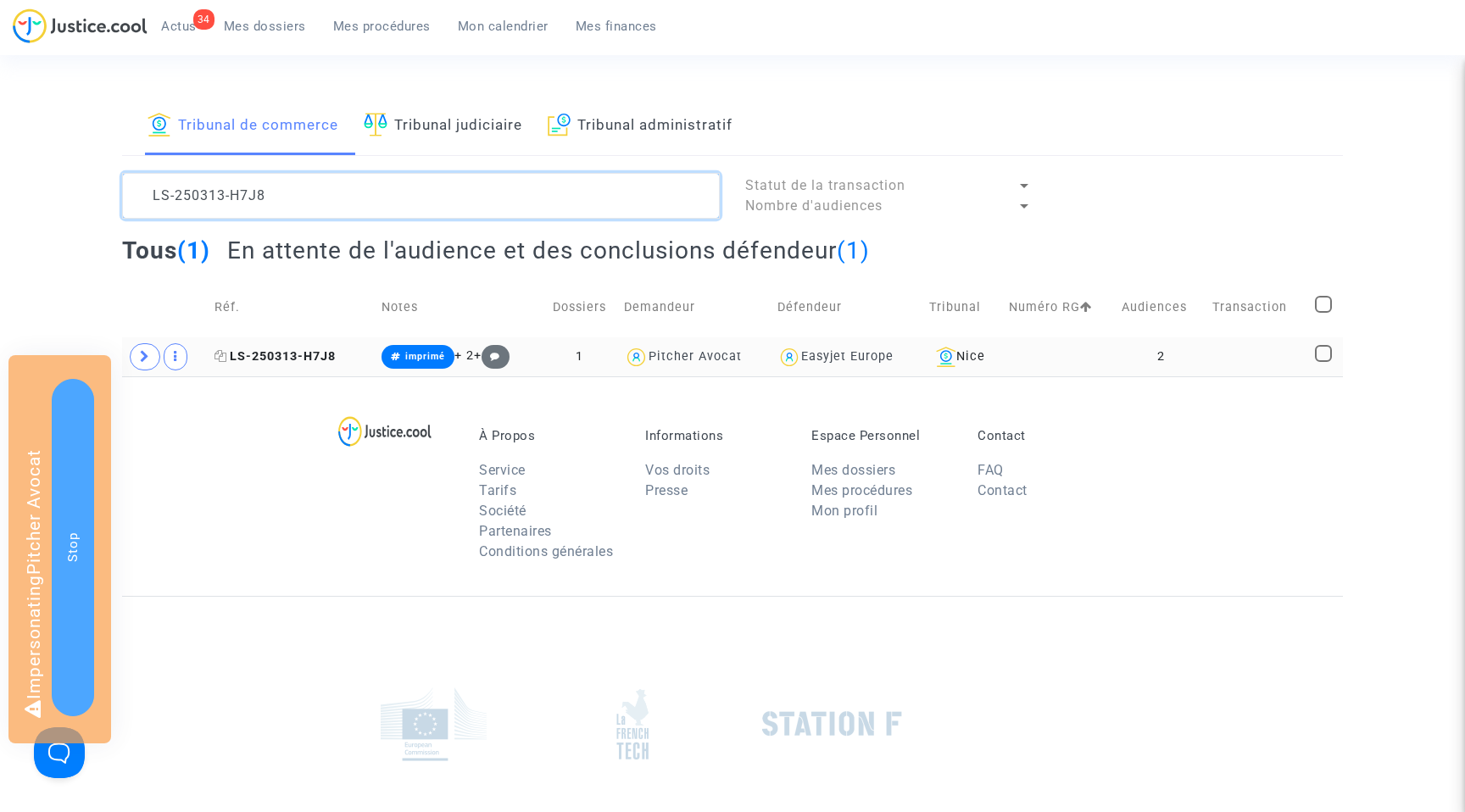
type textarea "LS-250313-H7J8"
click at [287, 350] on span "LS-250313-H7J8" at bounding box center [275, 357] width 122 height 14
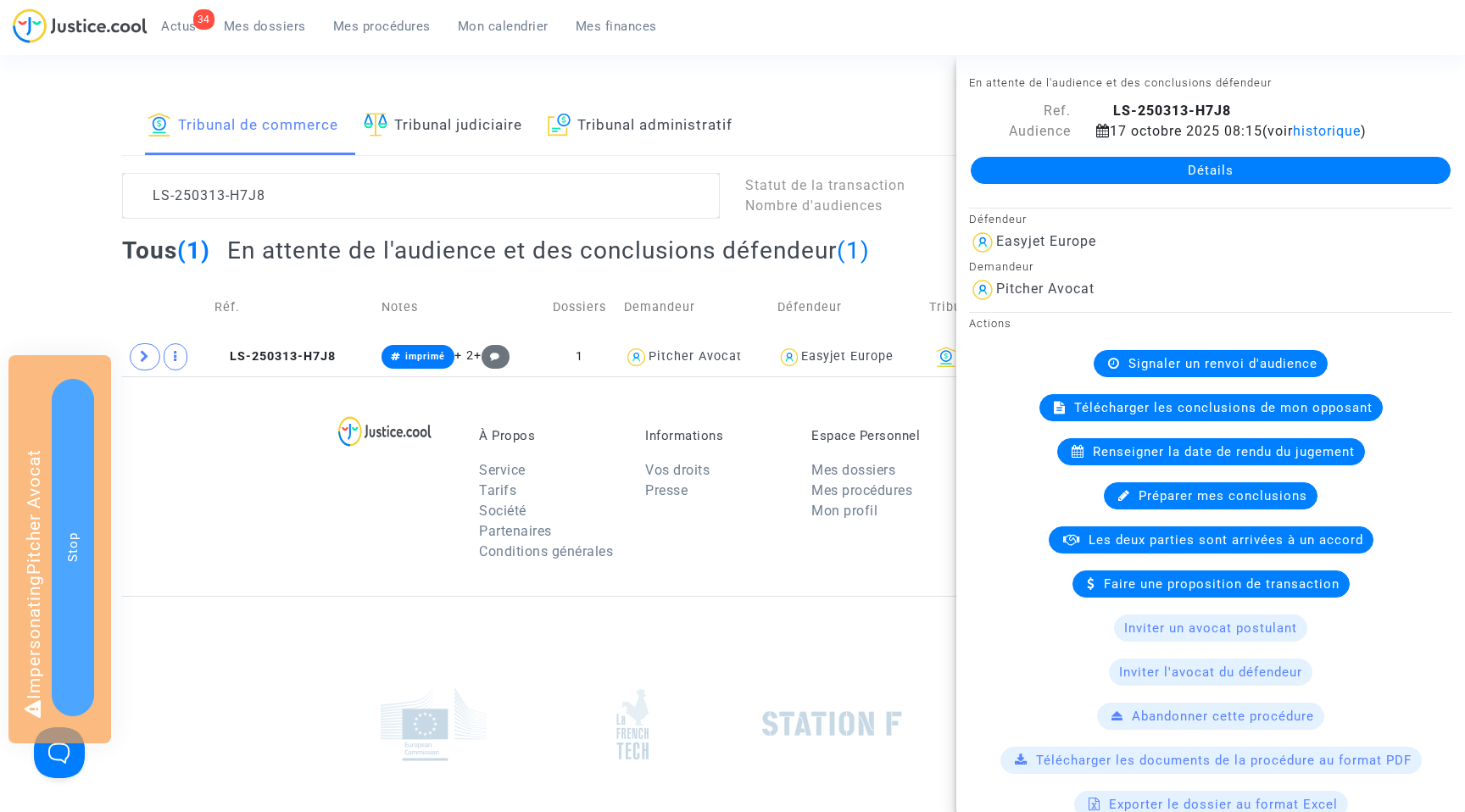
click at [1213, 172] on link "Détails" at bounding box center [1211, 169] width 480 height 27
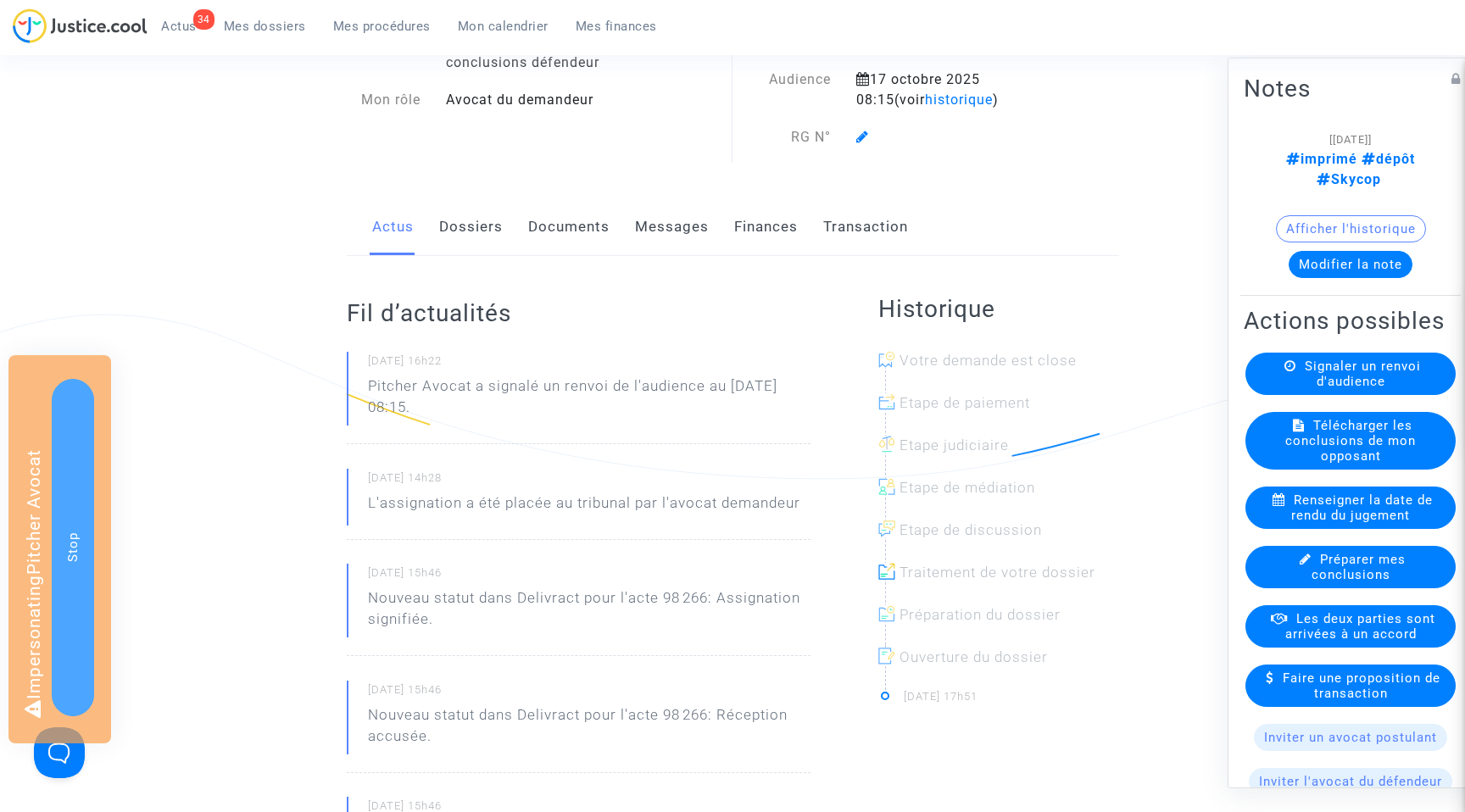
scroll to position [95, 0]
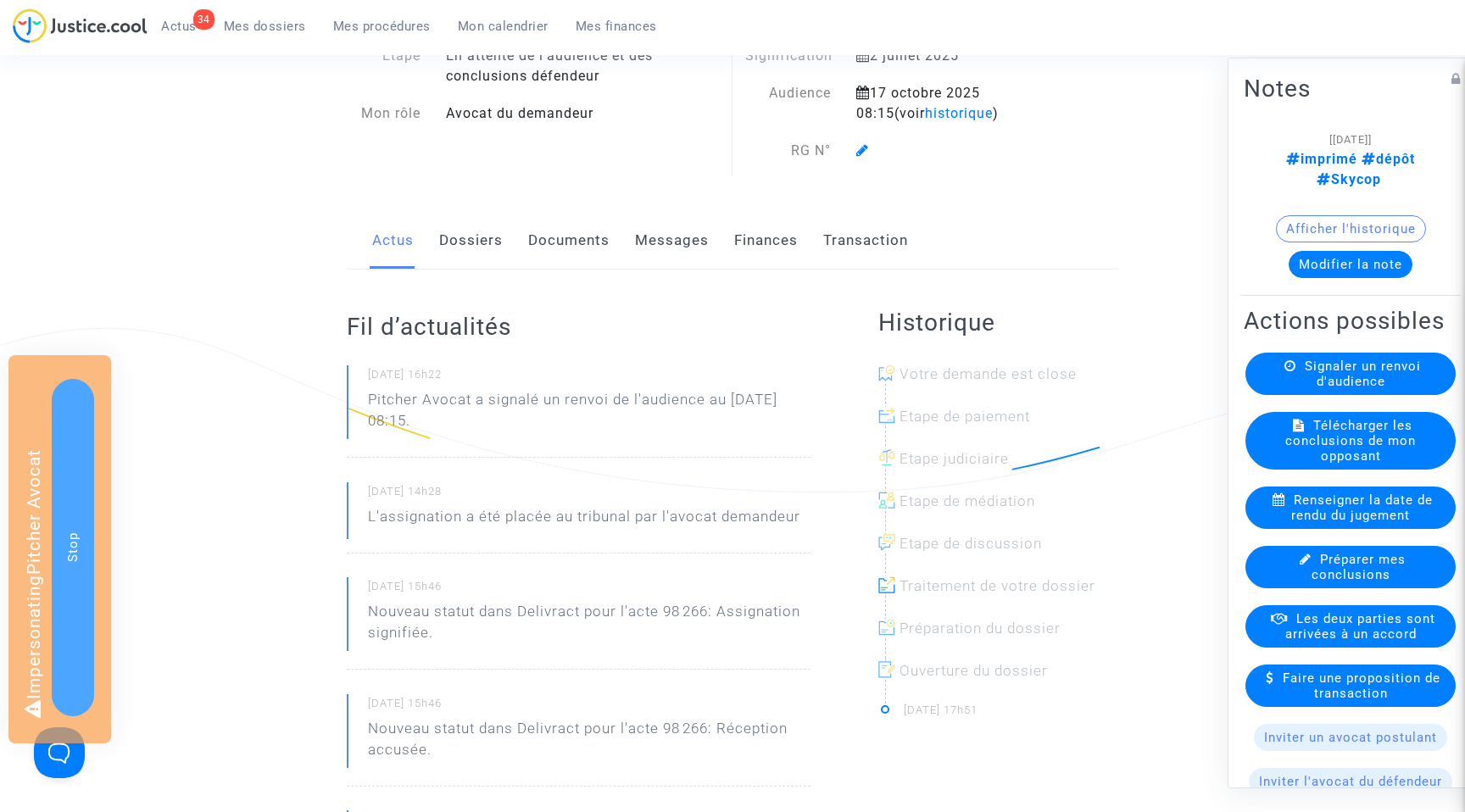
click at [491, 234] on link "Dossiers" at bounding box center [471, 241] width 64 height 56
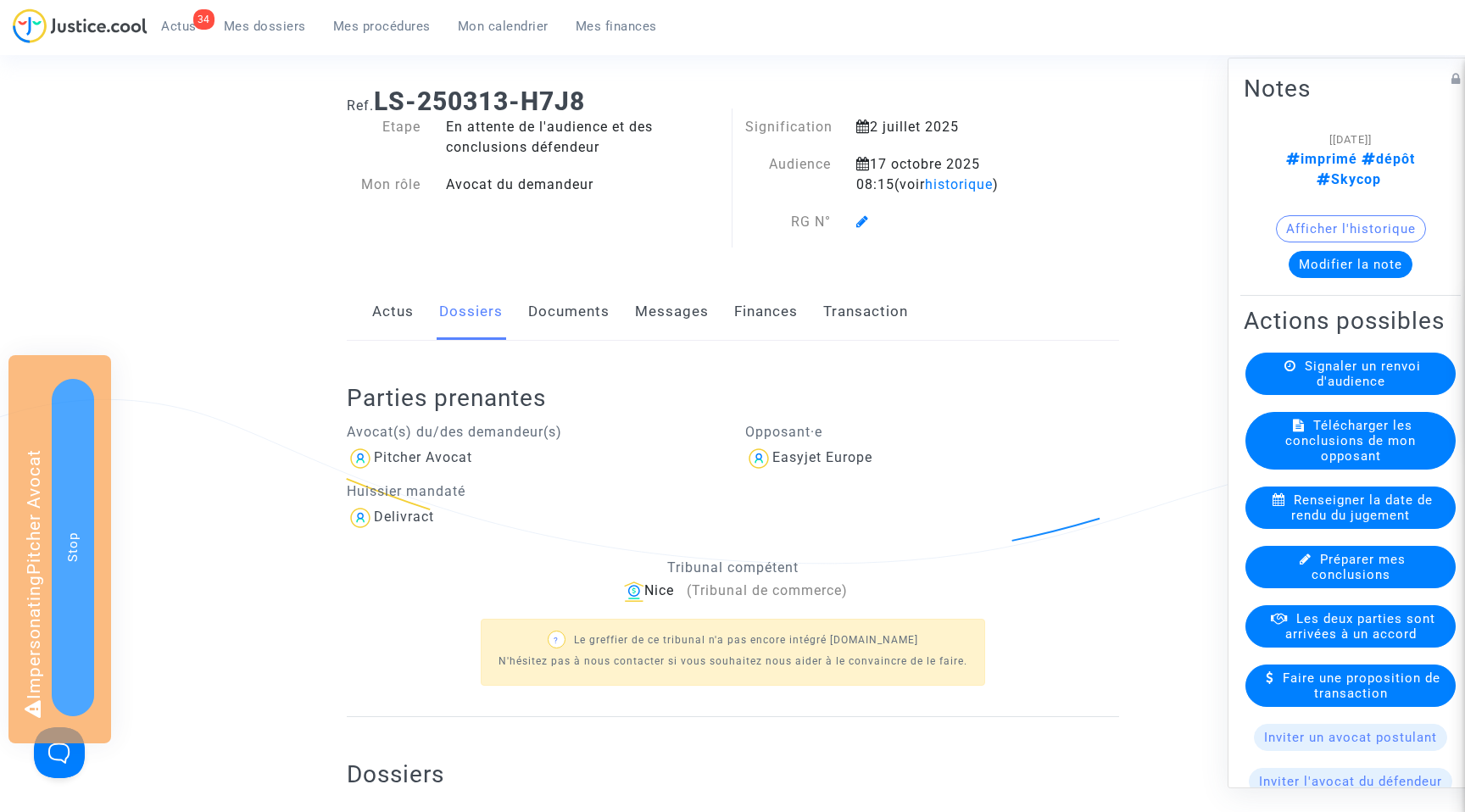
scroll to position [5, 0]
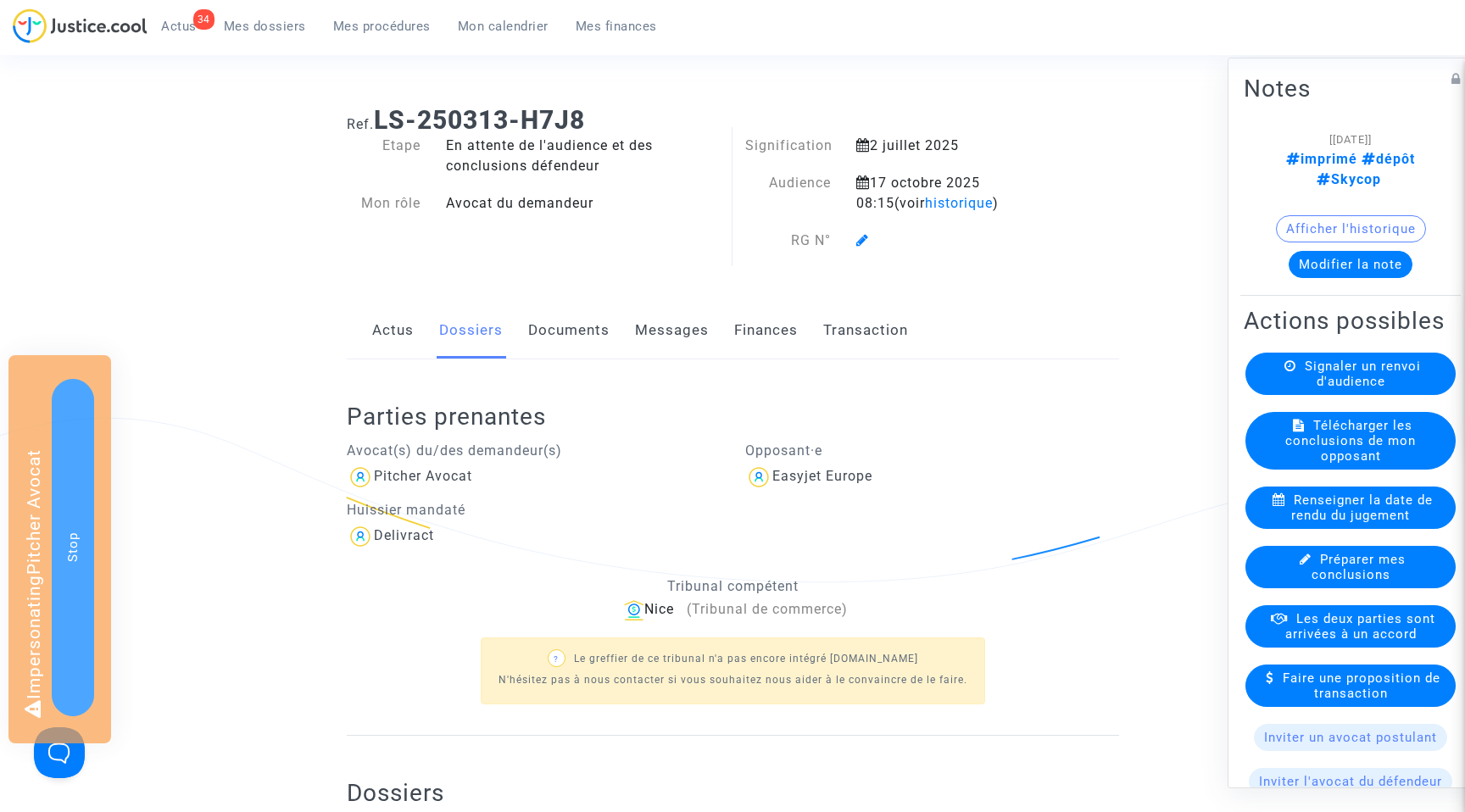
scroll to position [95, 0]
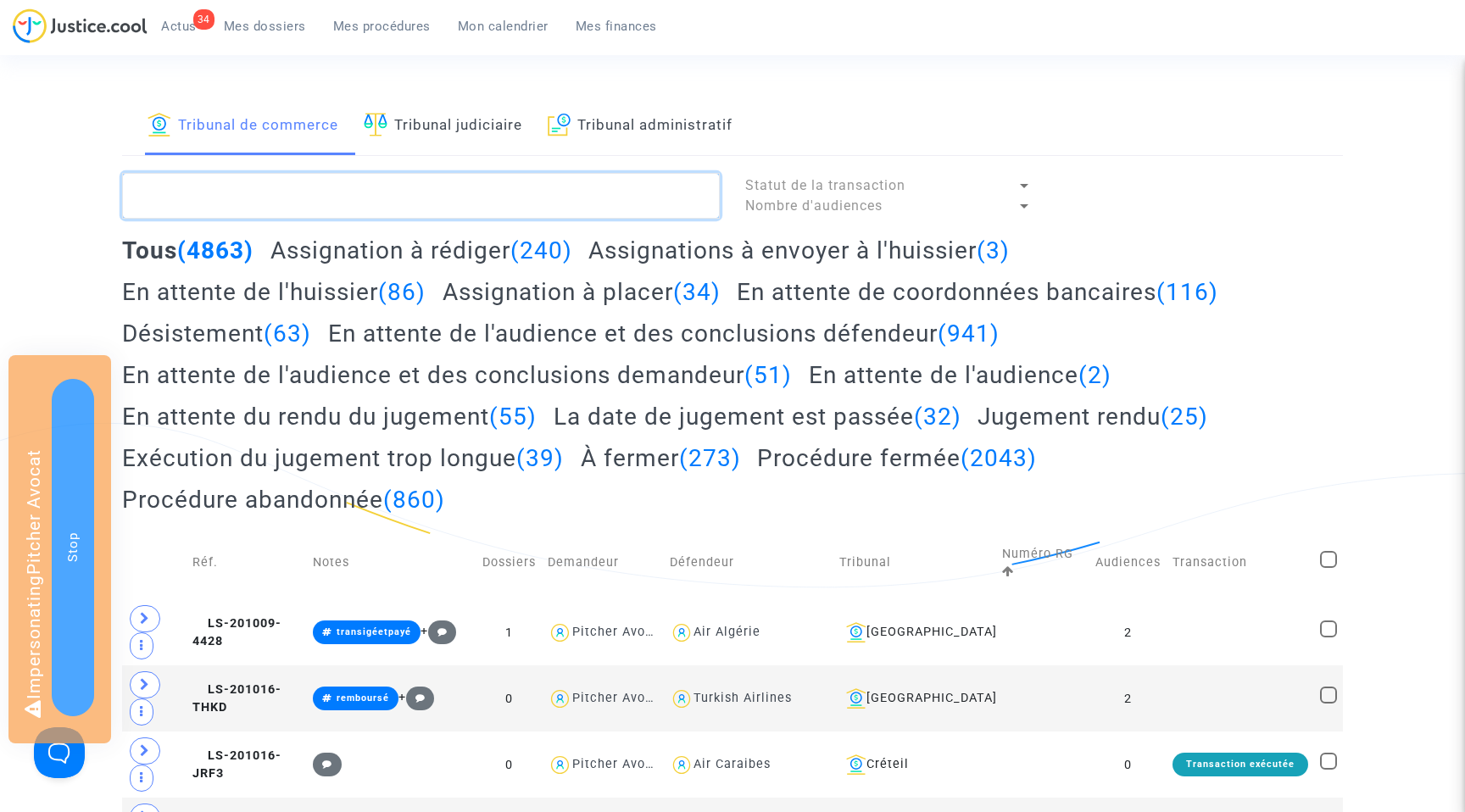
click at [193, 196] on textarea at bounding box center [422, 196] width 598 height 46
paste textarea "LS-250313-GQQ9"
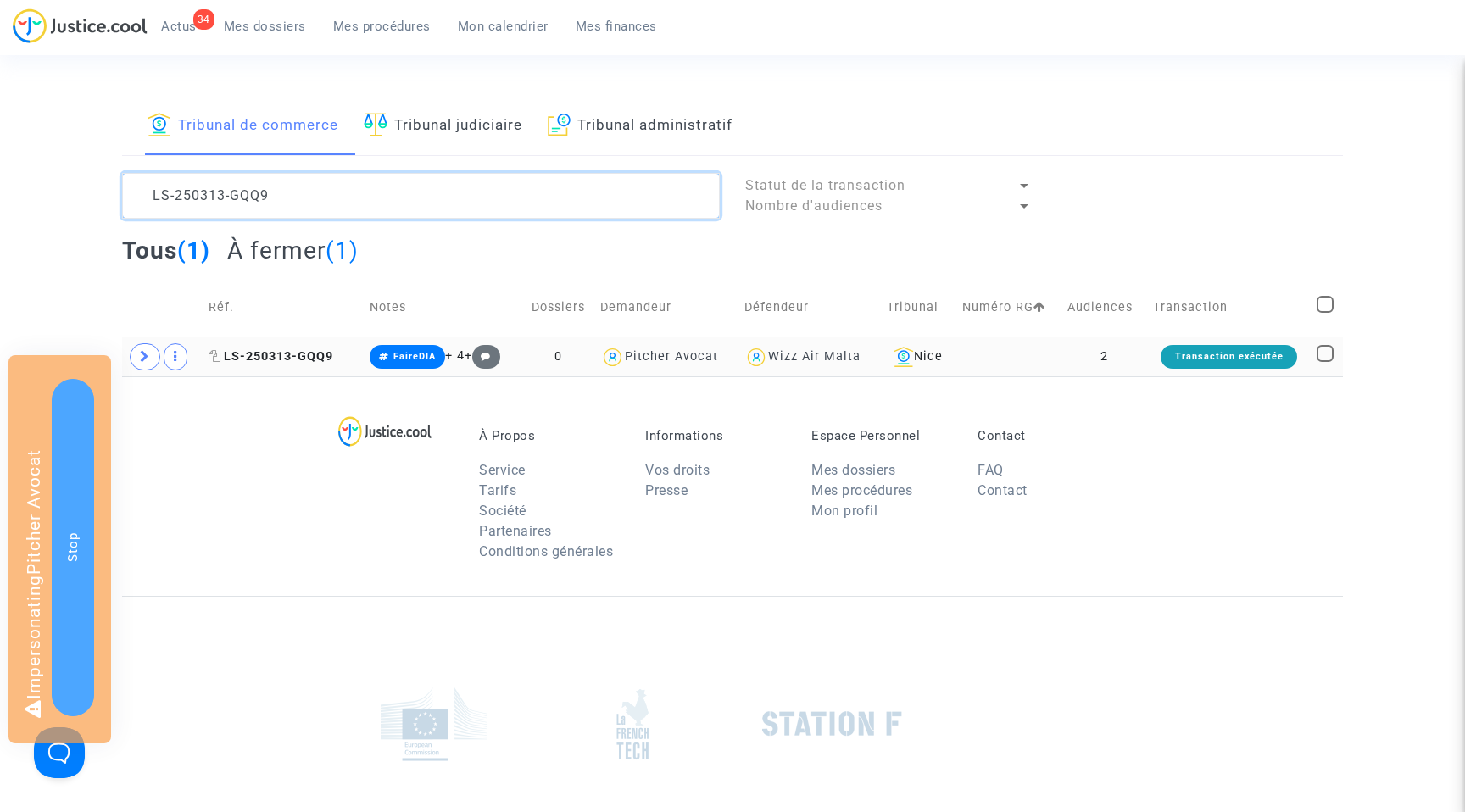
type textarea "LS-250313-GQQ9"
click at [276, 356] on span "LS-250313-GQQ9" at bounding box center [270, 357] width 125 height 14
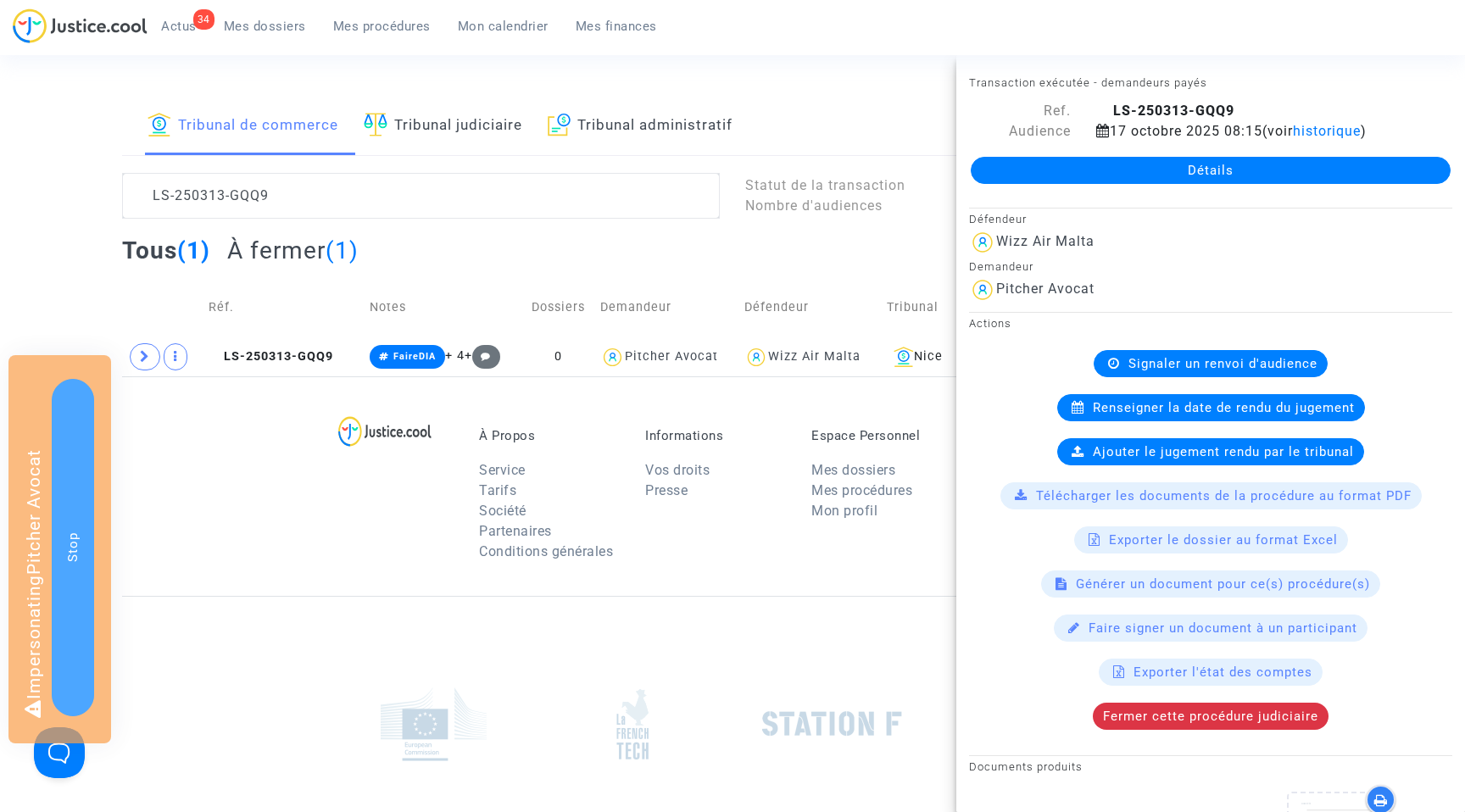
click at [1194, 167] on link "Détails" at bounding box center [1211, 169] width 480 height 27
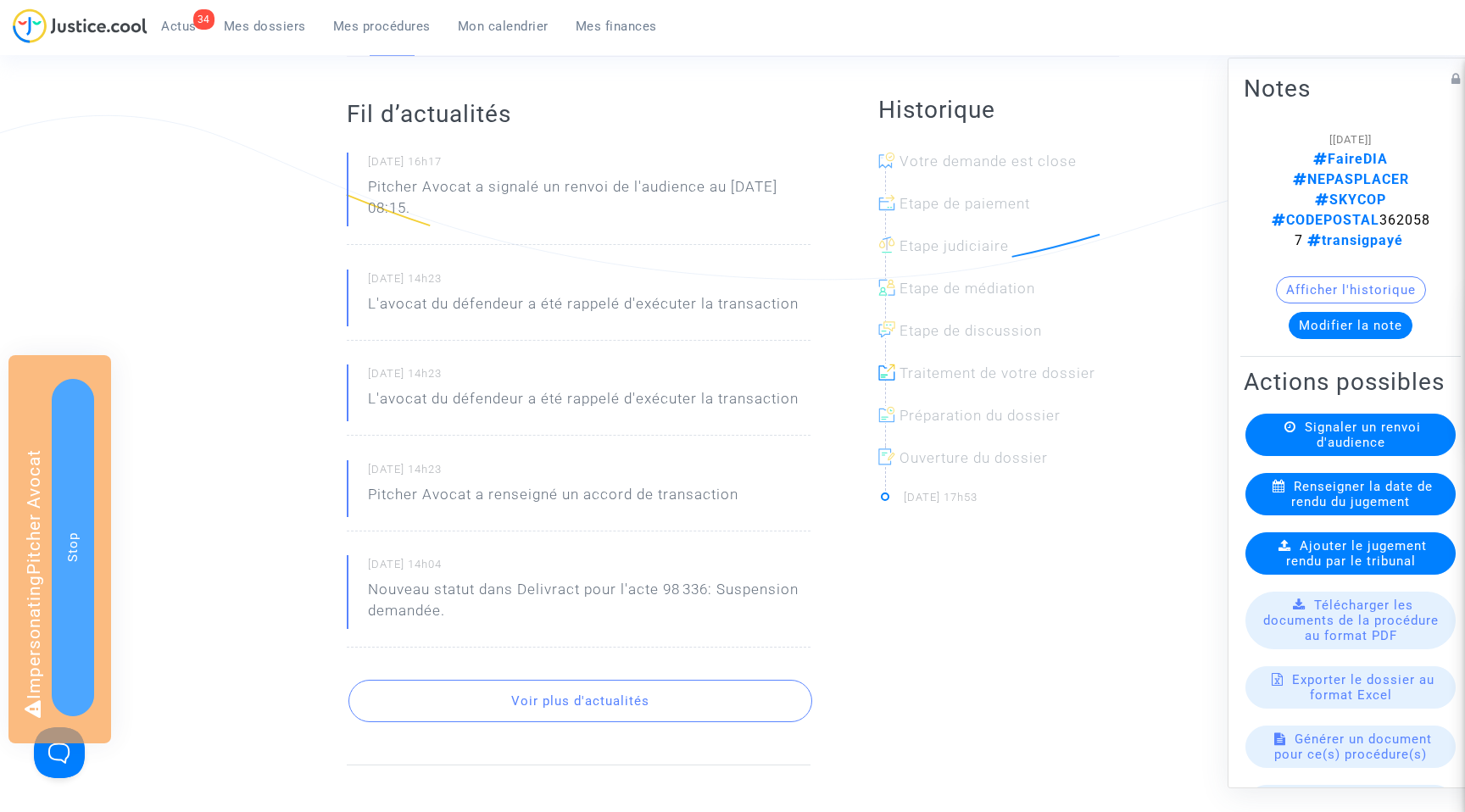
scroll to position [311, 0]
click at [545, 701] on button "Voir plus d'actualités" at bounding box center [580, 697] width 463 height 43
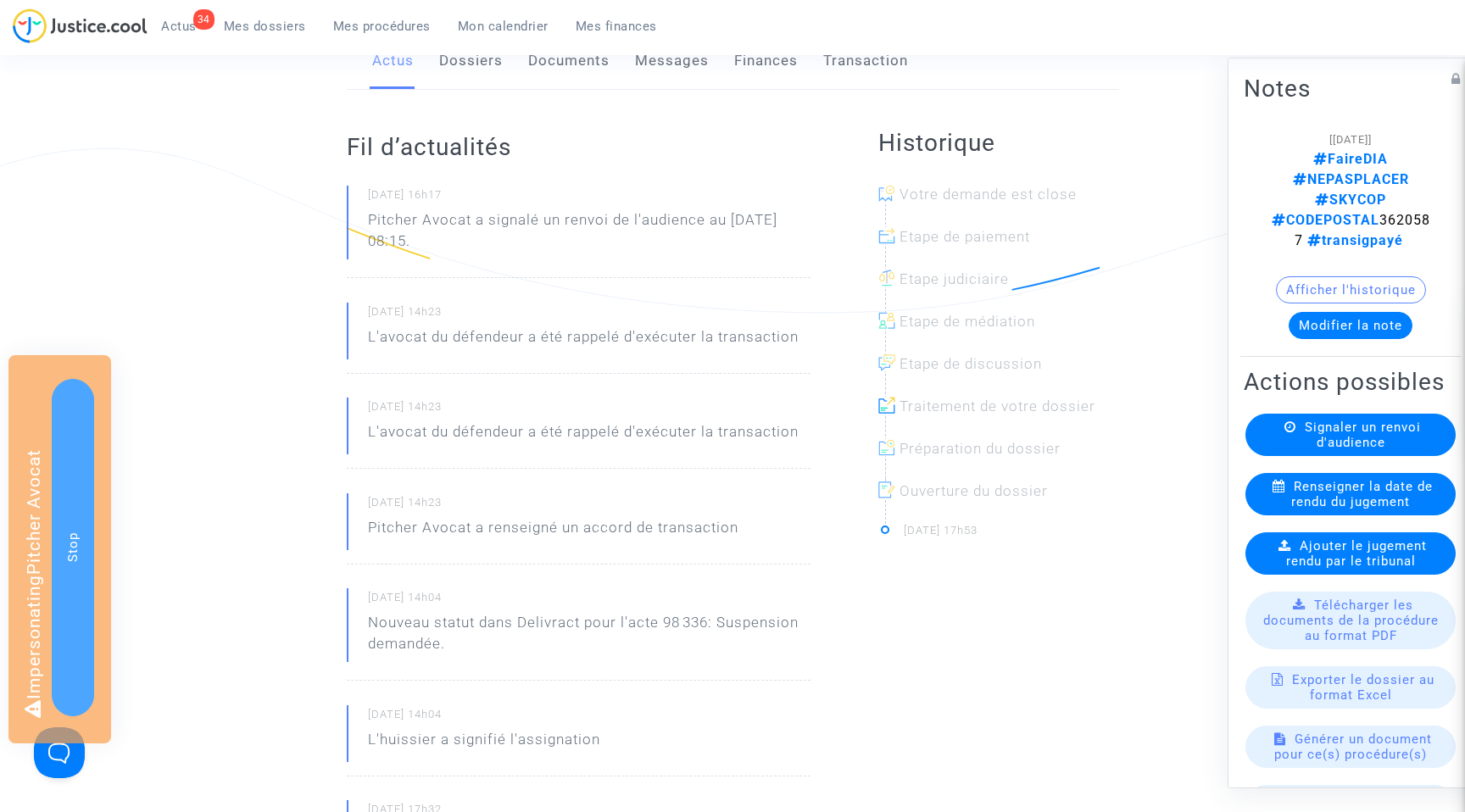
scroll to position [273, 0]
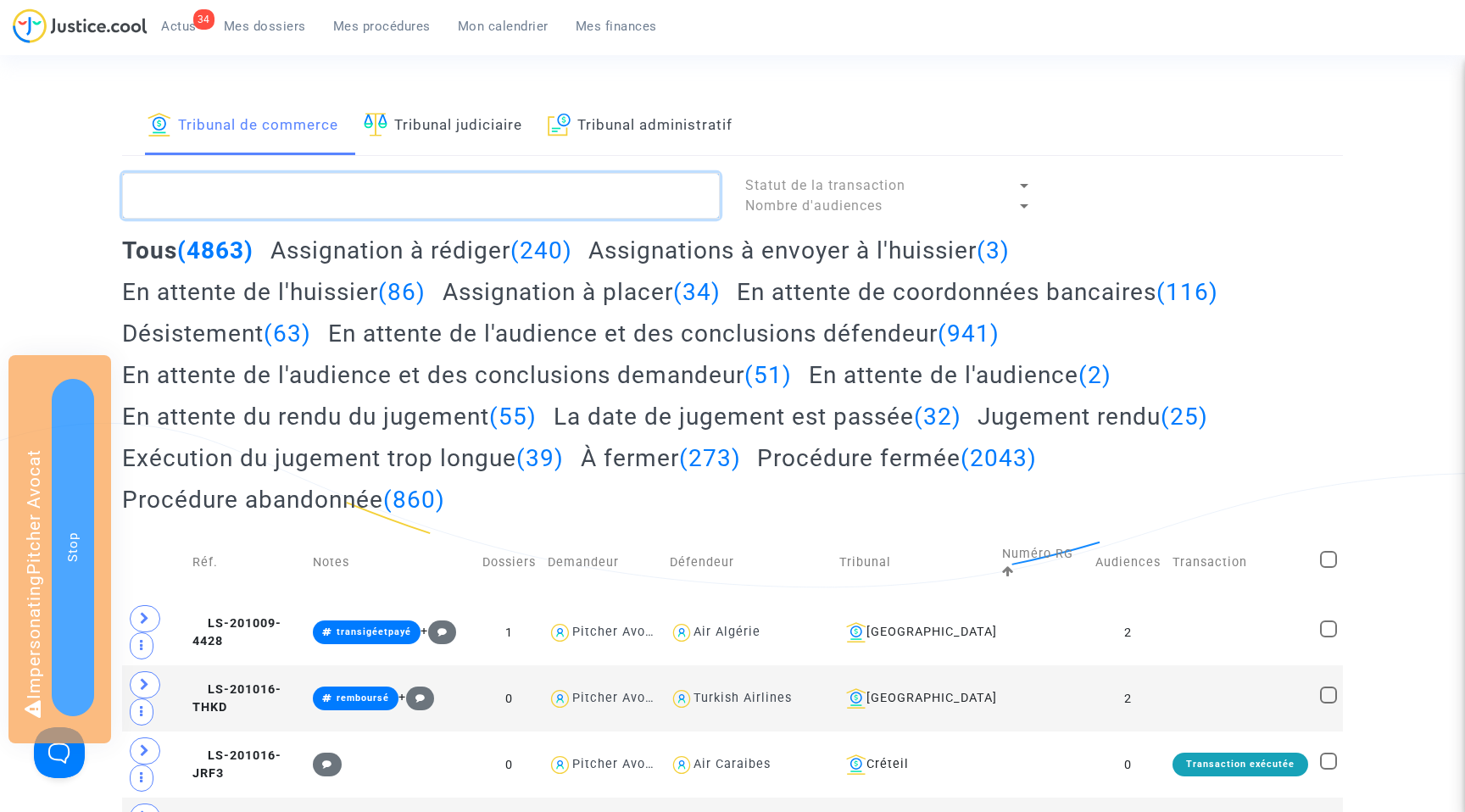
click at [234, 186] on textarea at bounding box center [422, 196] width 598 height 46
paste textarea "LS-250313-FTAQ"
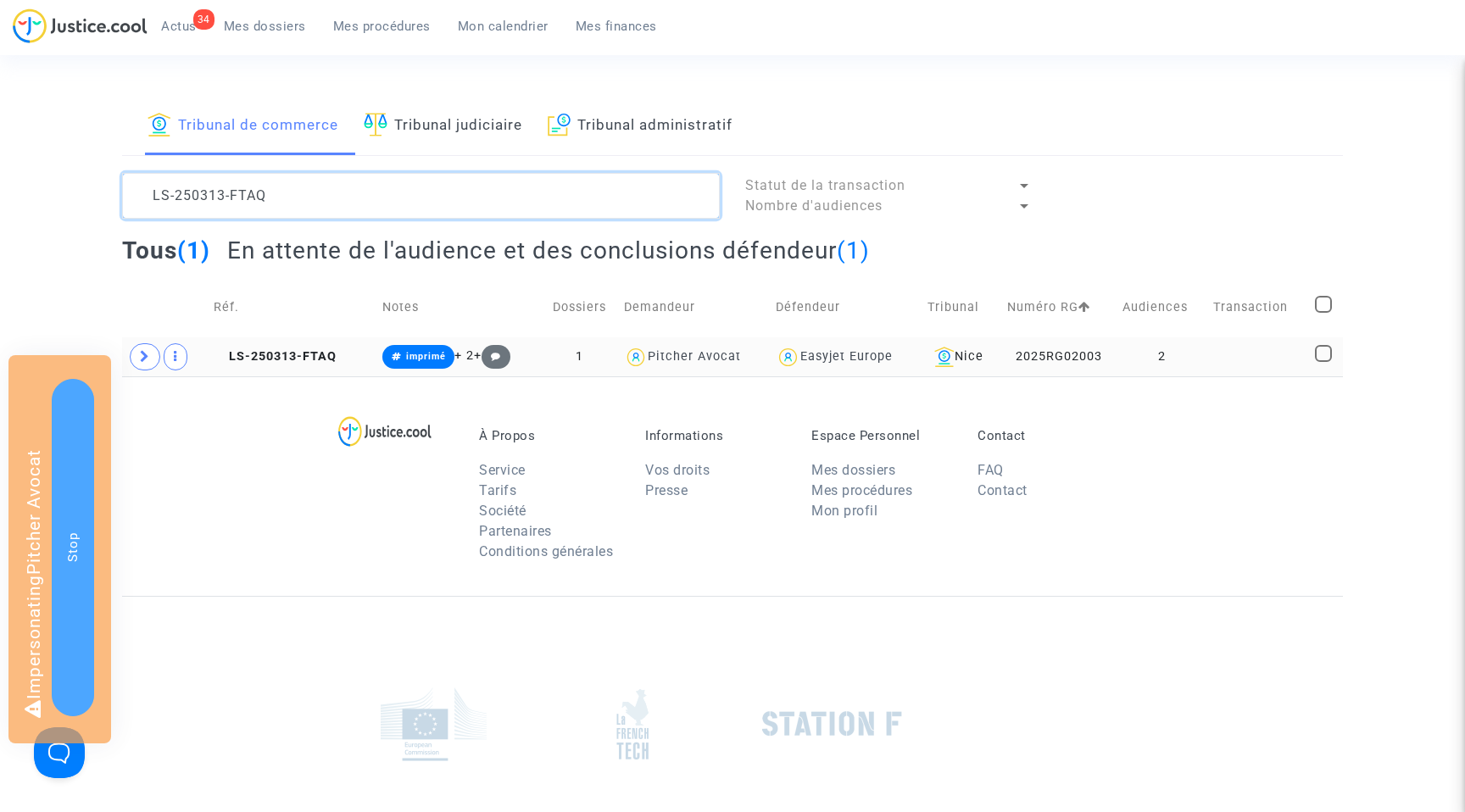
type textarea "LS-250313-FTAQ"
click at [271, 345] on td "LS-250313-FTAQ" at bounding box center [291, 357] width 168 height 39
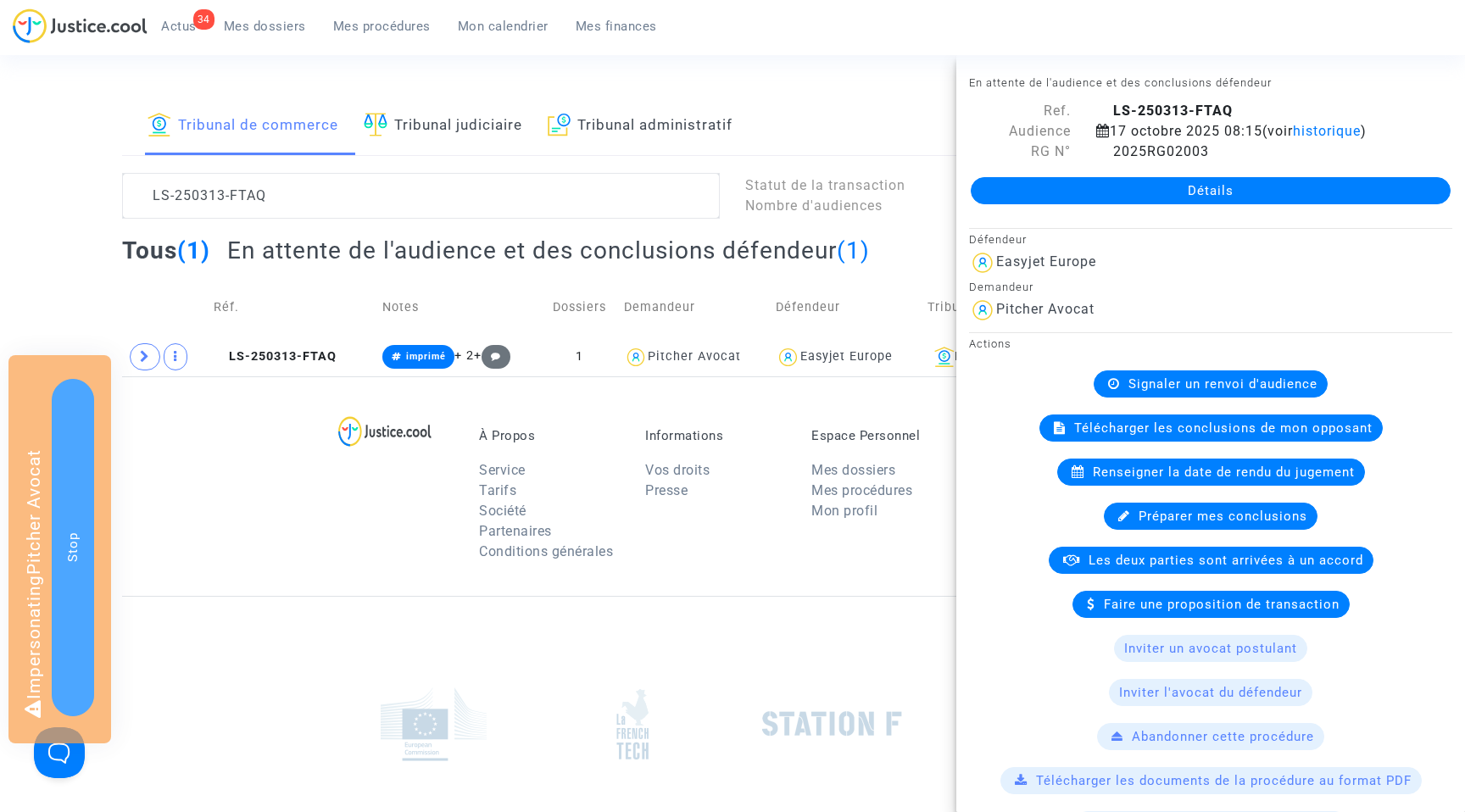
click at [1208, 188] on link "Détails" at bounding box center [1211, 190] width 480 height 27
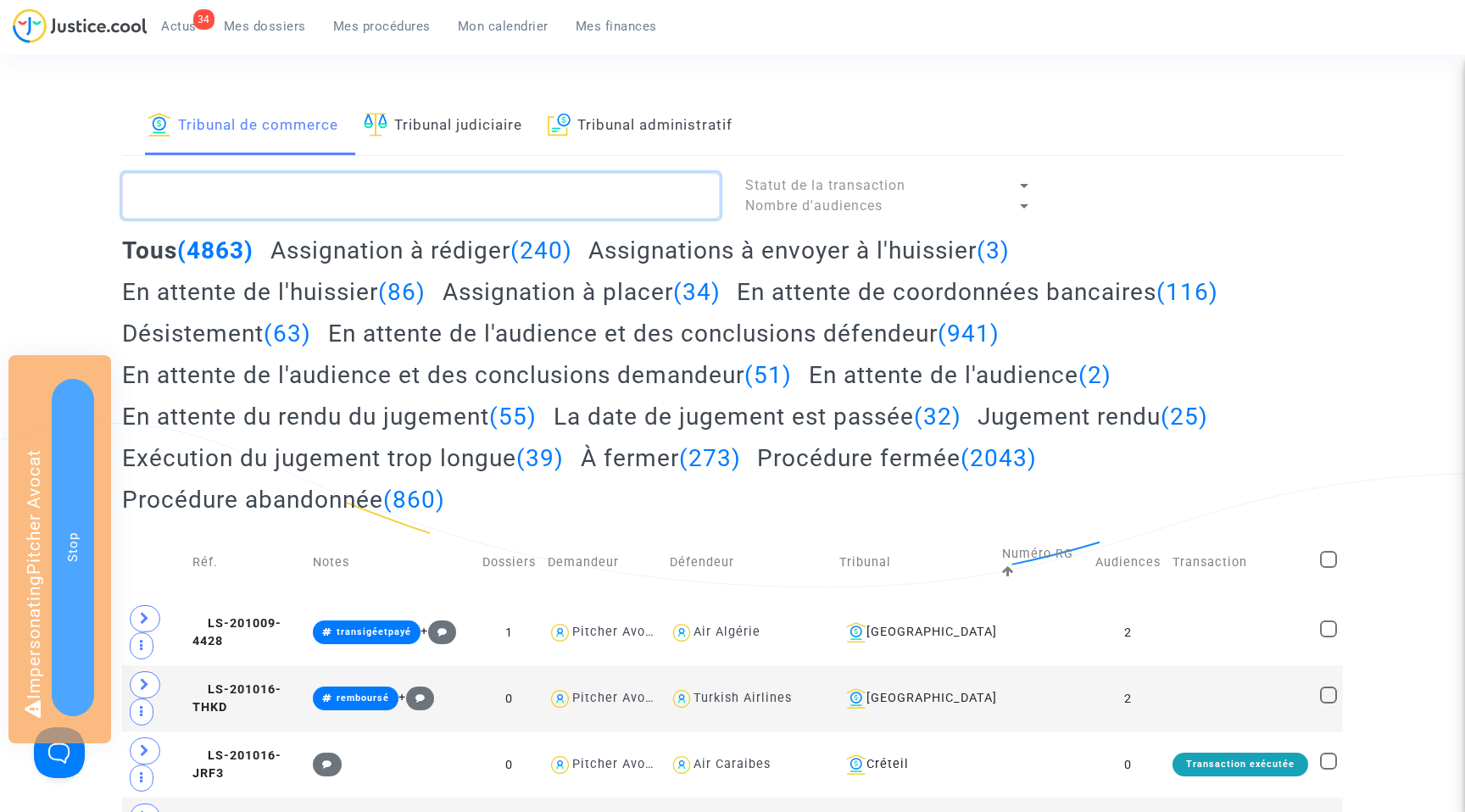
click at [206, 196] on textarea at bounding box center [422, 196] width 598 height 46
paste textarea "LS-250313-CVBT"
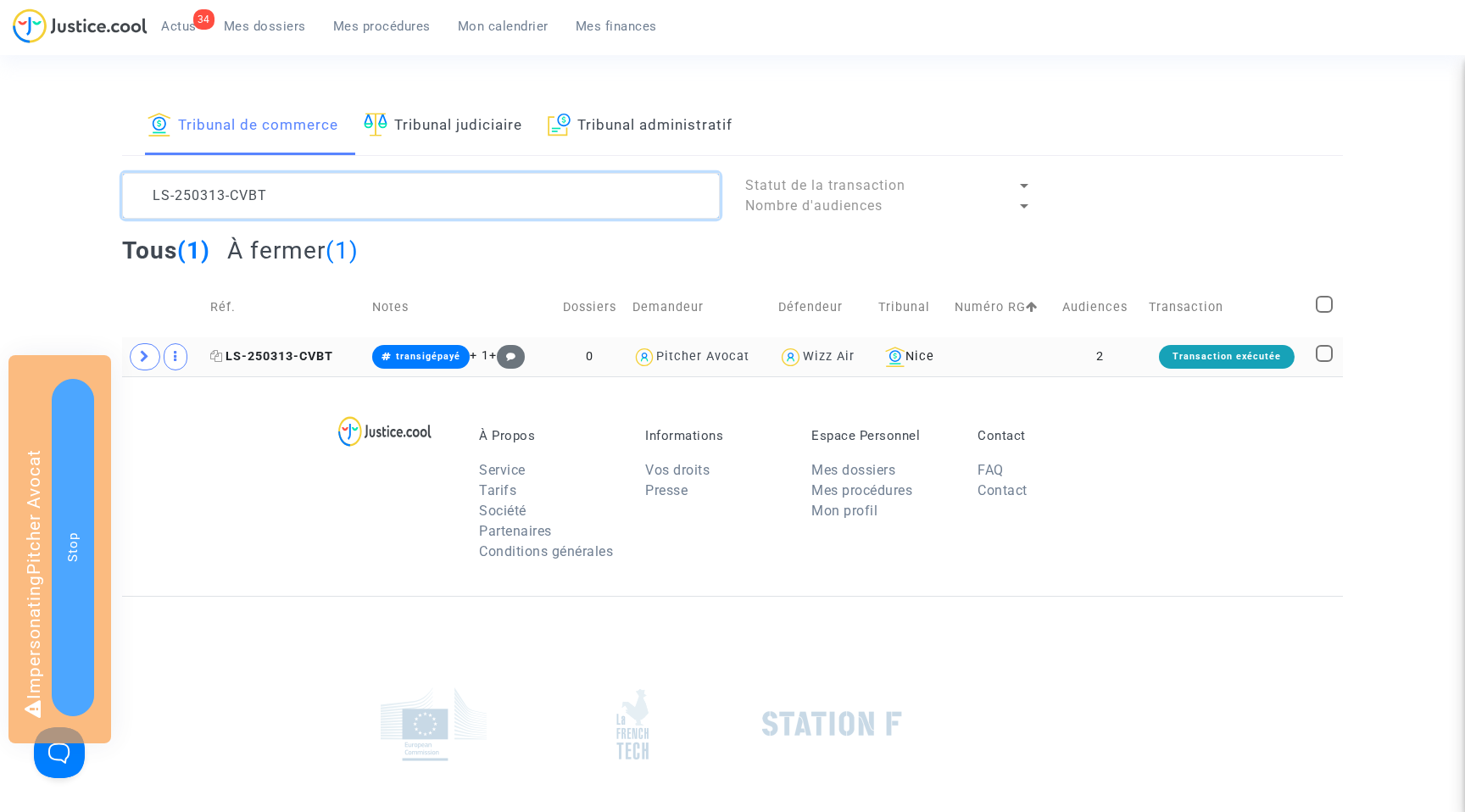
type textarea "LS-250313-CVBT"
click at [322, 361] on span "LS-250313-CVBT" at bounding box center [271, 357] width 123 height 14
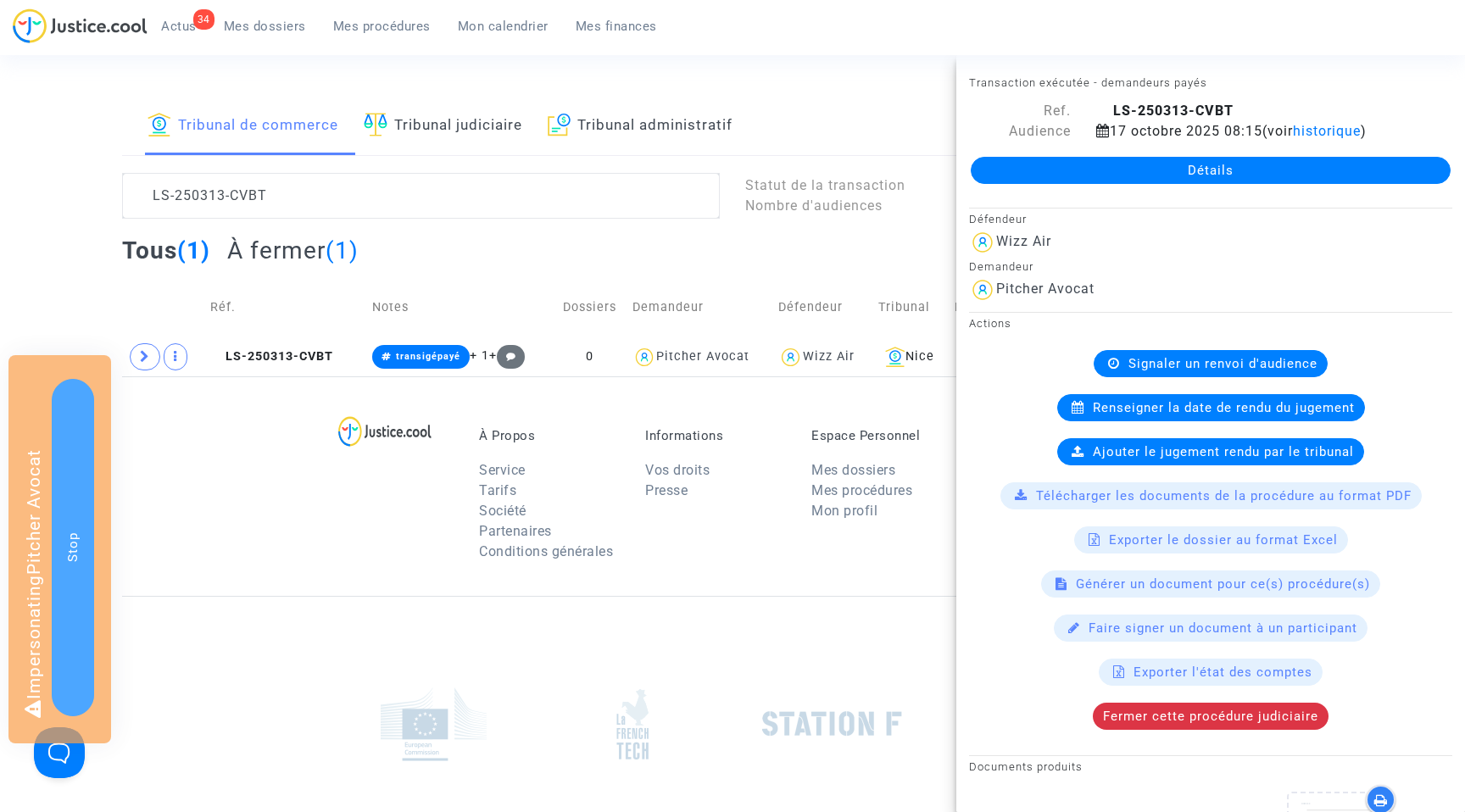
click at [1237, 171] on link "Détails" at bounding box center [1211, 169] width 480 height 27
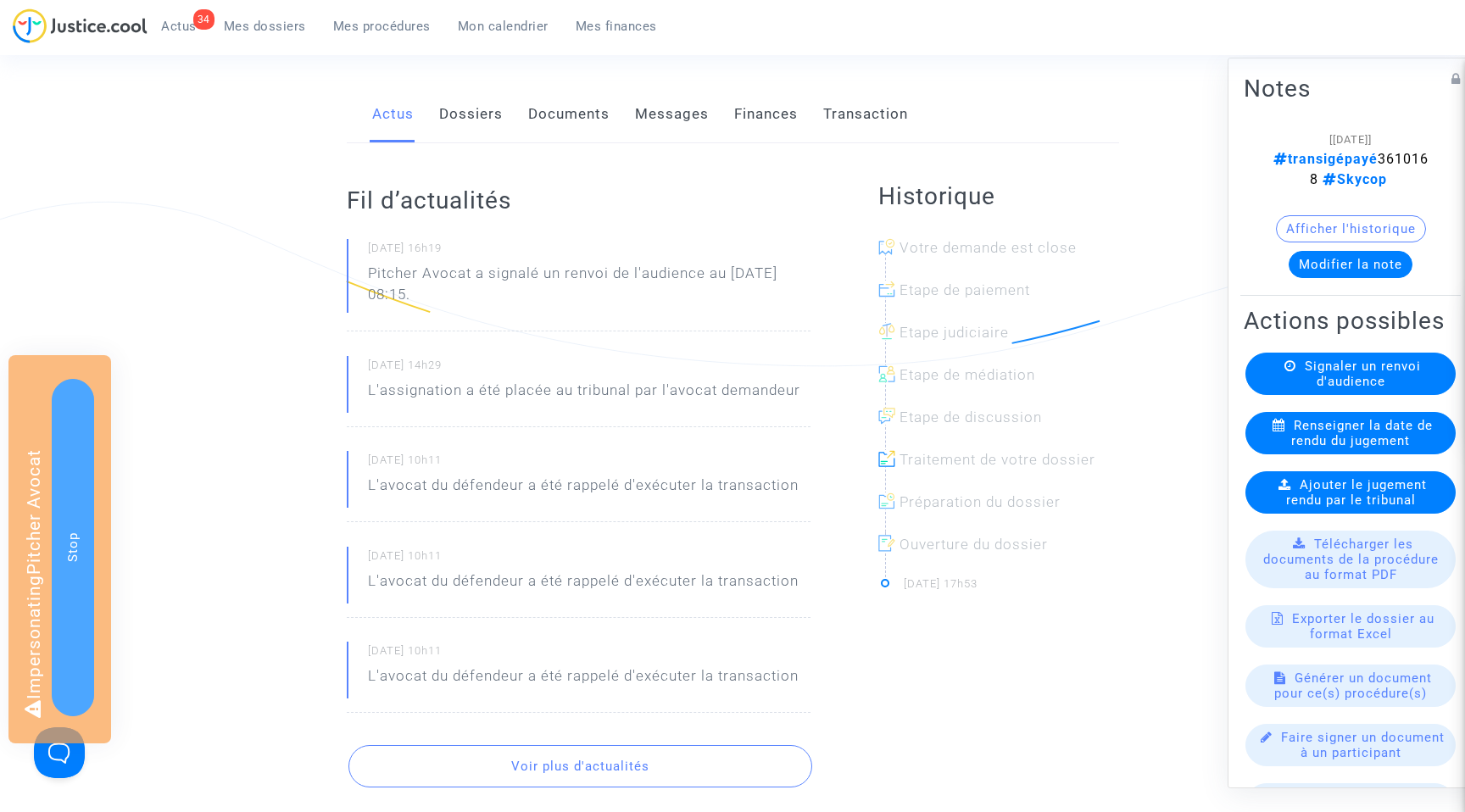
scroll to position [238, 0]
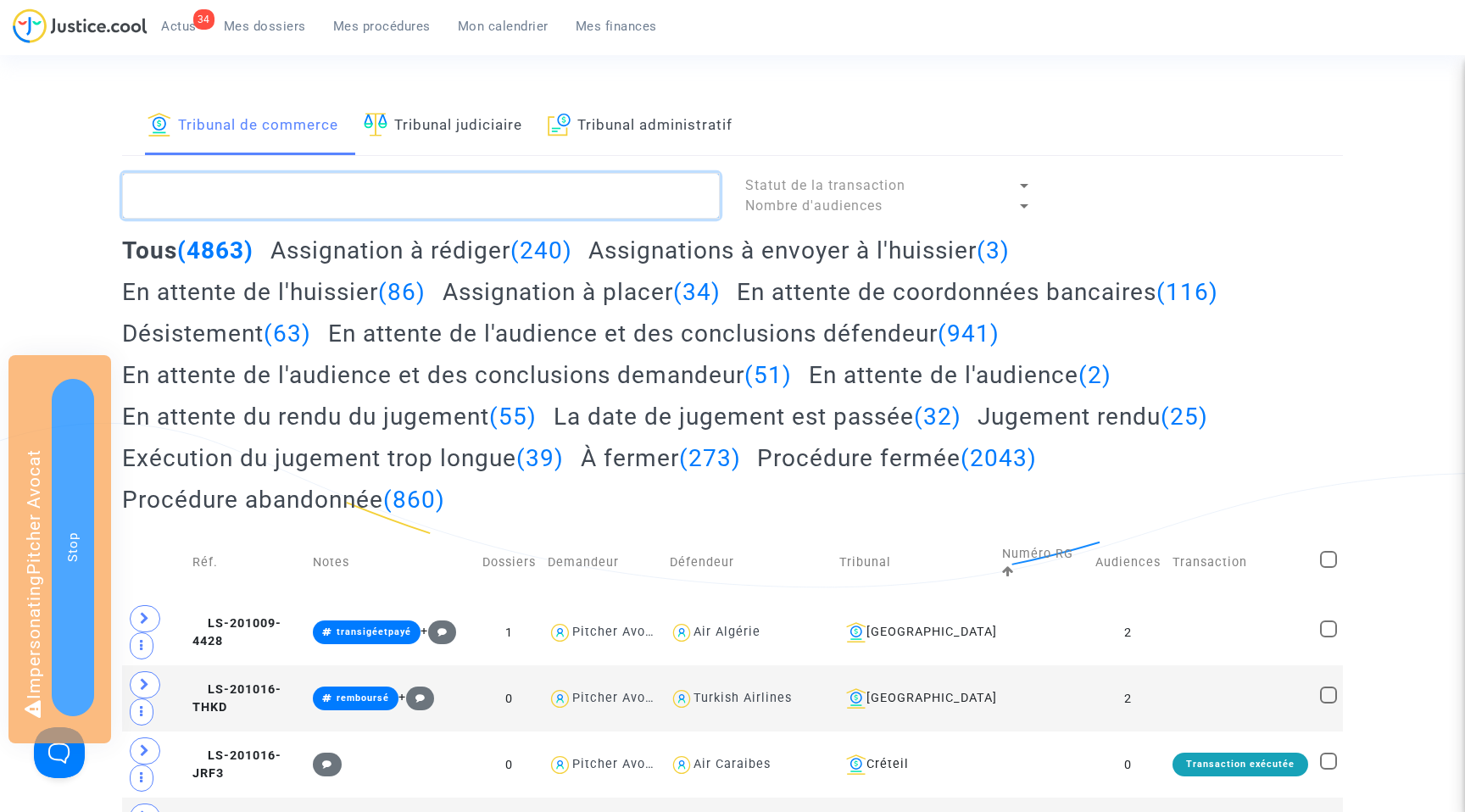
click at [250, 196] on textarea at bounding box center [422, 196] width 598 height 46
paste textarea "LS-250313-AW9B"
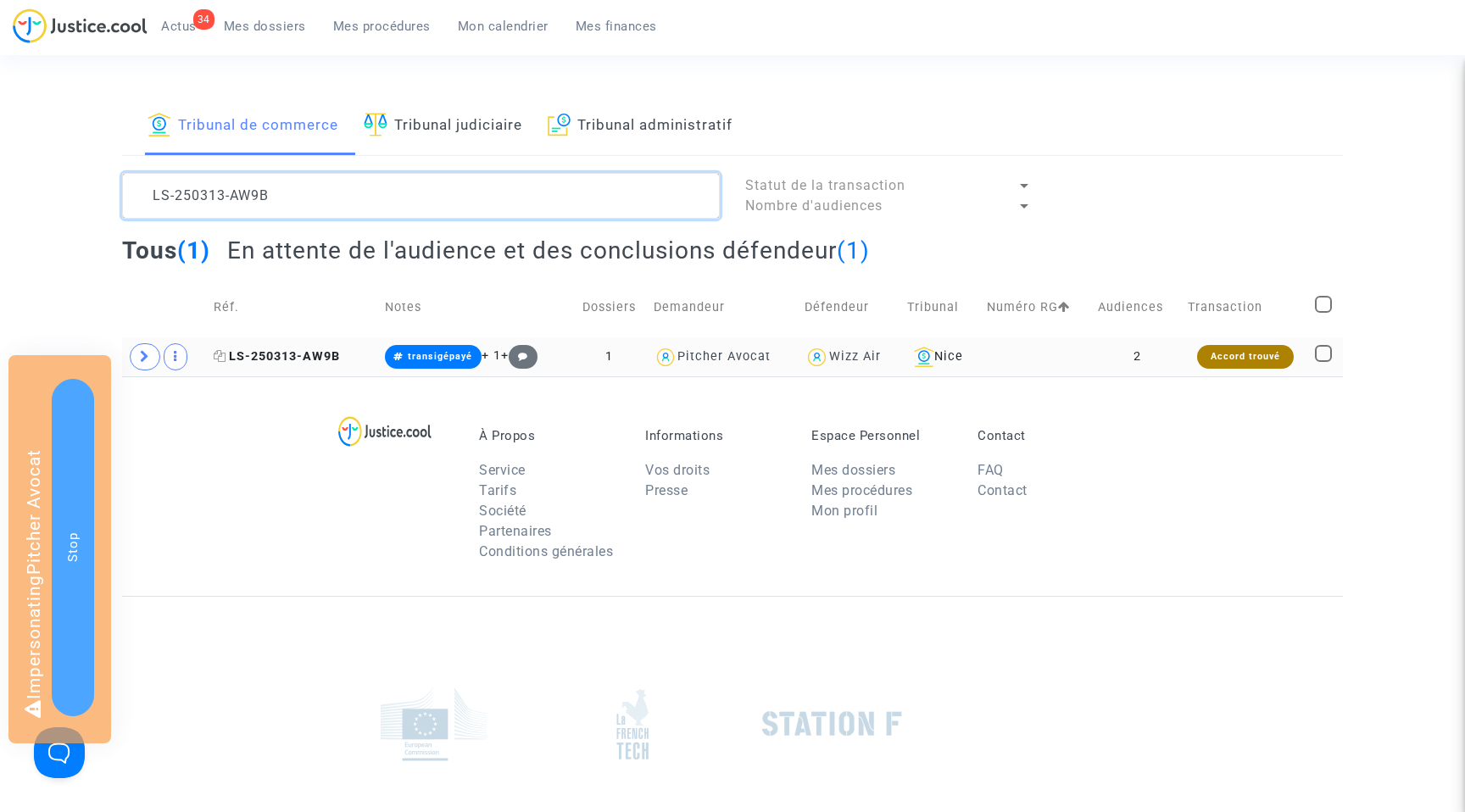
type textarea "LS-250313-AW9B"
click at [295, 353] on span "LS-250313-AW9B" at bounding box center [276, 357] width 127 height 14
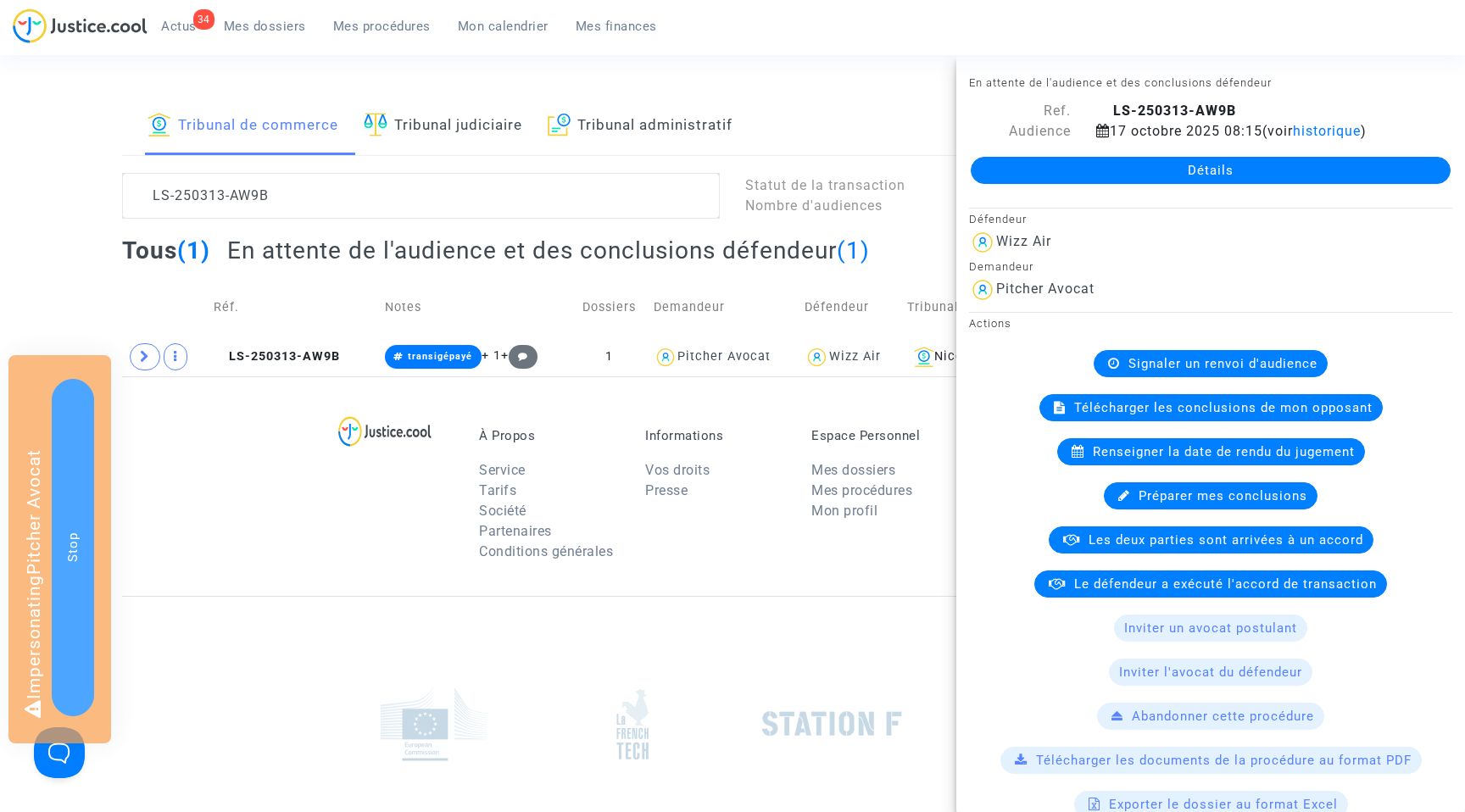
click at [1198, 159] on link "Détails" at bounding box center [1211, 169] width 480 height 27
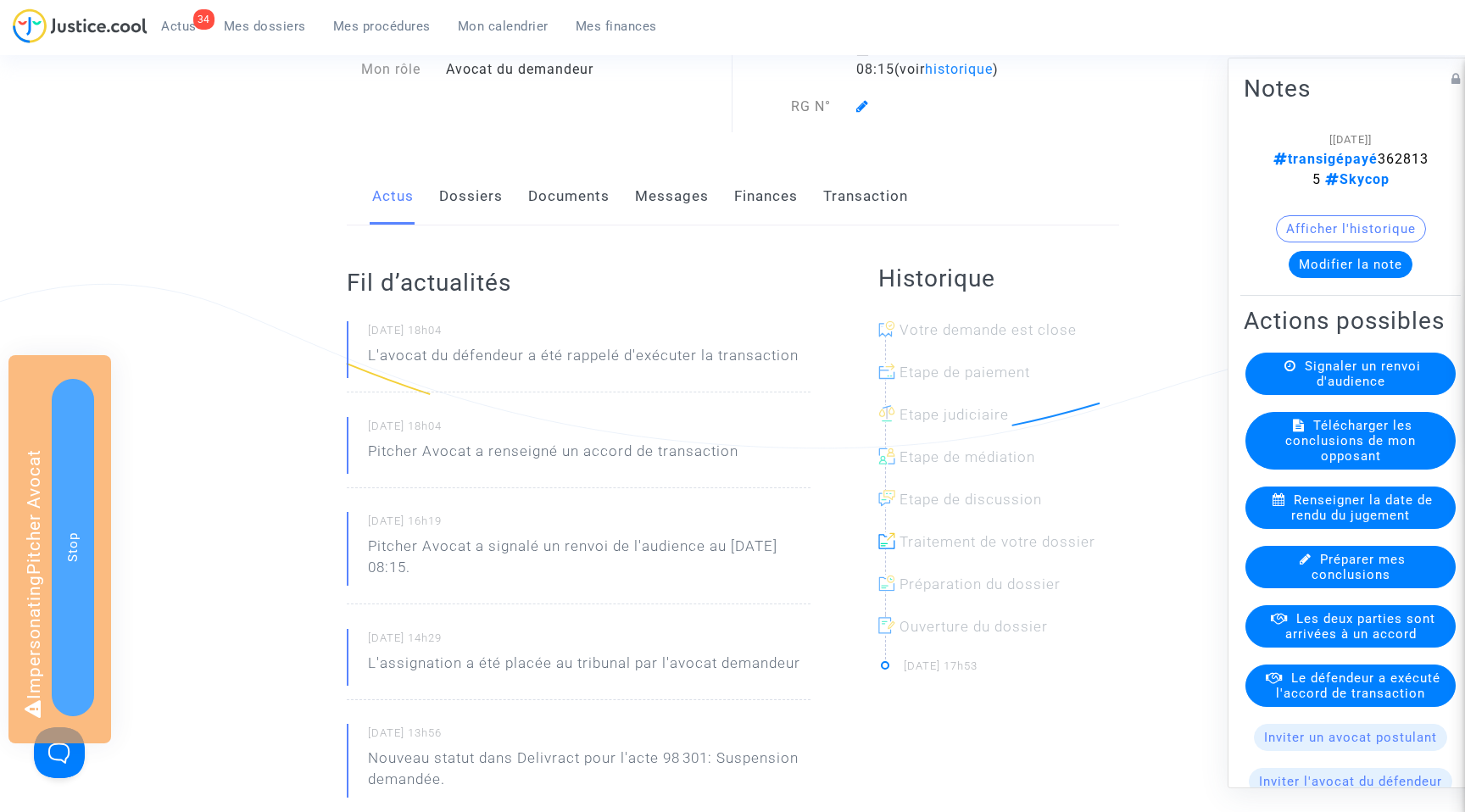
scroll to position [148, 0]
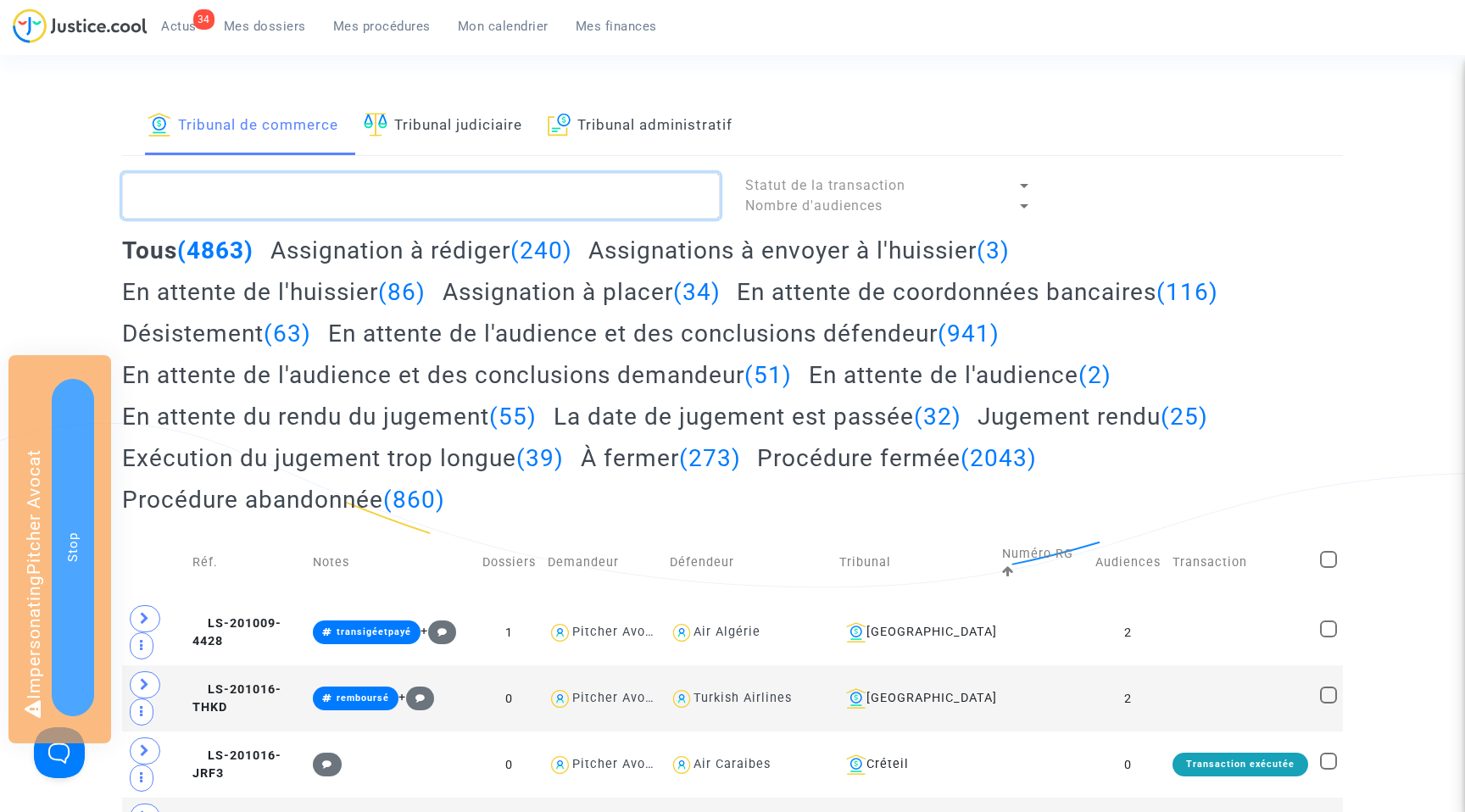
click at [184, 182] on textarea at bounding box center [422, 196] width 598 height 46
paste textarea "LS-250313-HAKK"
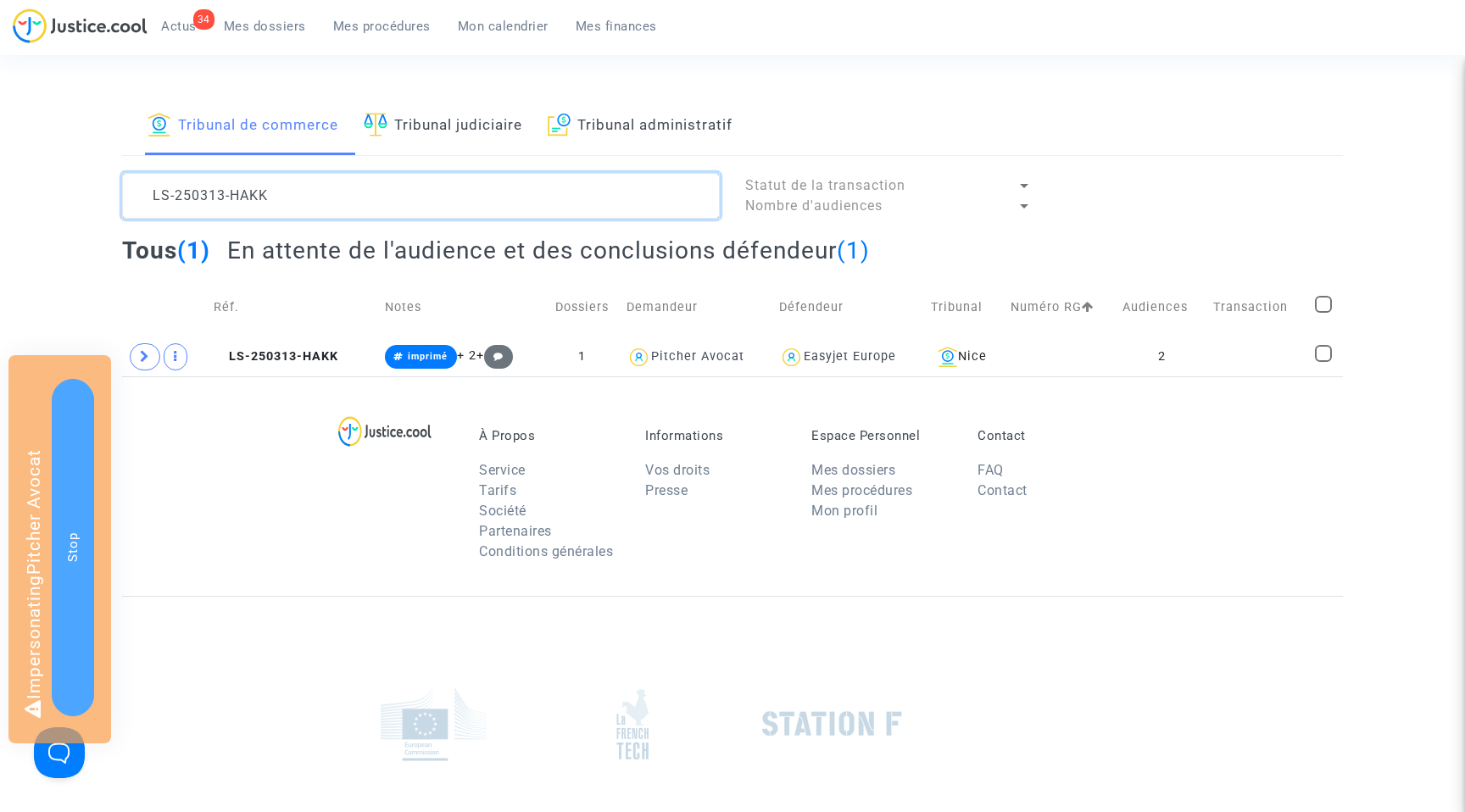
click at [225, 195] on textarea at bounding box center [422, 196] width 598 height 46
paste textarea "P7N7"
click at [241, 197] on textarea at bounding box center [422, 196] width 598 height 46
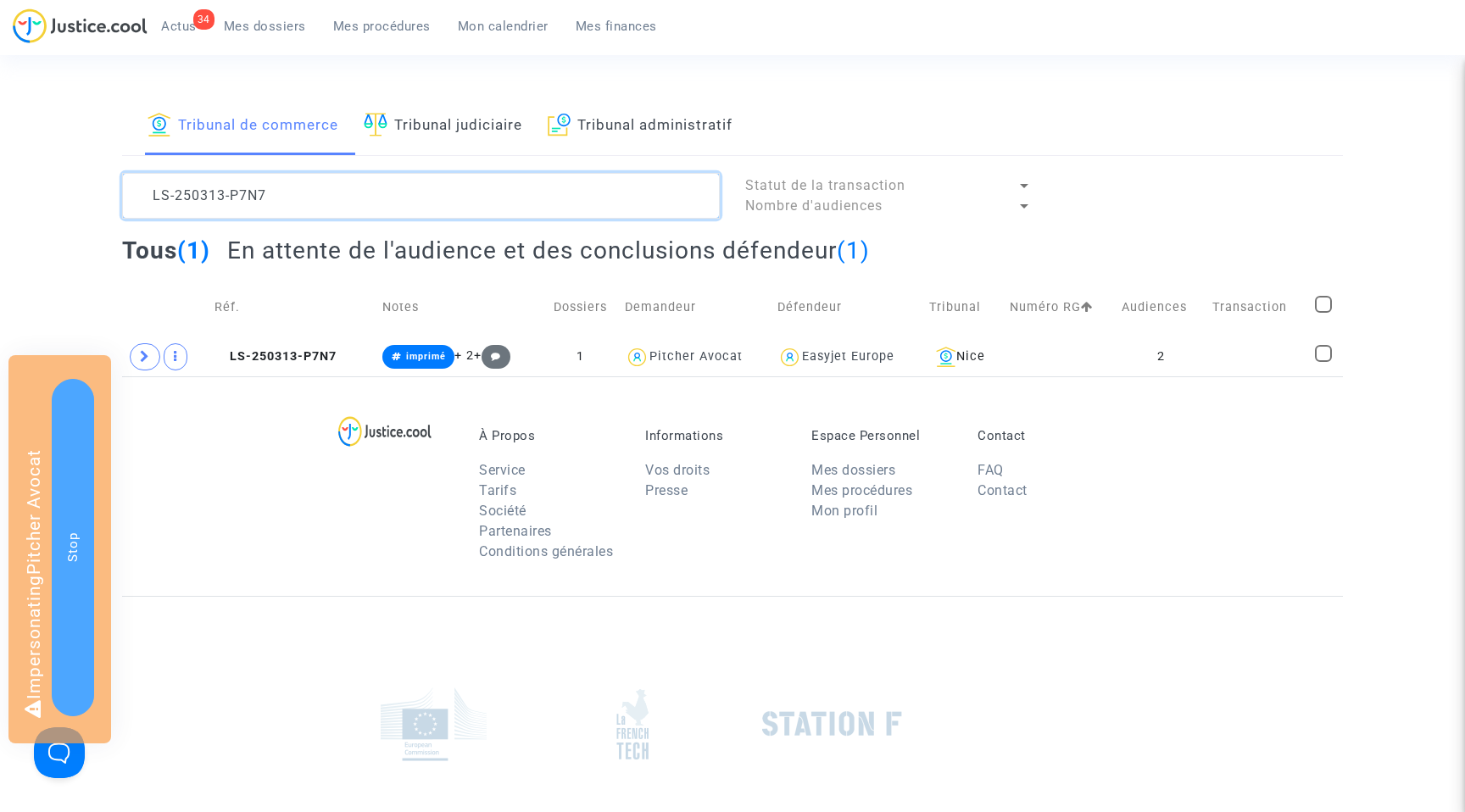
click at [241, 197] on textarea at bounding box center [422, 196] width 598 height 46
paste textarea "QNRQ"
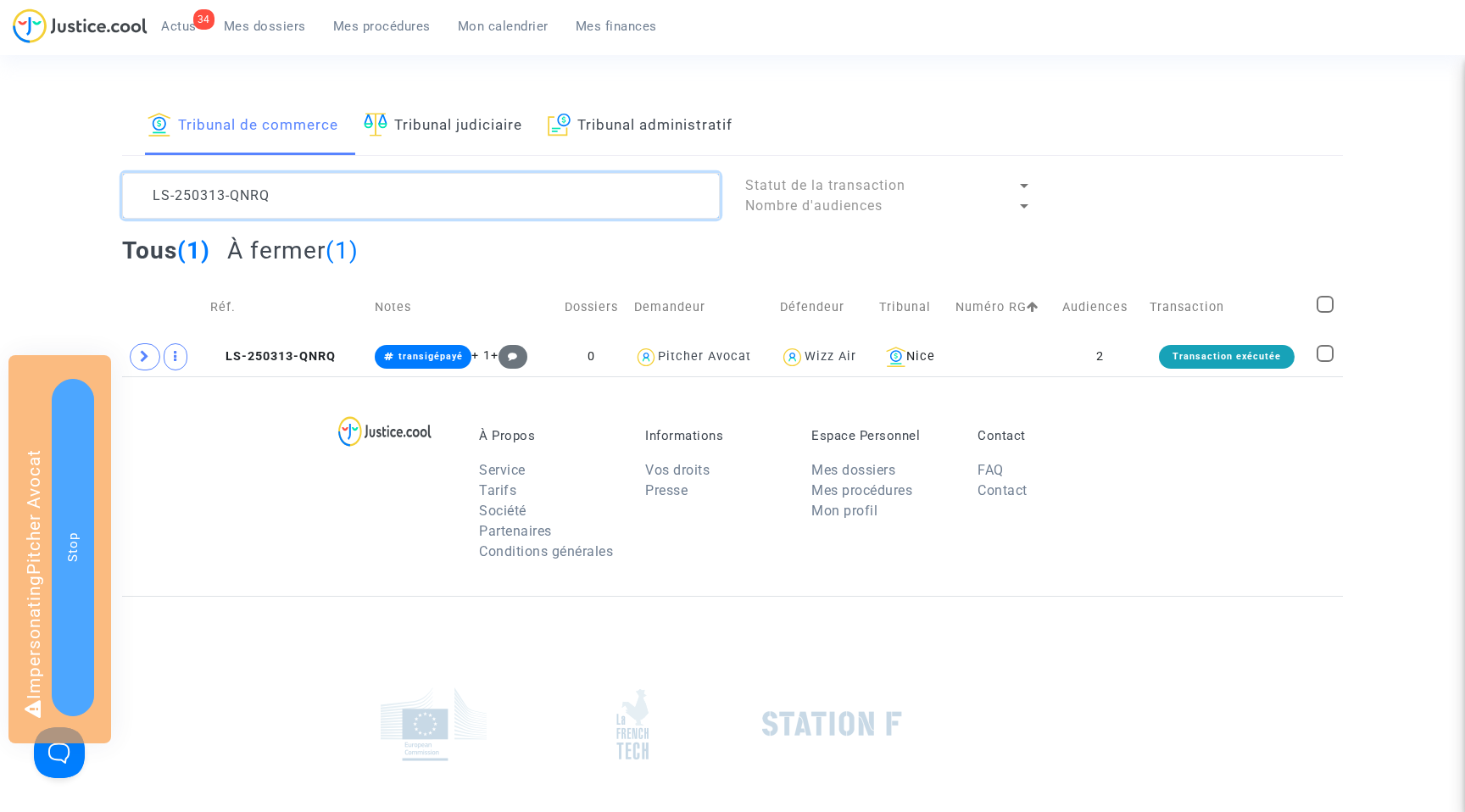
click at [270, 197] on textarea at bounding box center [422, 196] width 598 height 46
paste textarea "RCA7"
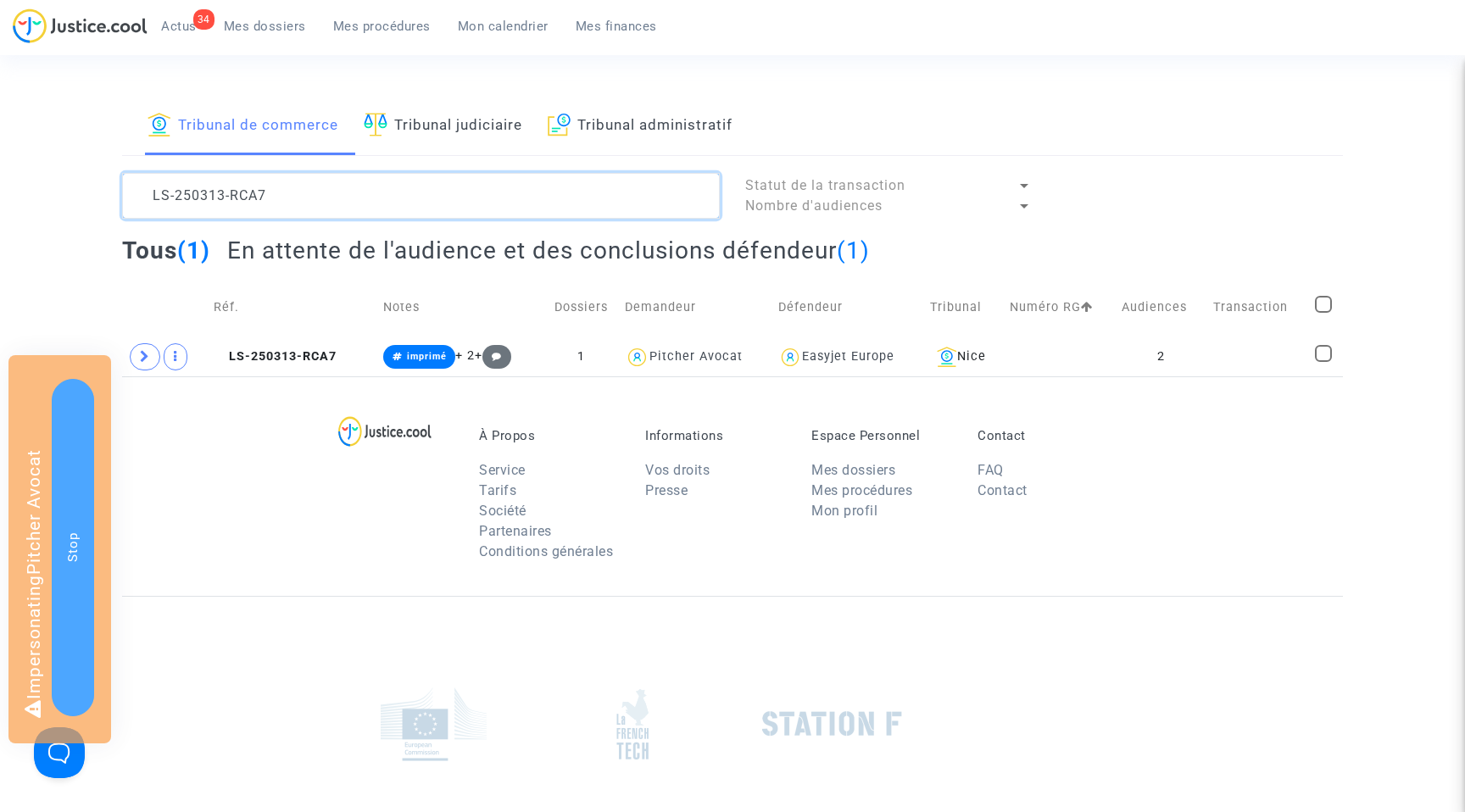
type textarea "LS-250313-RCA7"
